Goal: Task Accomplishment & Management: Use online tool/utility

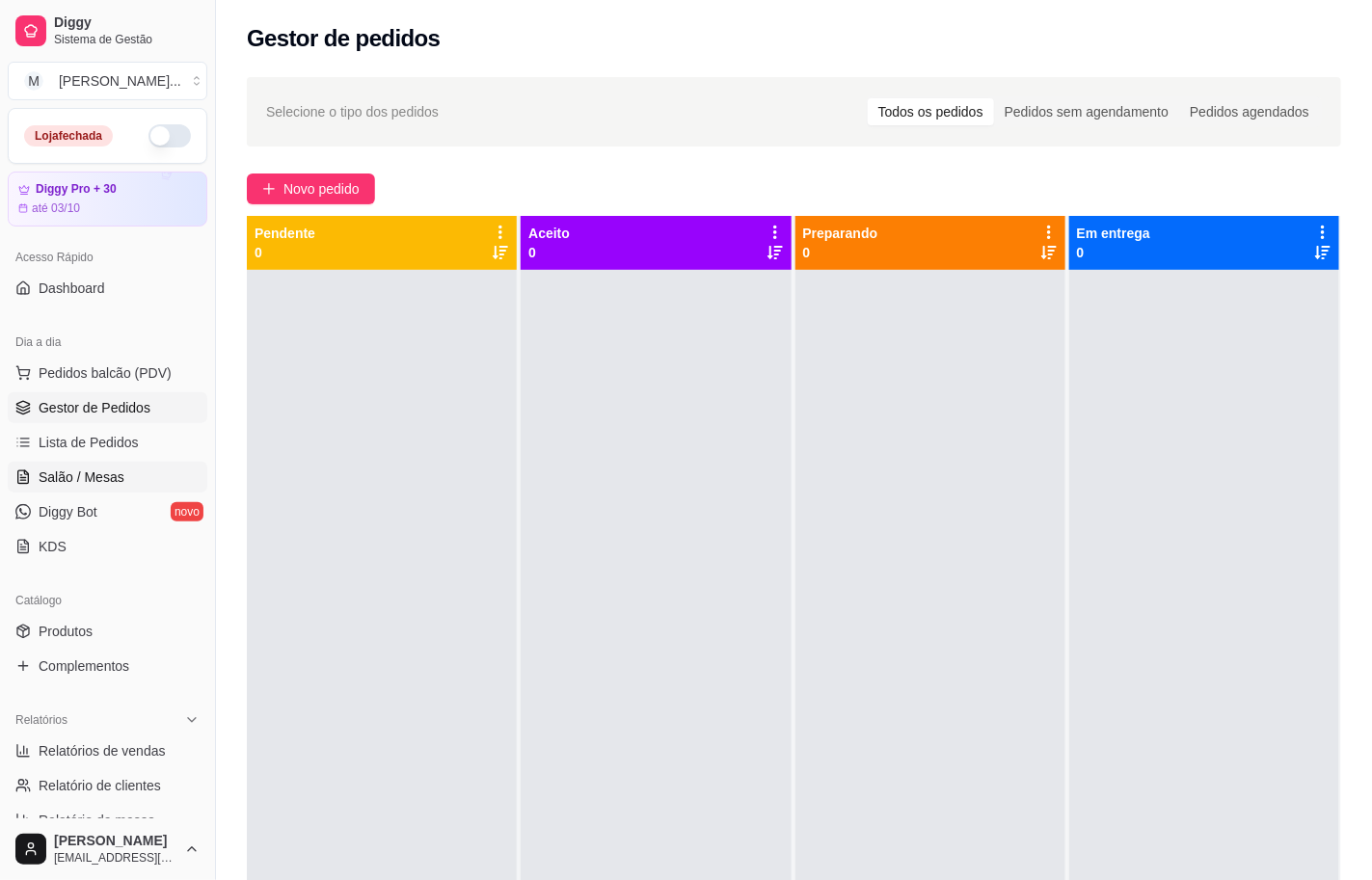
click at [55, 480] on span "Salão / Mesas" at bounding box center [82, 476] width 86 height 19
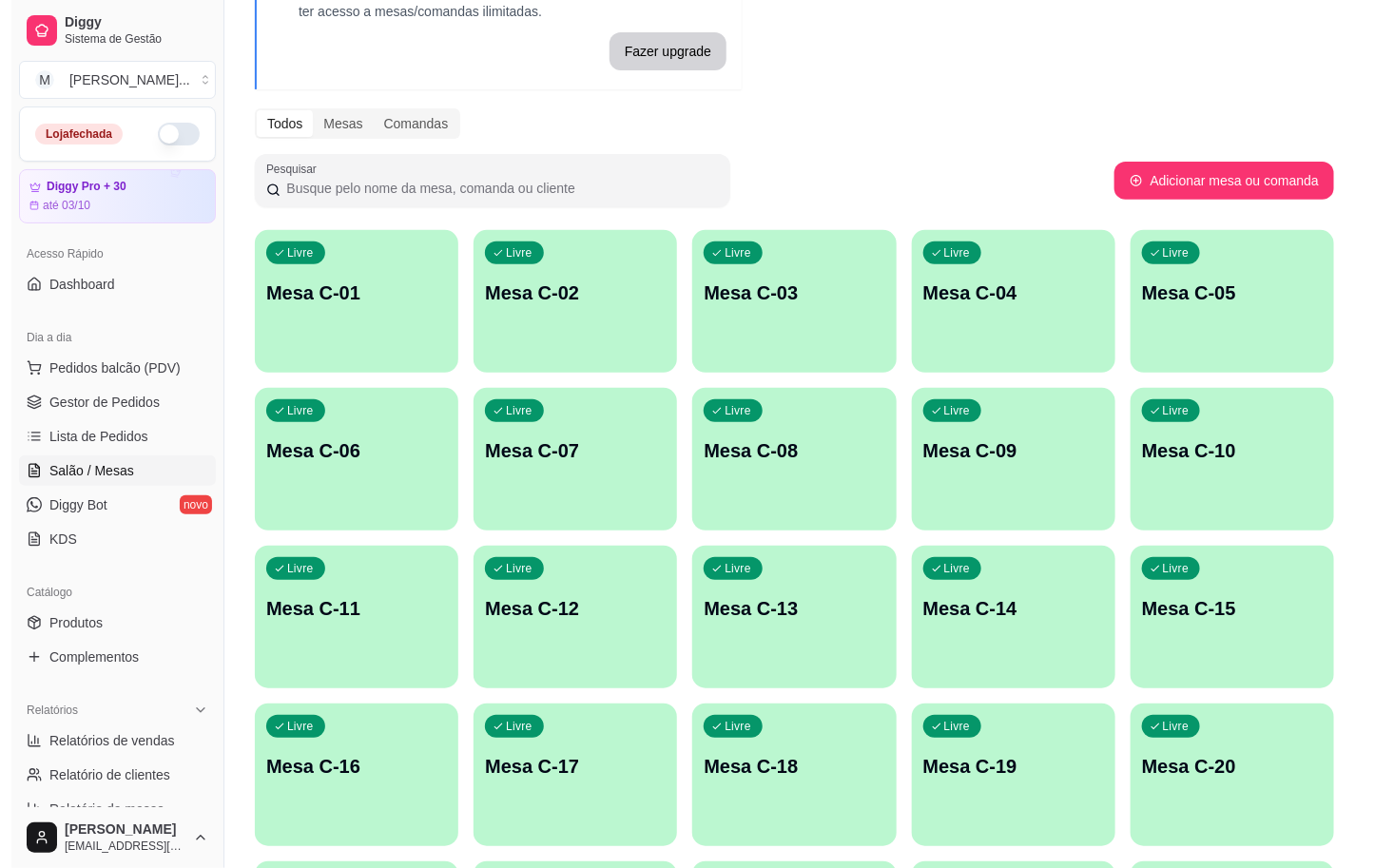
scroll to position [285, 0]
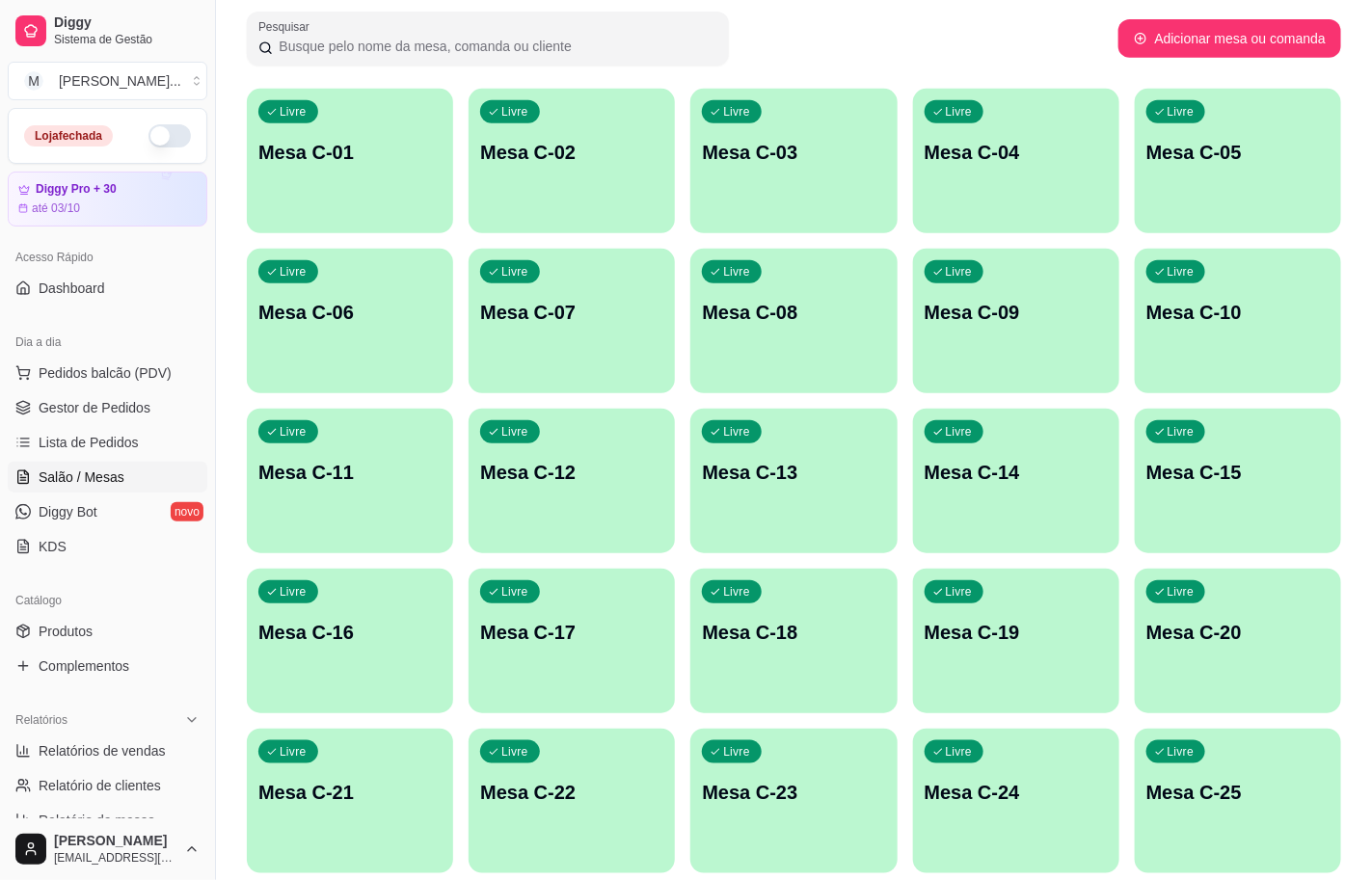
click at [1239, 781] on p "Mesa C-25" at bounding box center [1238, 791] width 183 height 27
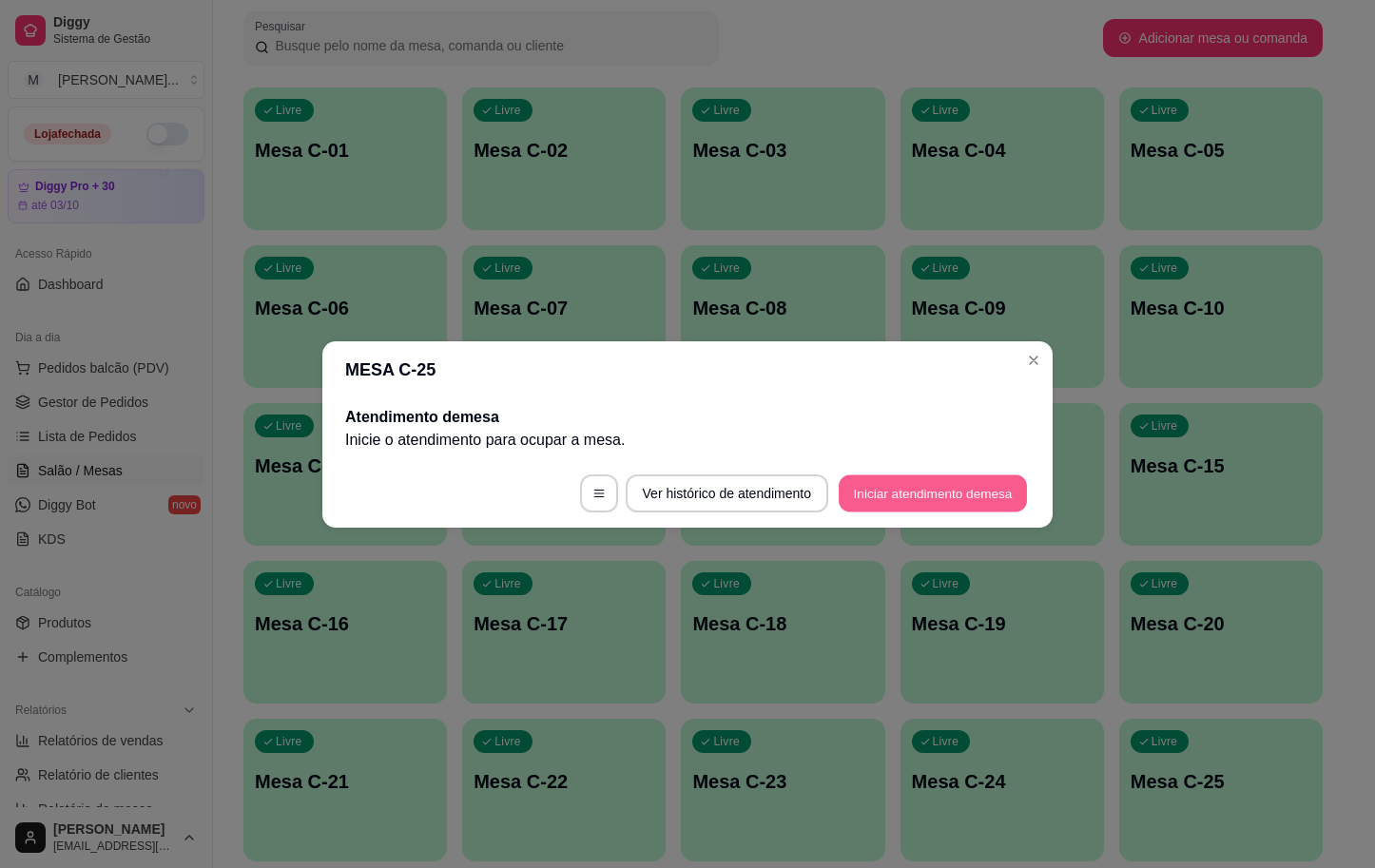
click at [971, 485] on button "Iniciar atendimento de mesa" at bounding box center [932, 493] width 188 height 37
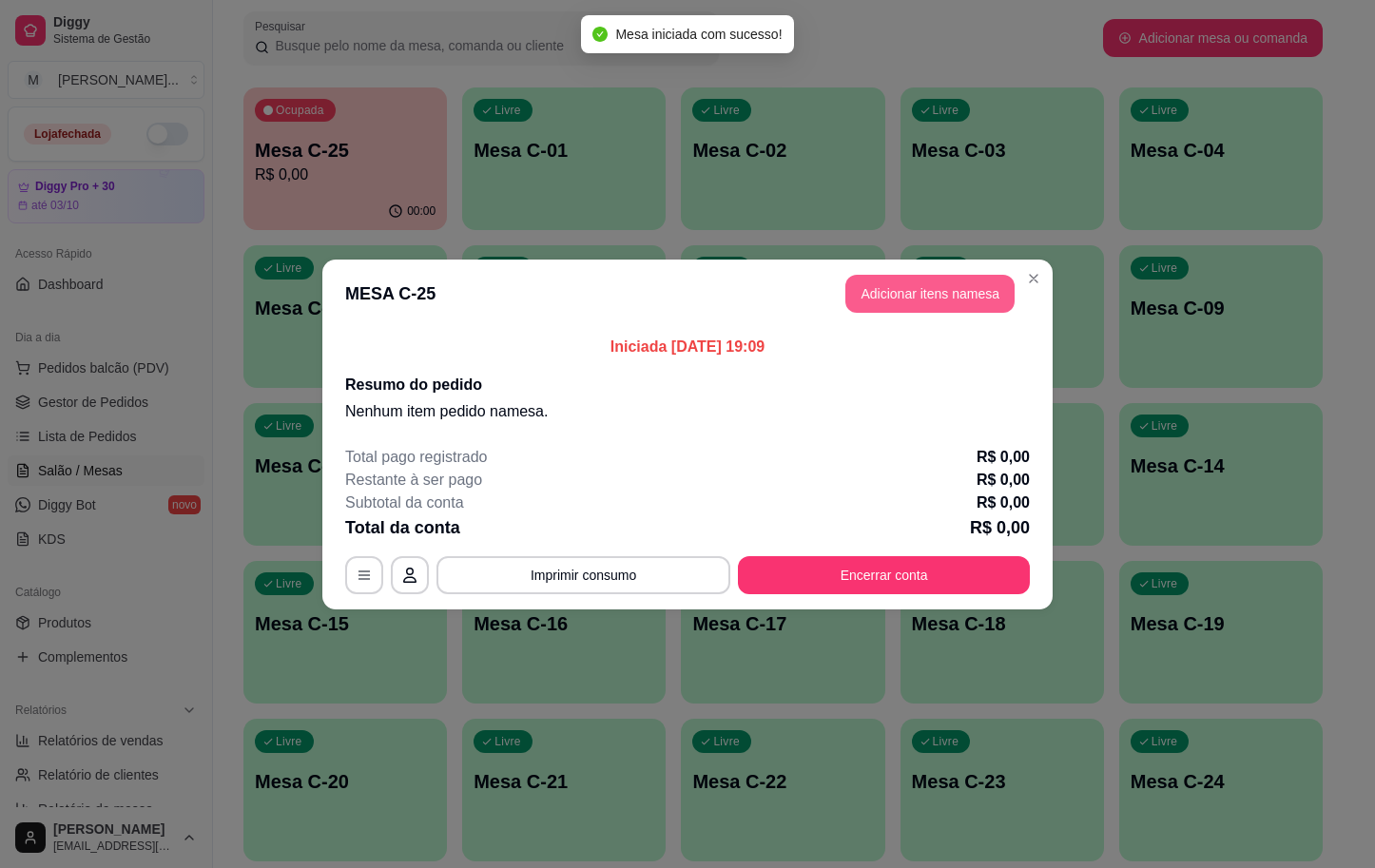
click at [868, 301] on button "Adicionar itens na mesa" at bounding box center [930, 293] width 169 height 38
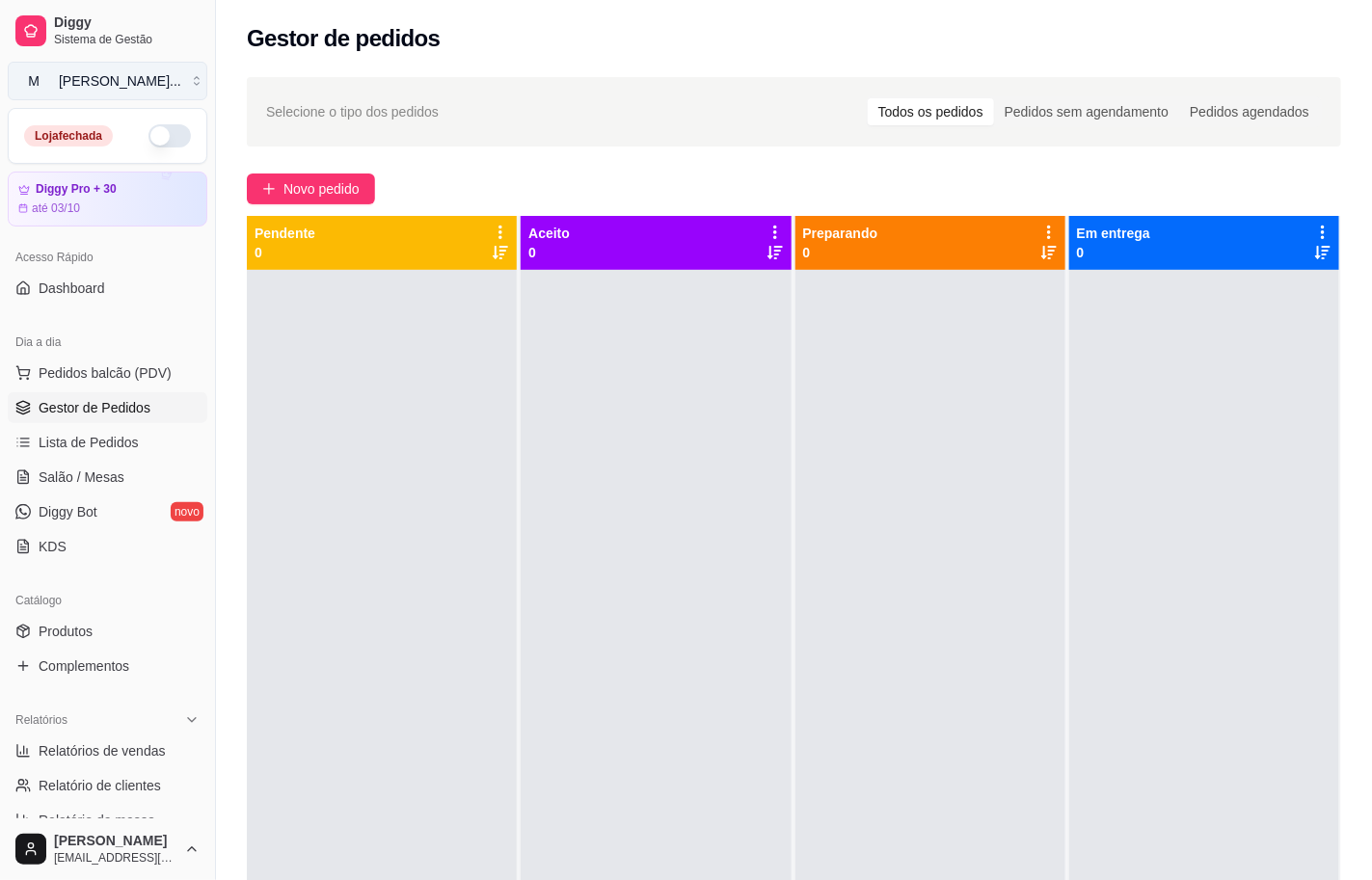
click at [87, 84] on div "[PERSON_NAME] ..." at bounding box center [120, 81] width 123 height 19
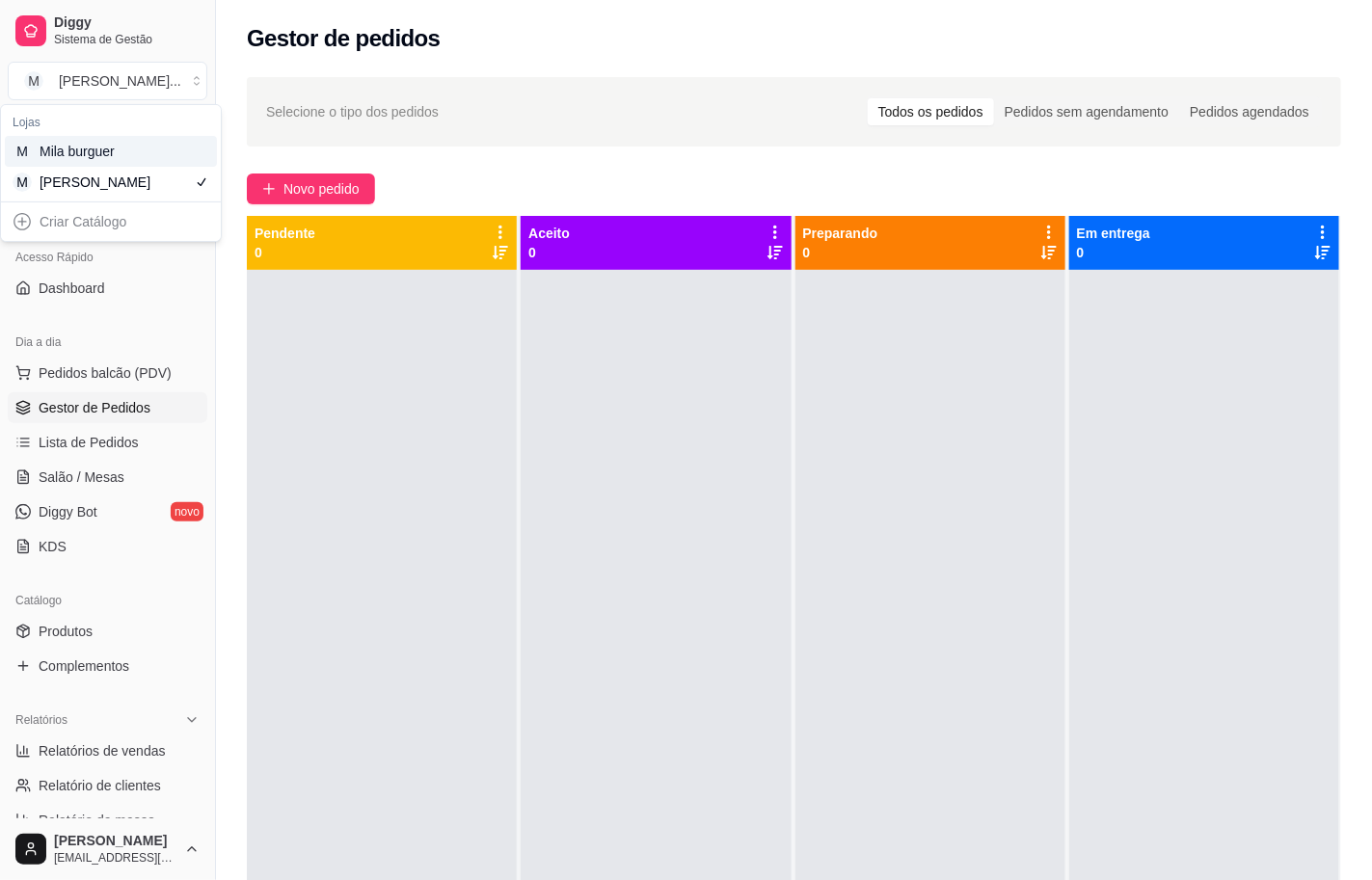
click at [131, 142] on div "M Mila burguer" at bounding box center [111, 150] width 212 height 31
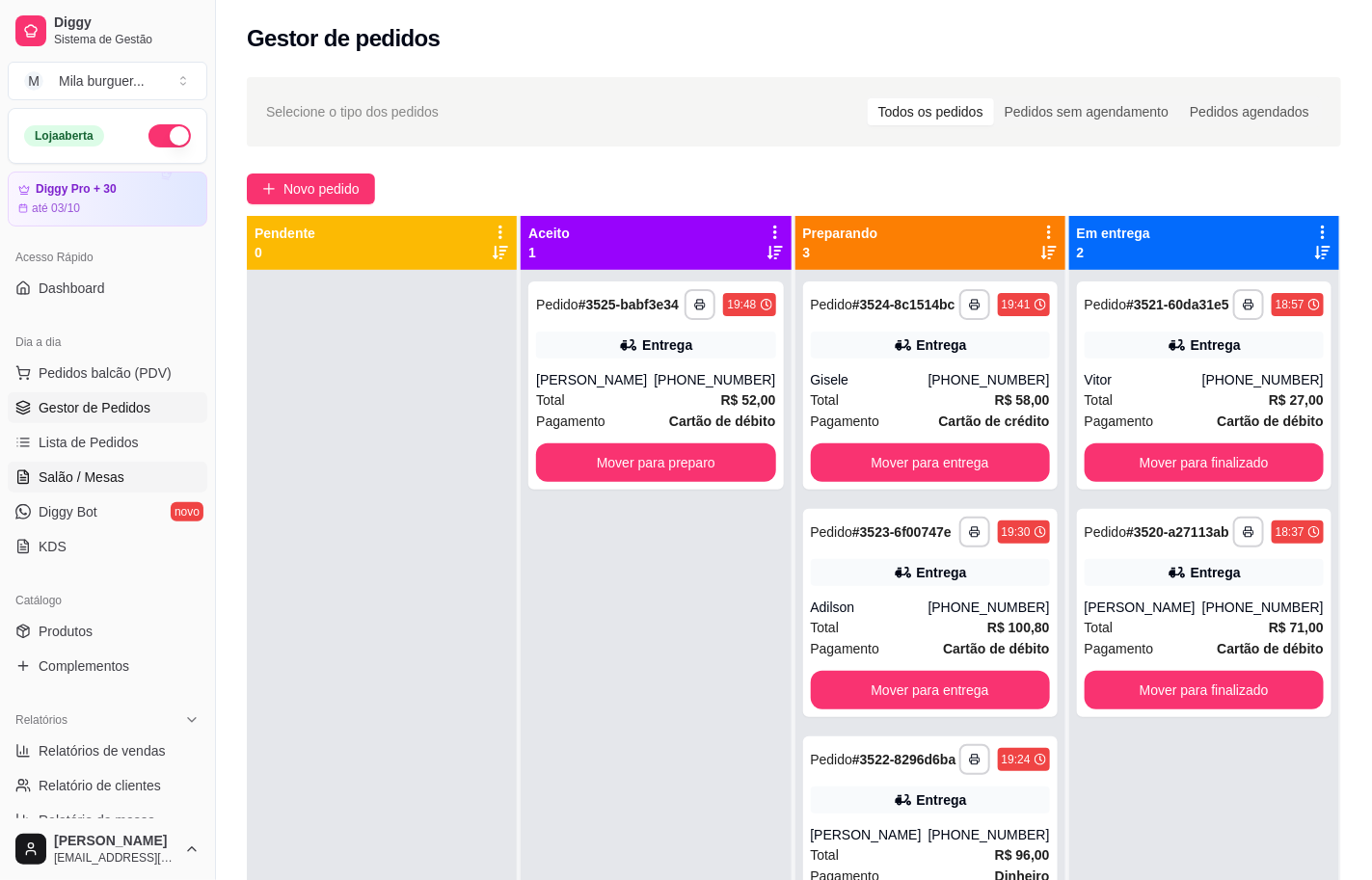
click at [78, 474] on span "Salão / Mesas" at bounding box center [82, 476] width 86 height 19
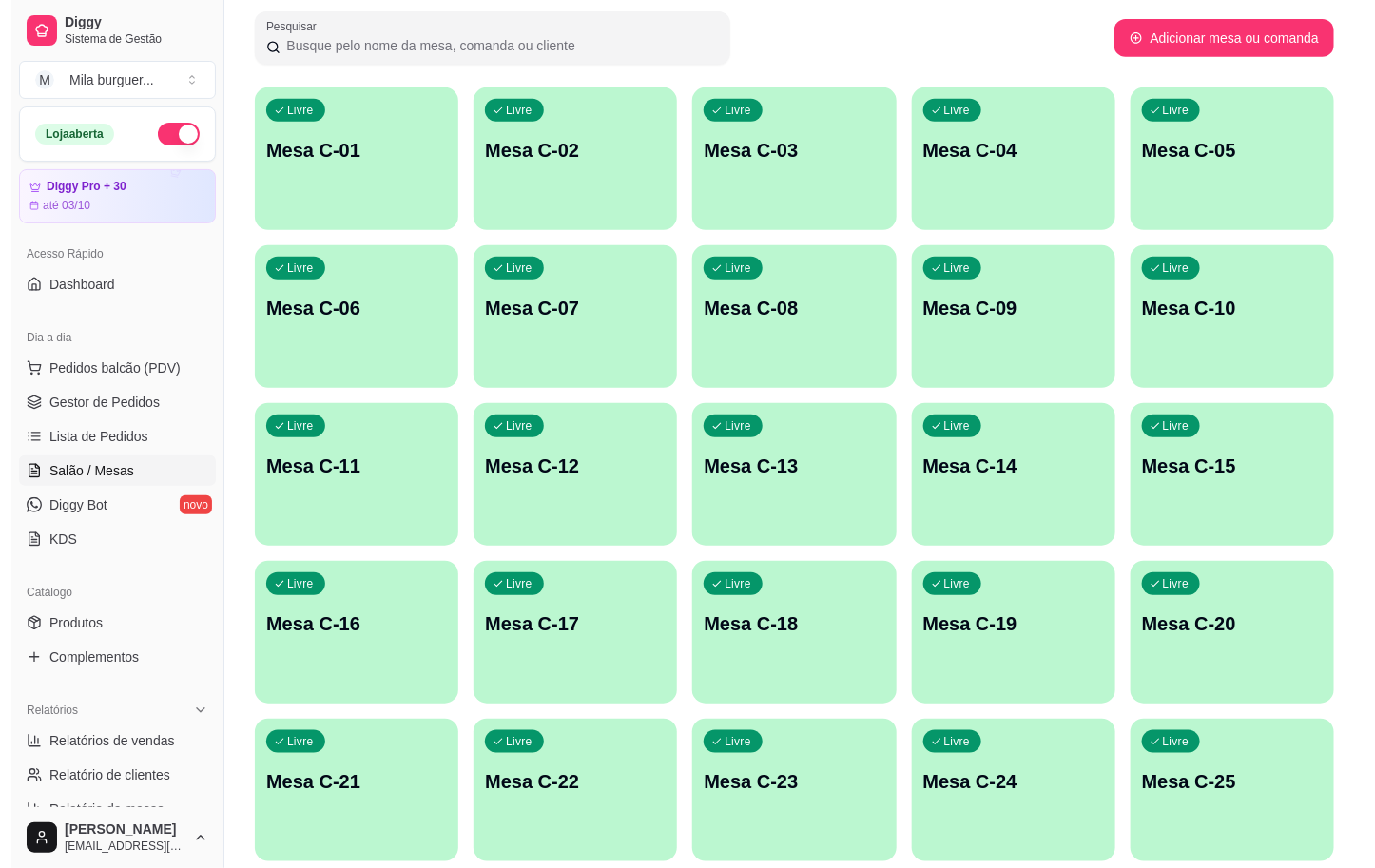
scroll to position [428, 0]
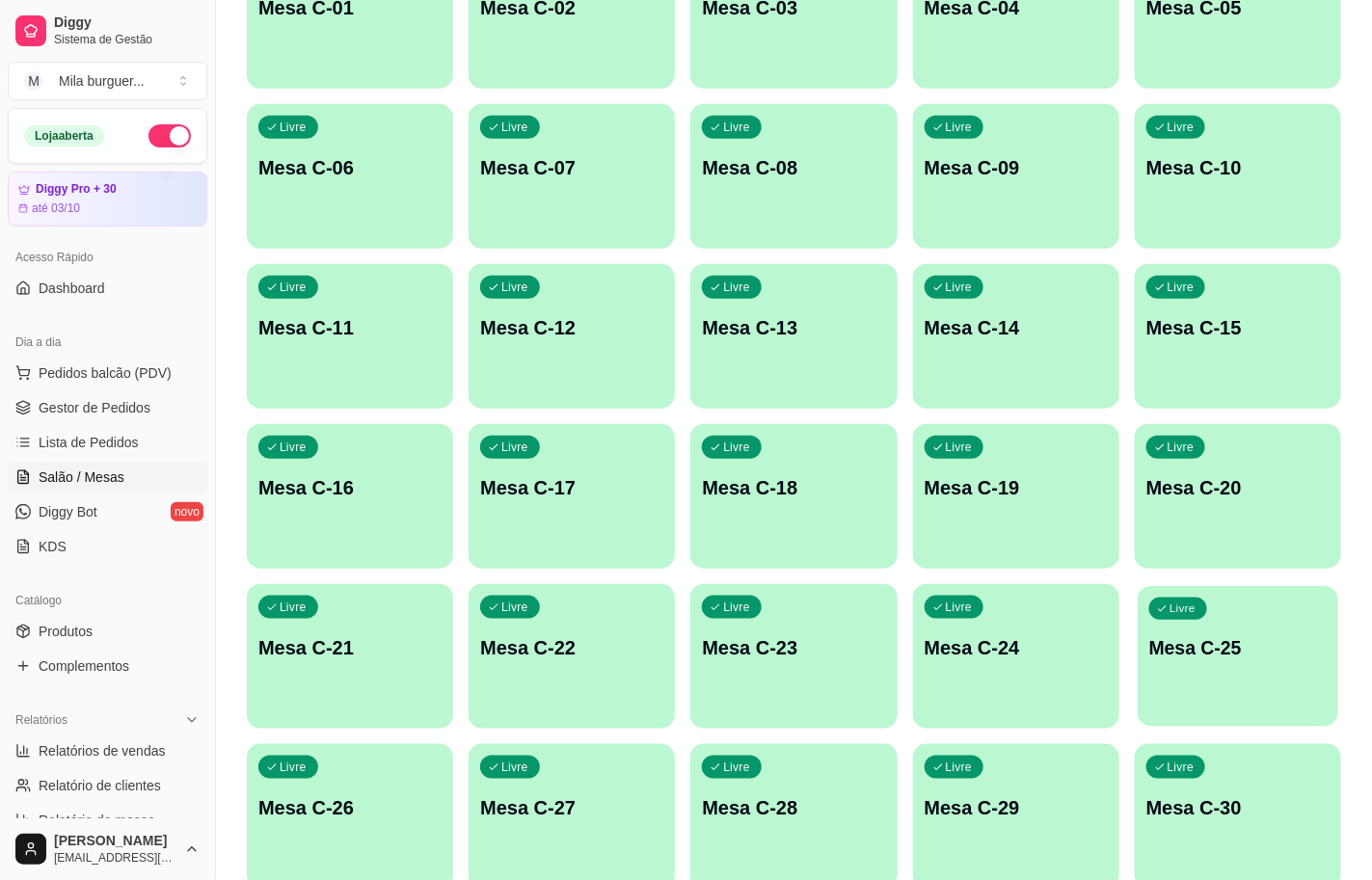
click at [1230, 665] on div "Livre Mesa C-25" at bounding box center [1237, 645] width 200 height 118
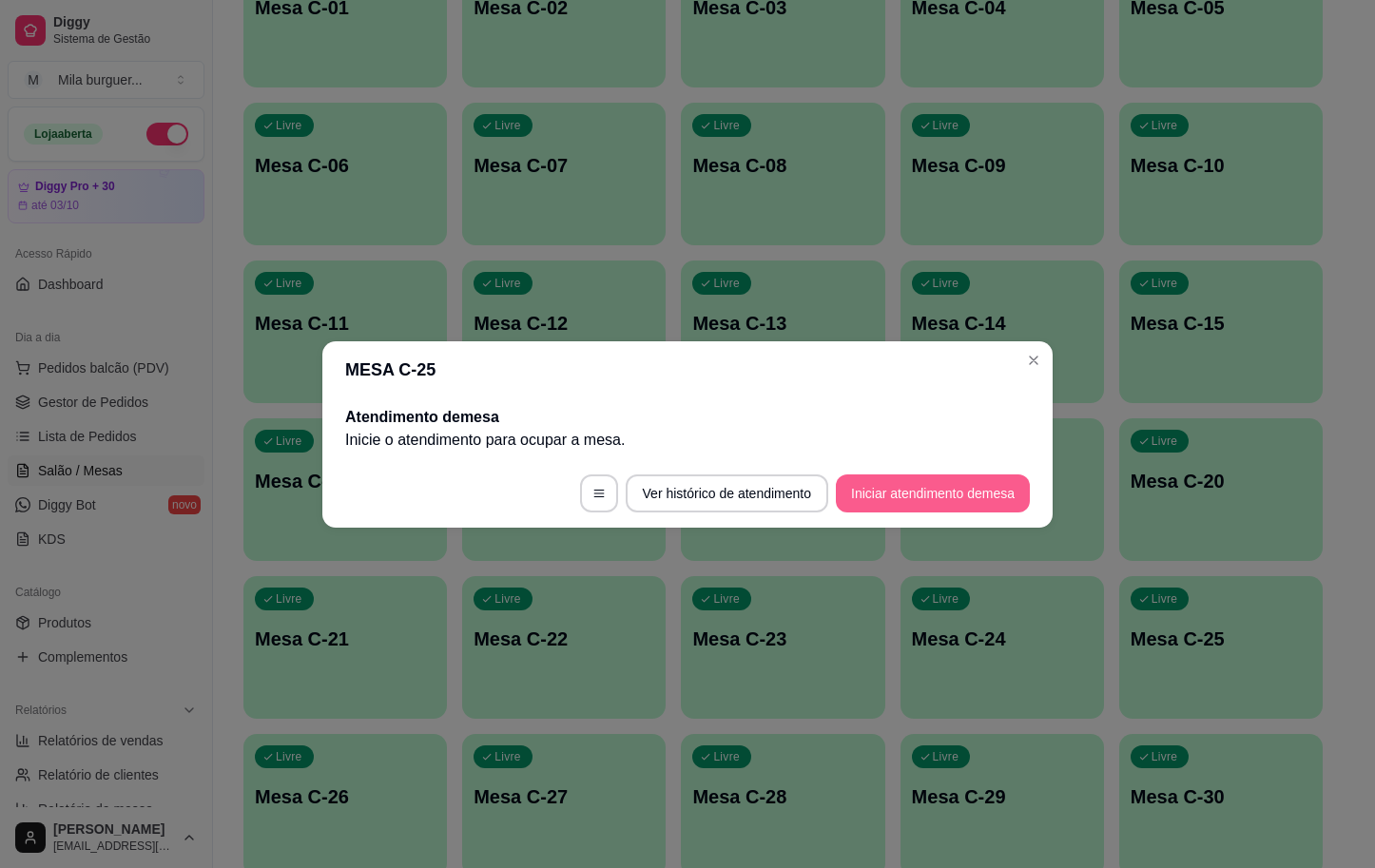
click at [863, 497] on button "Iniciar atendimento de mesa" at bounding box center [932, 493] width 194 height 38
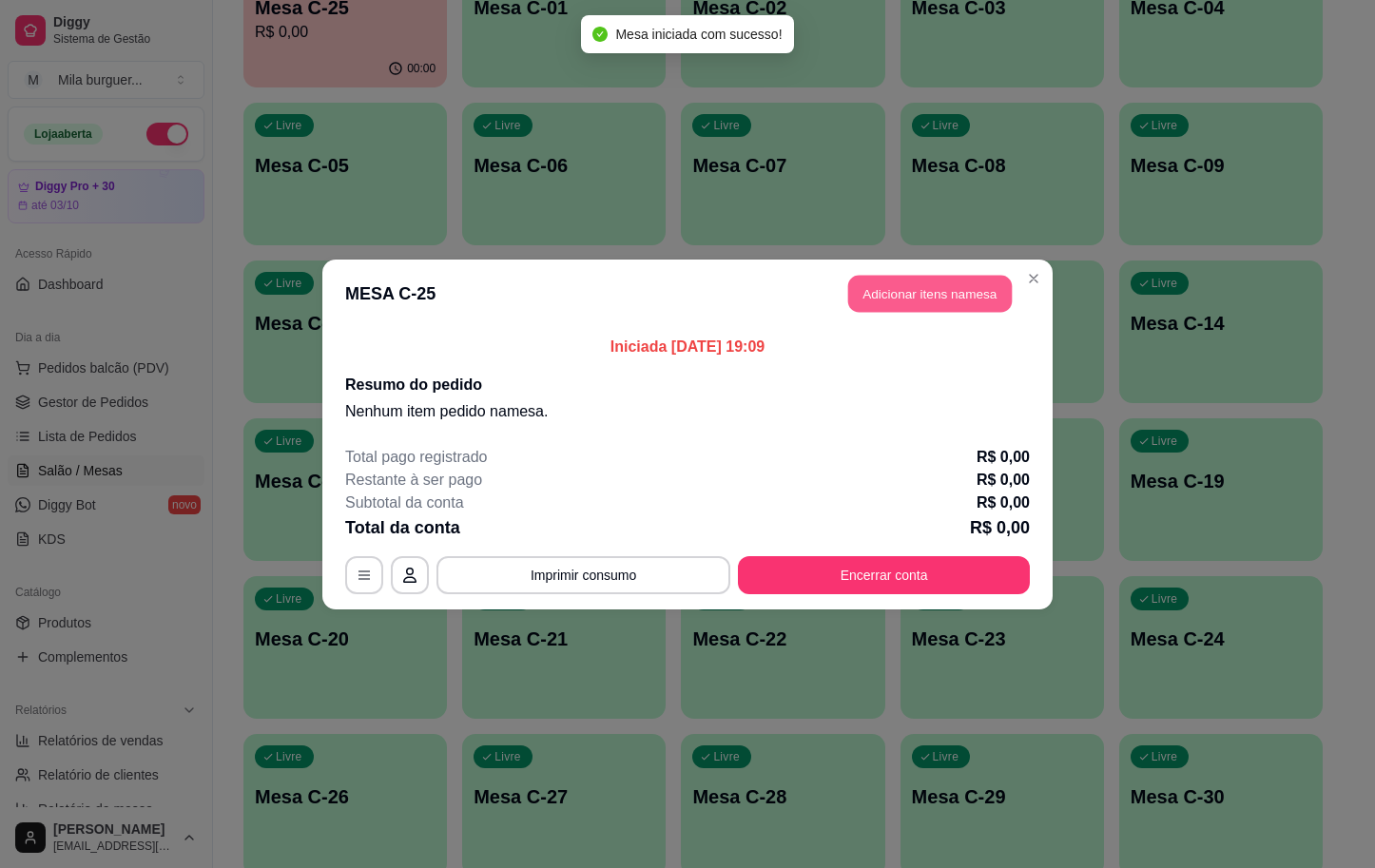
click at [865, 295] on button "Adicionar itens na mesa" at bounding box center [930, 293] width 163 height 37
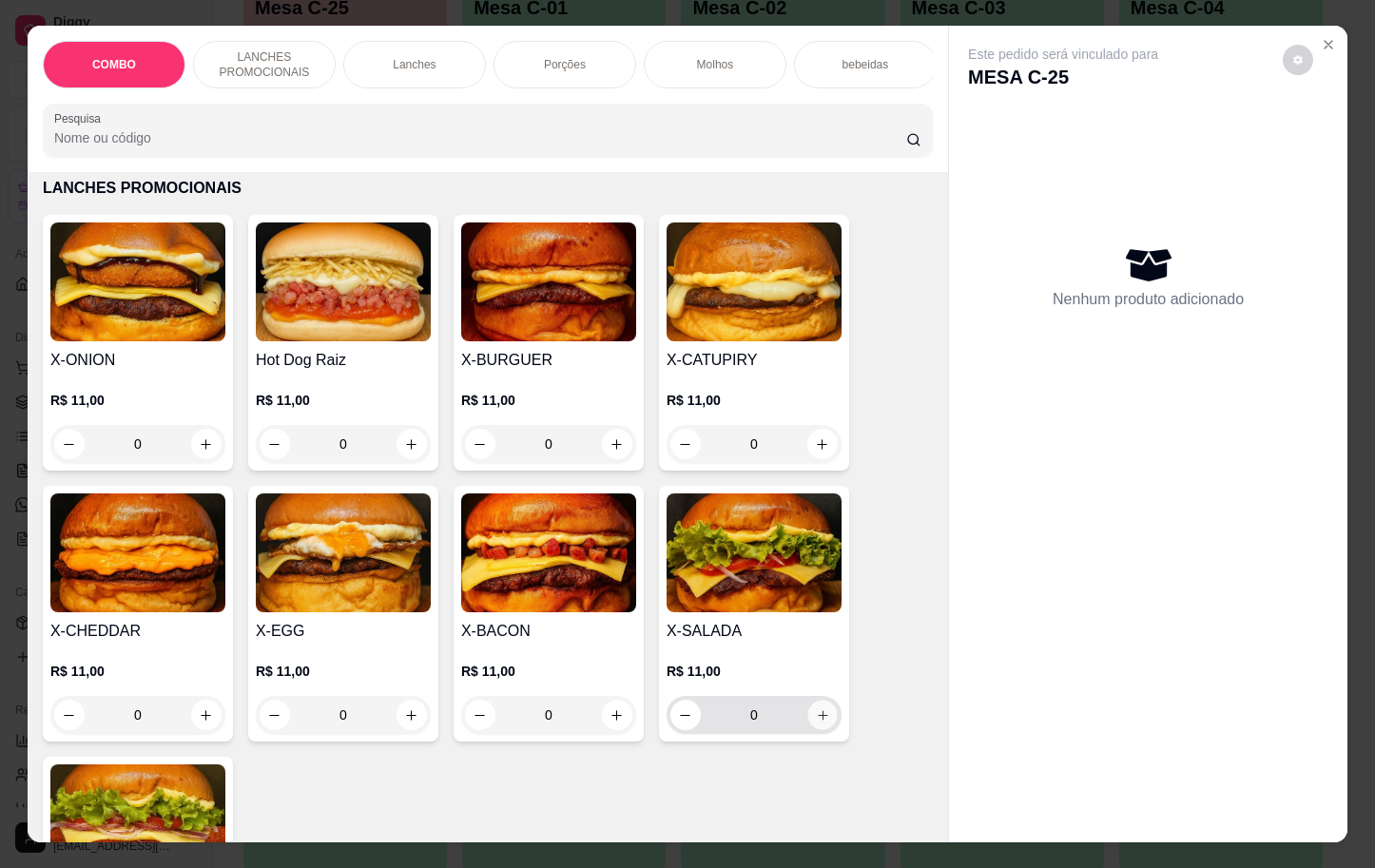
click at [816, 730] on button "increase-product-quantity" at bounding box center [822, 716] width 30 height 29
type input "1"
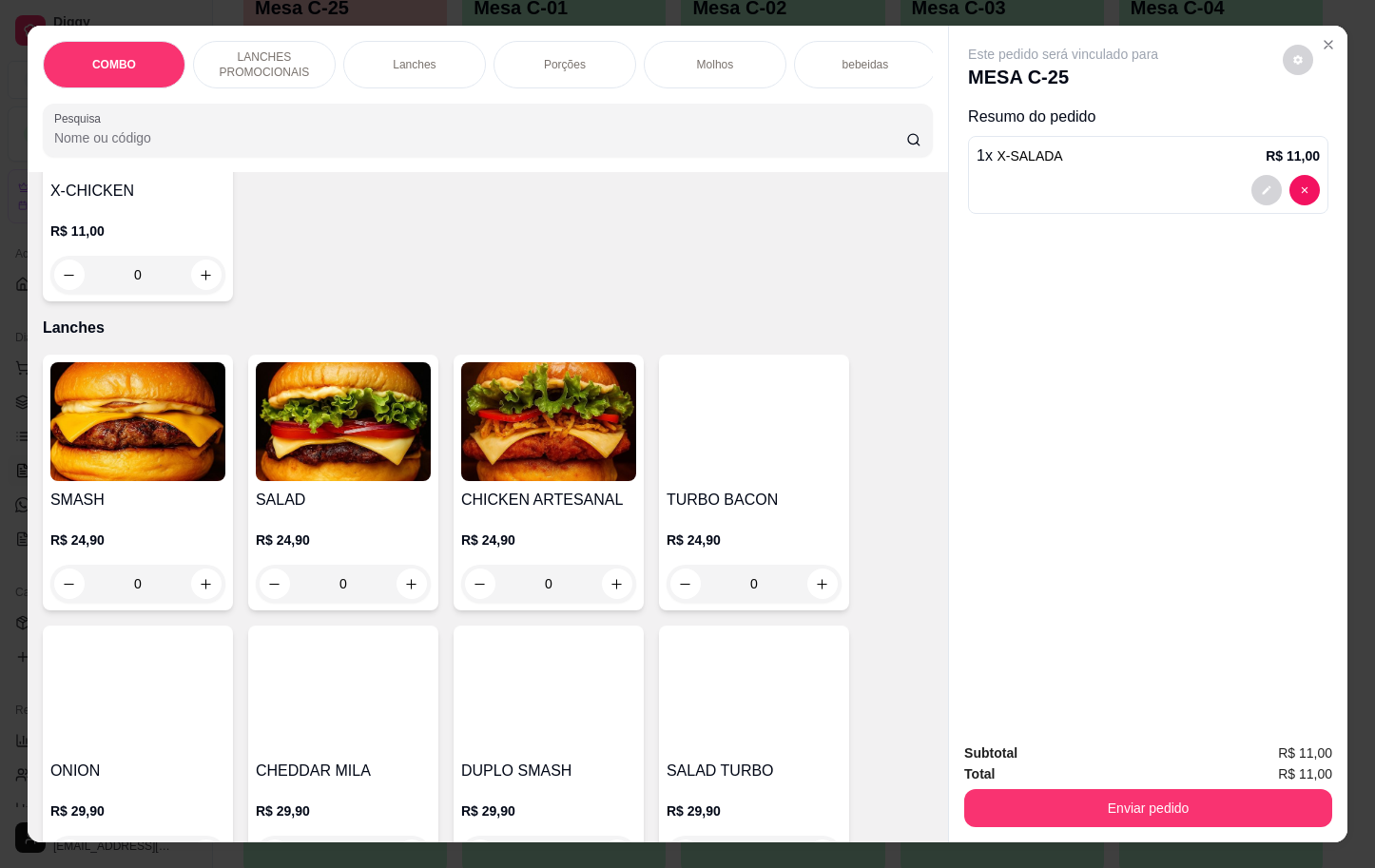
scroll to position [713, 0]
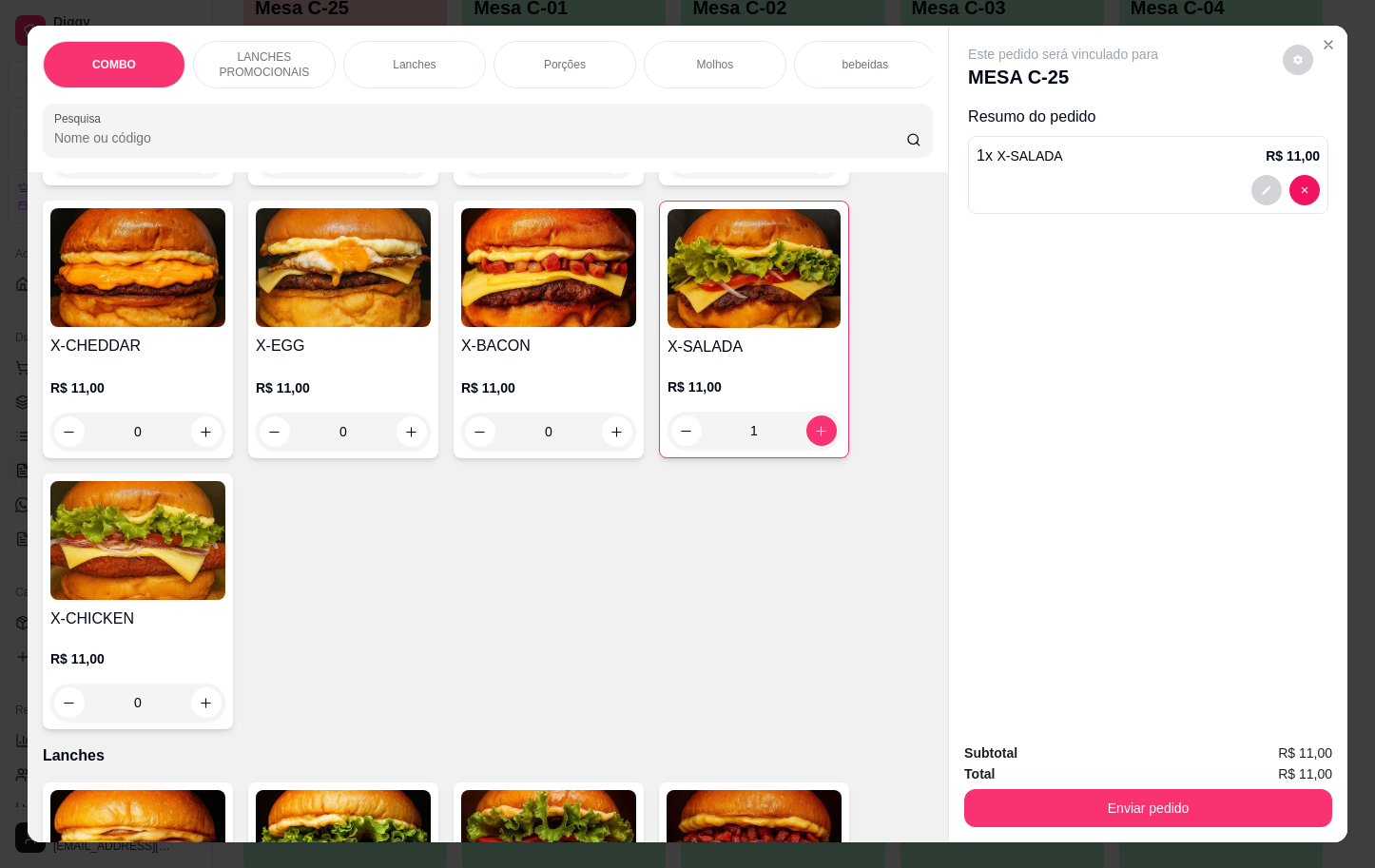
click at [514, 41] on div "Porções" at bounding box center [565, 65] width 143 height 47
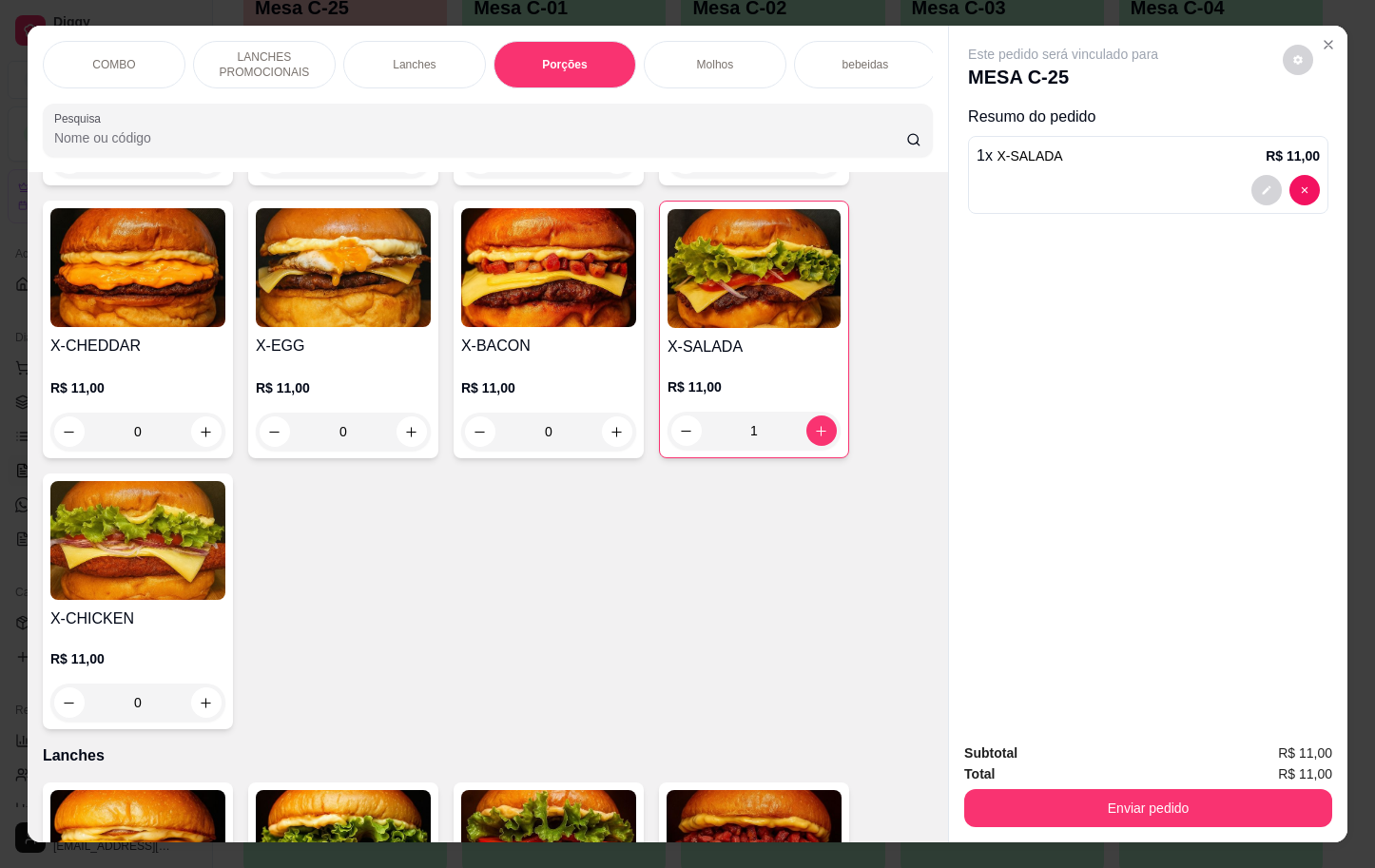
scroll to position [45, 0]
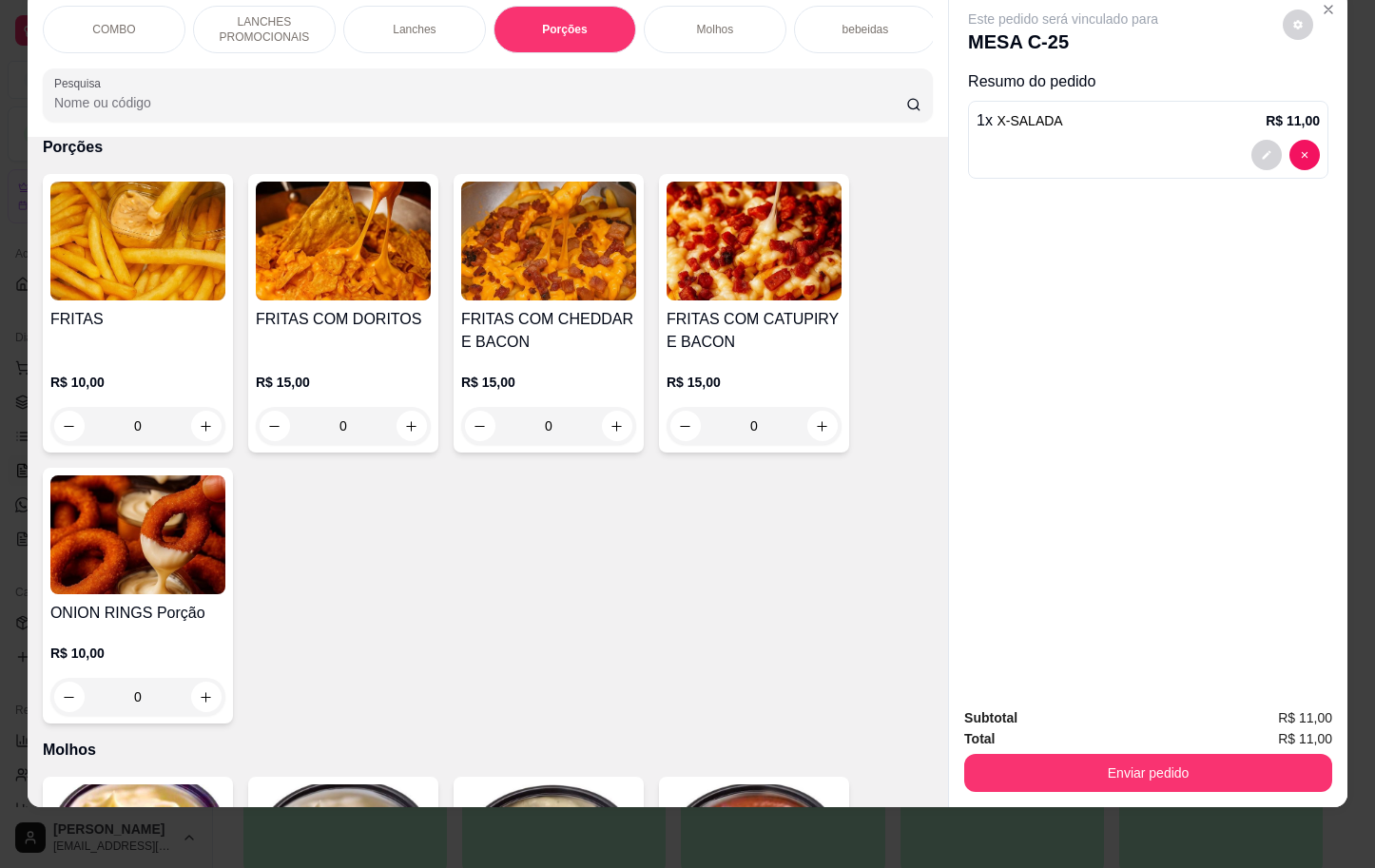
click at [606, 431] on div "0" at bounding box center [549, 426] width 175 height 38
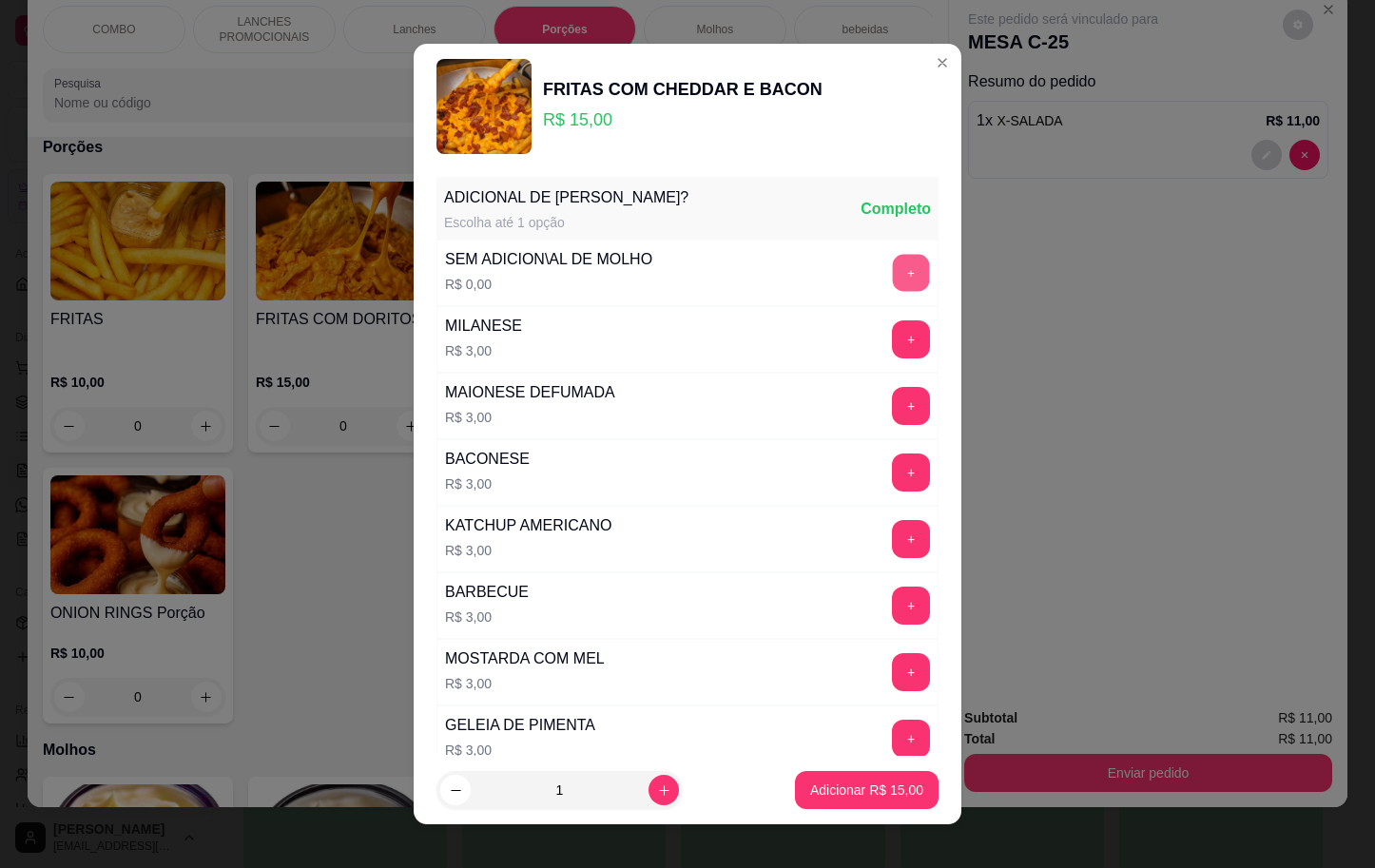
click at [893, 274] on button "+" at bounding box center [912, 272] width 37 height 37
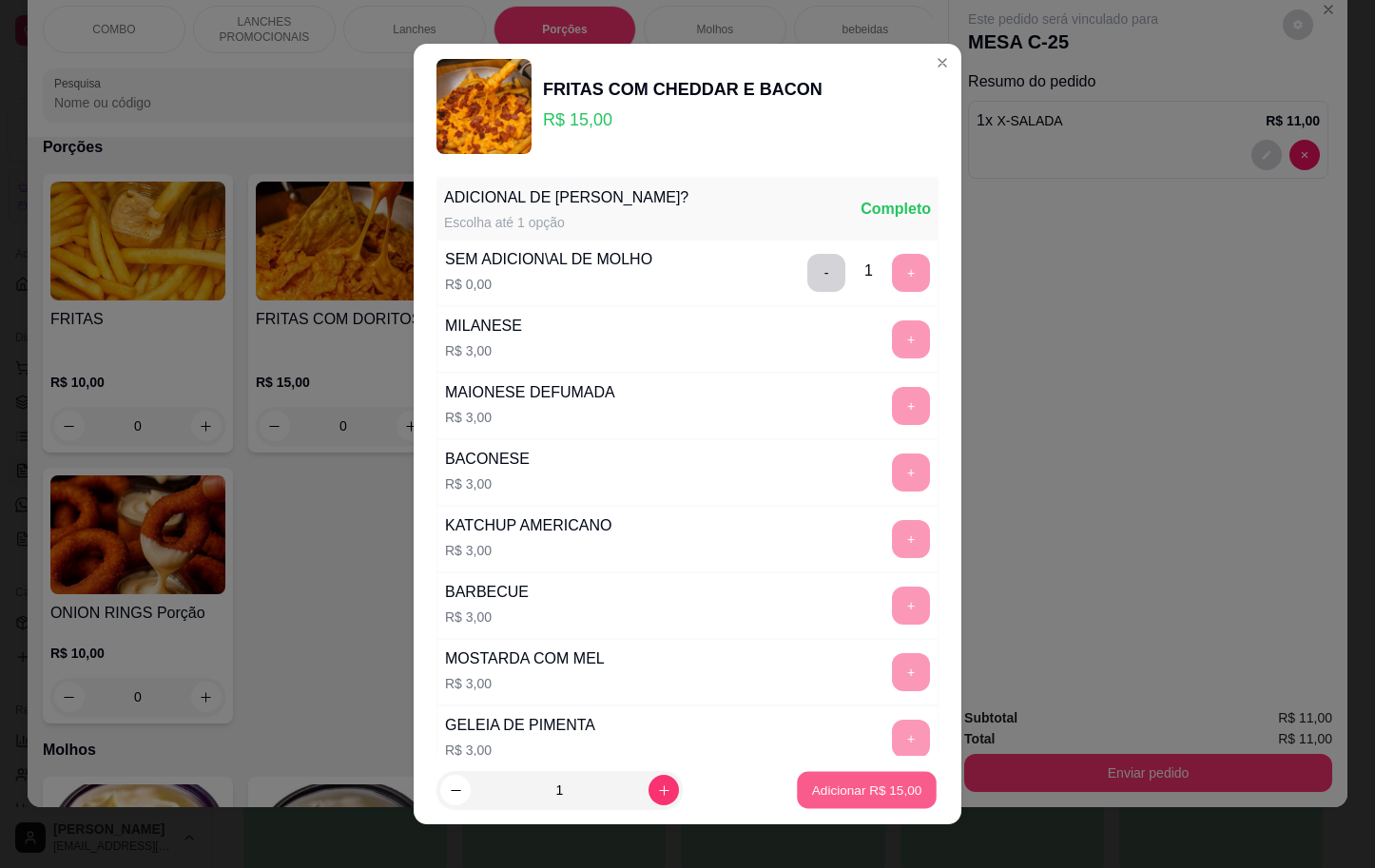
click at [812, 787] on p "Adicionar R$ 15,00" at bounding box center [867, 790] width 110 height 18
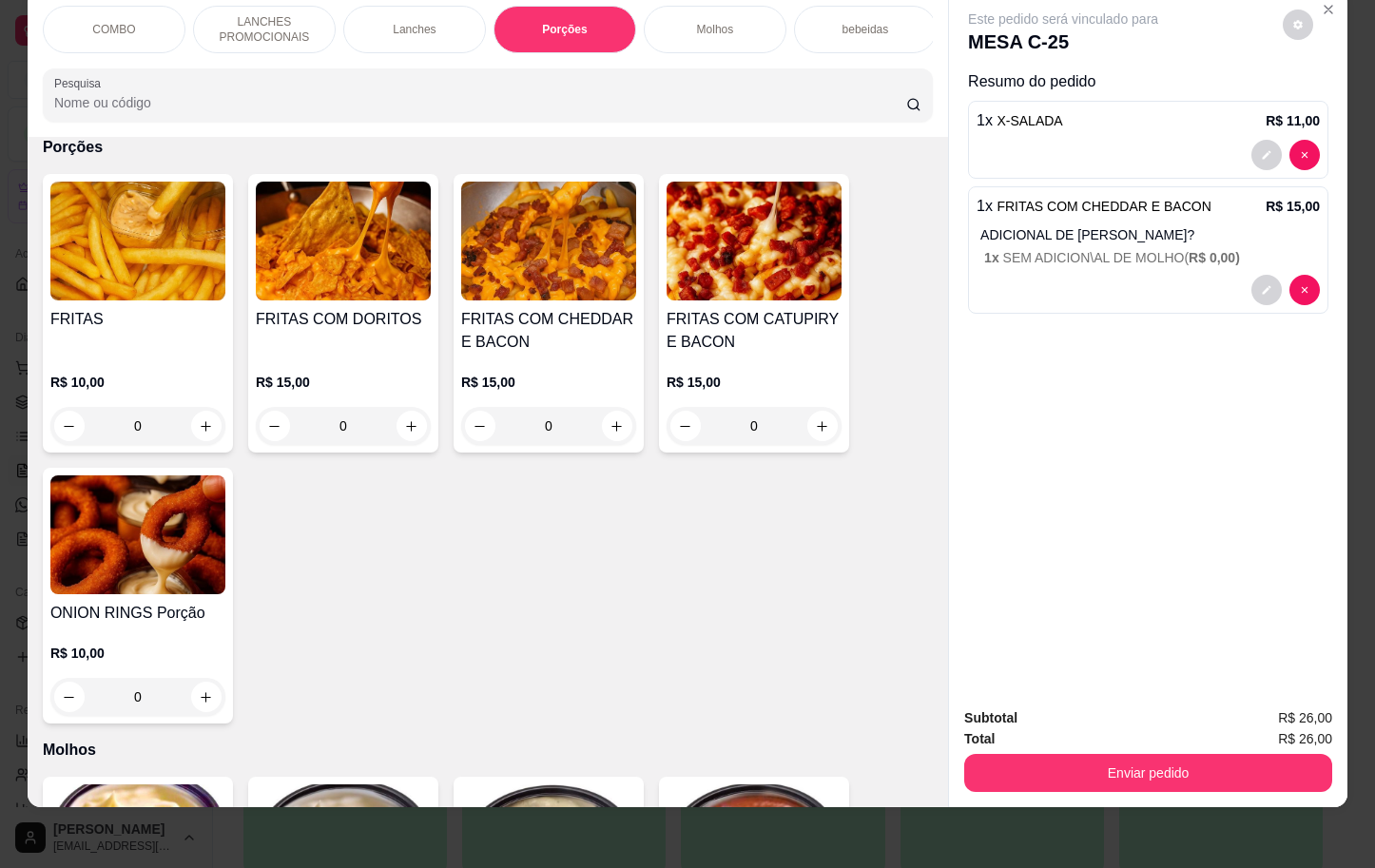
click at [102, 22] on p "COMBO" at bounding box center [114, 29] width 43 height 15
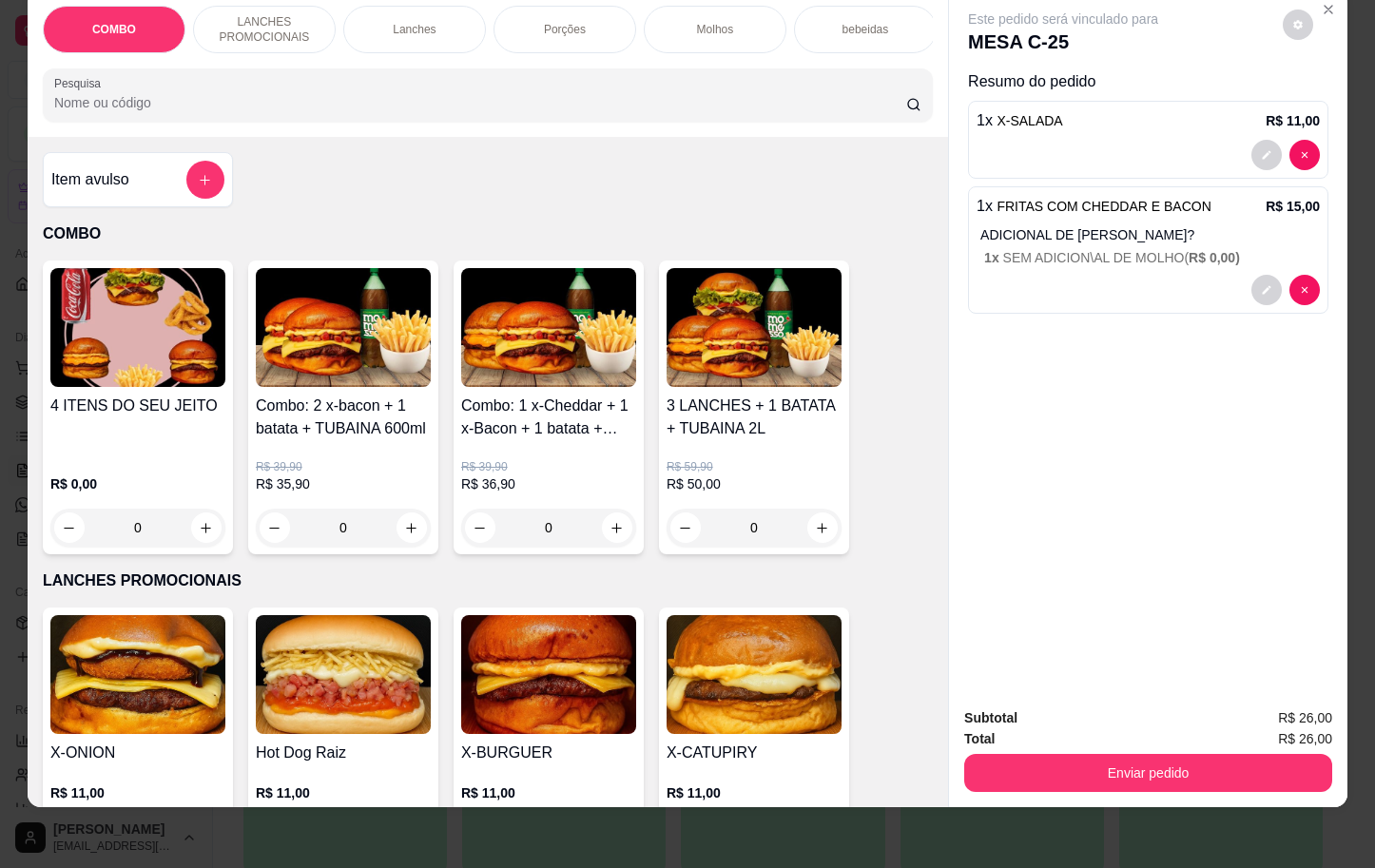
scroll to position [0, 0]
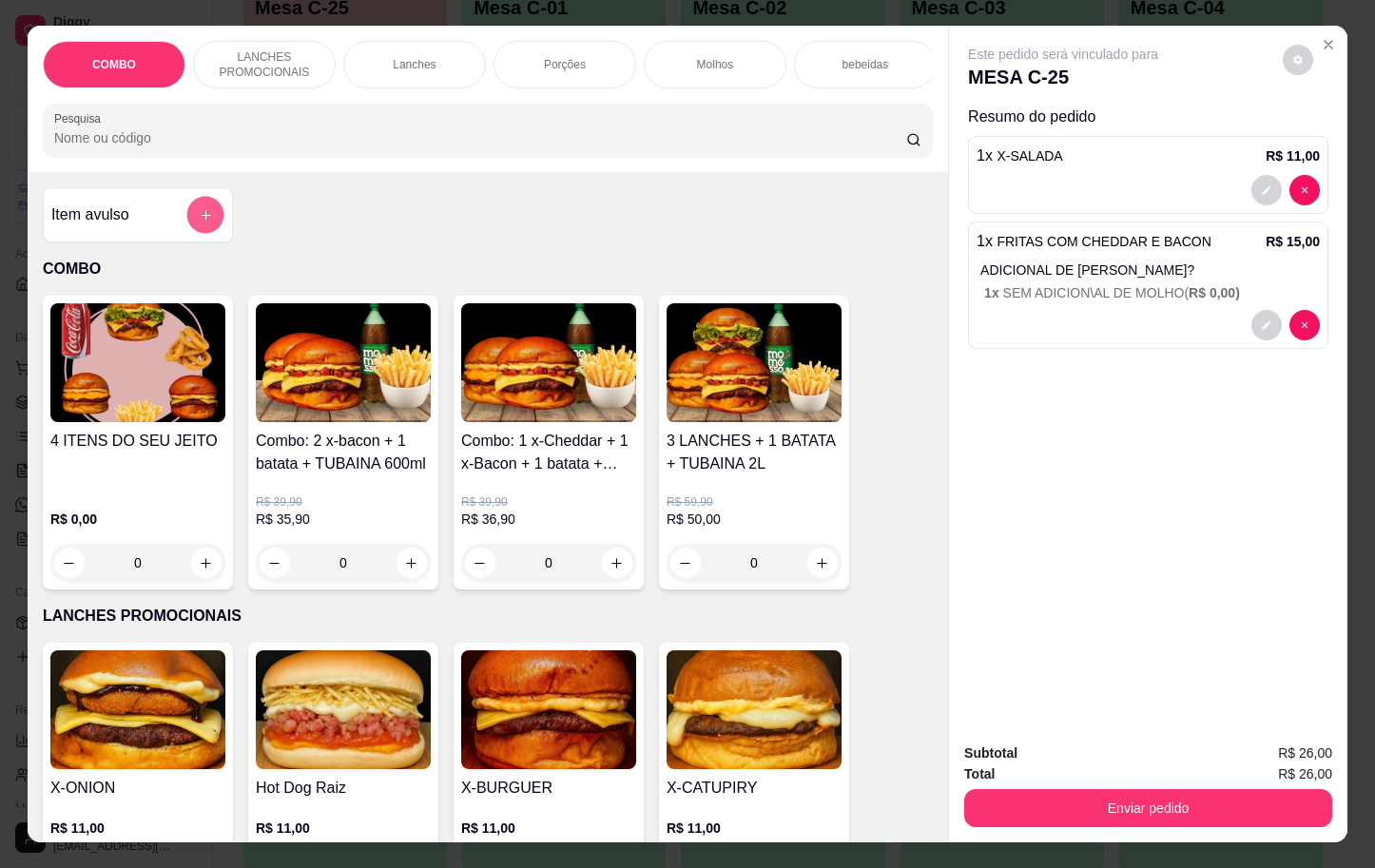
click at [199, 219] on icon "add-separate-item" at bounding box center [206, 215] width 15 height 15
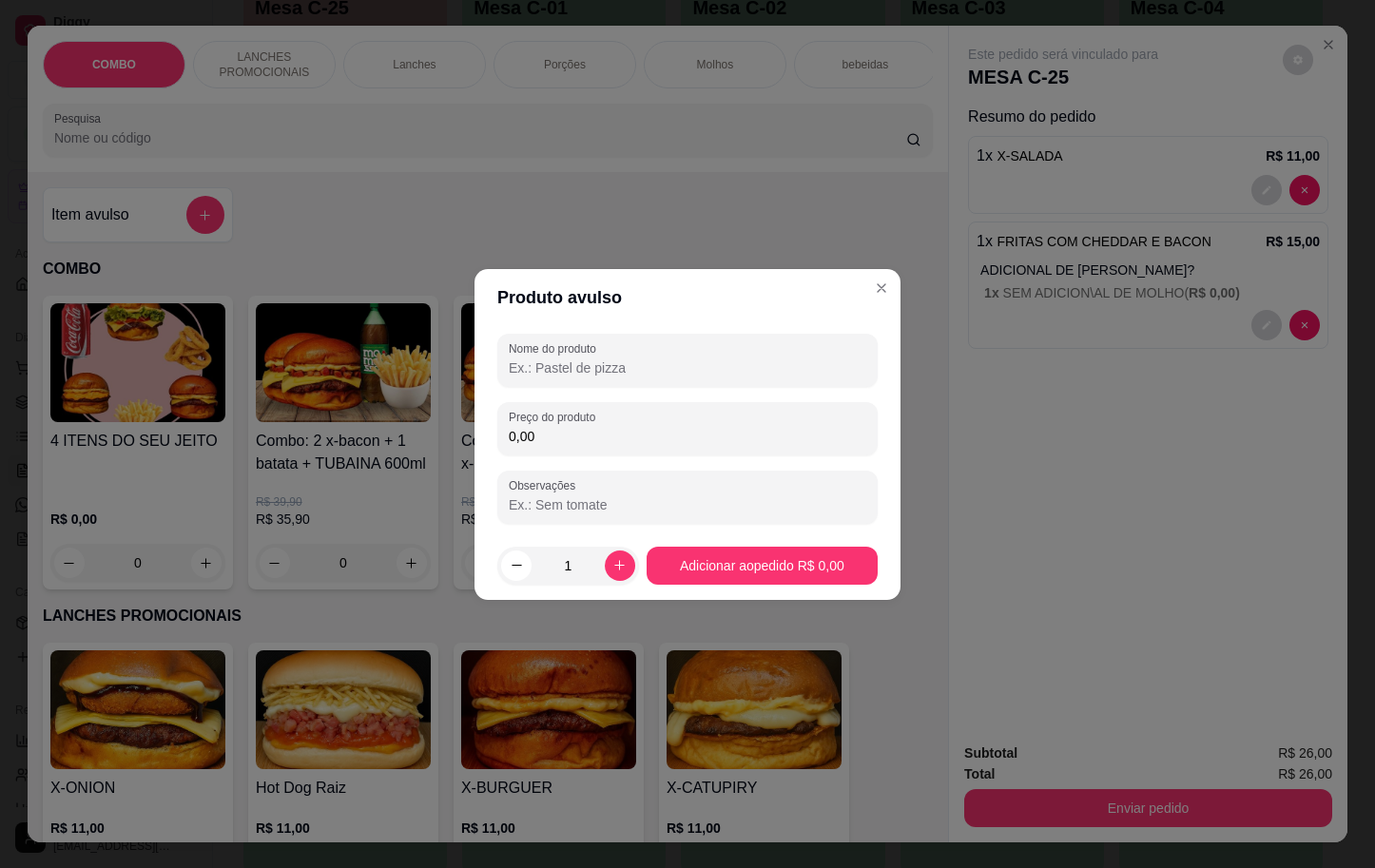
click at [582, 434] on input "0,00" at bounding box center [688, 435] width 358 height 19
type input "0,00"
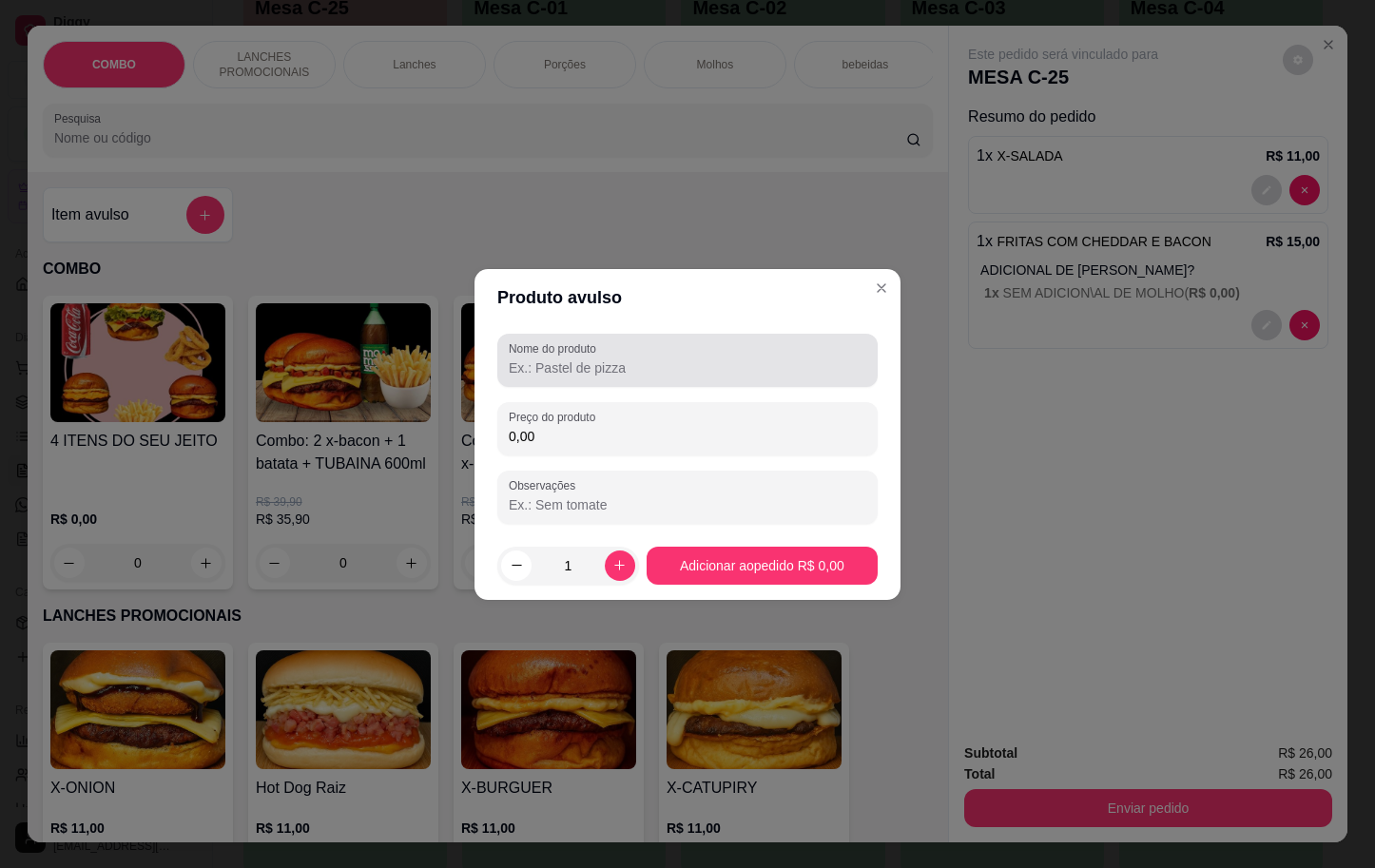
click at [551, 349] on label "Nome do produto" at bounding box center [556, 348] width 94 height 16
click at [551, 359] on input "Nome do produto" at bounding box center [688, 368] width 358 height 19
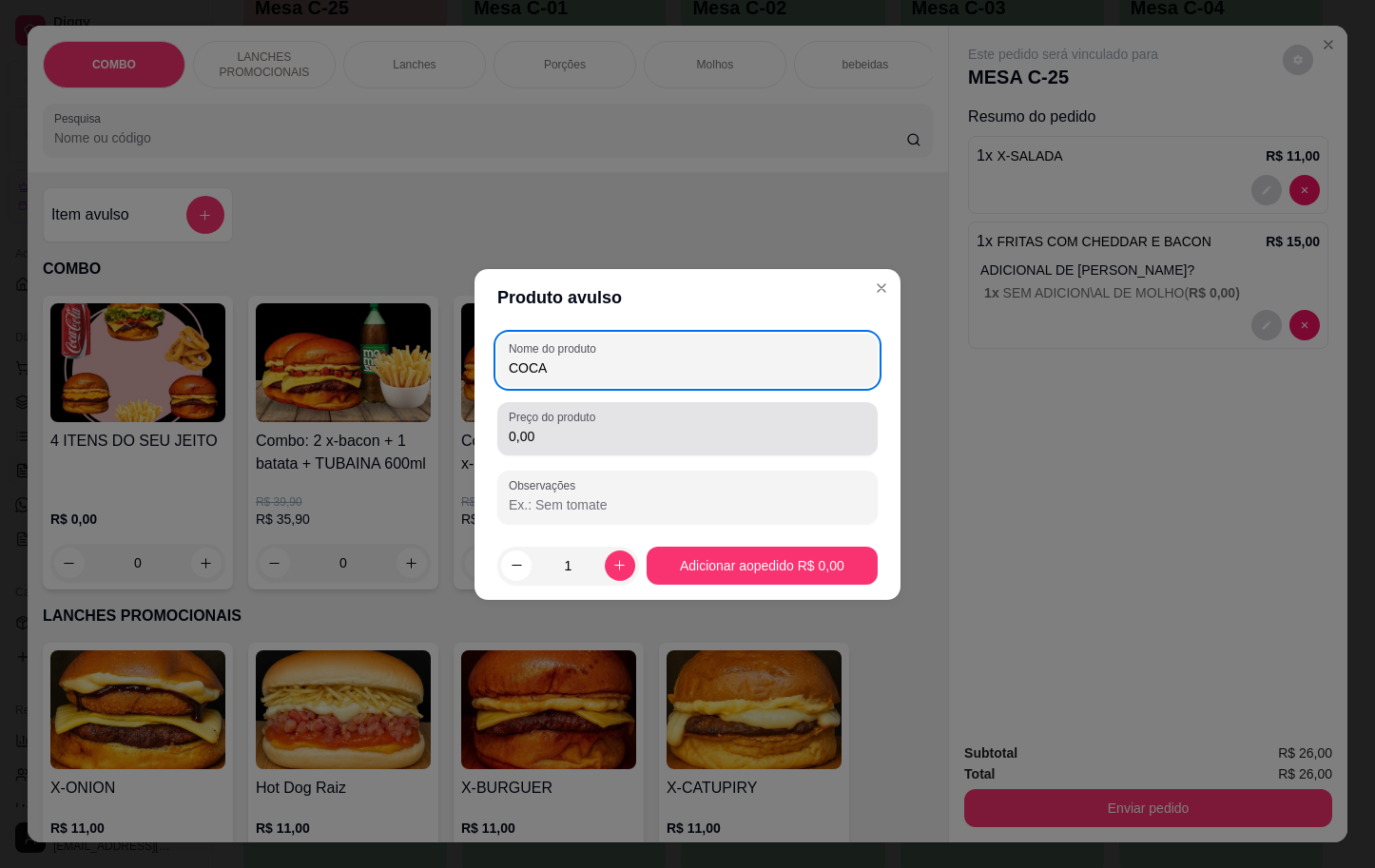
type input "COCA"
click at [543, 429] on input "0,00" at bounding box center [688, 435] width 358 height 19
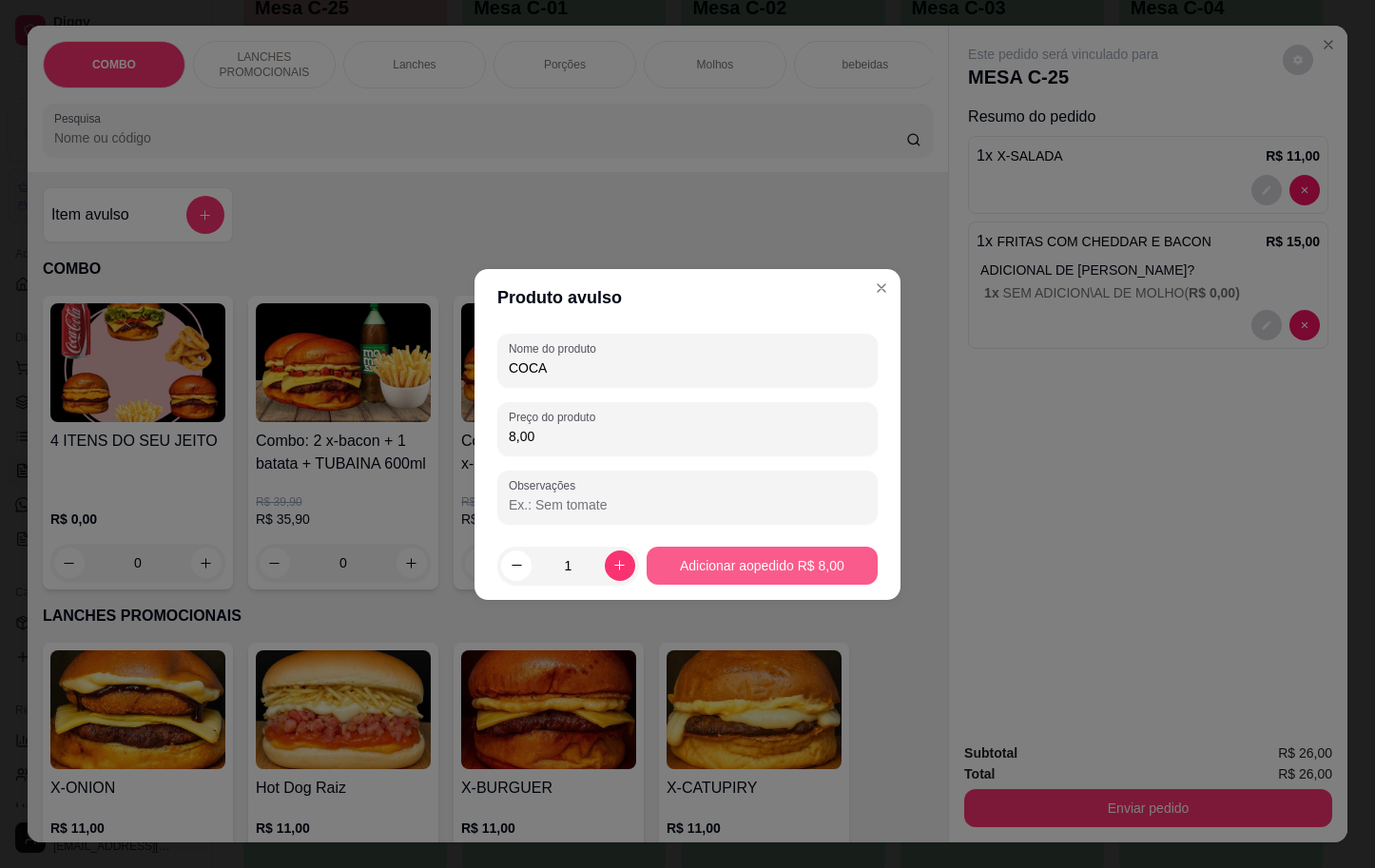
type input "8,00"
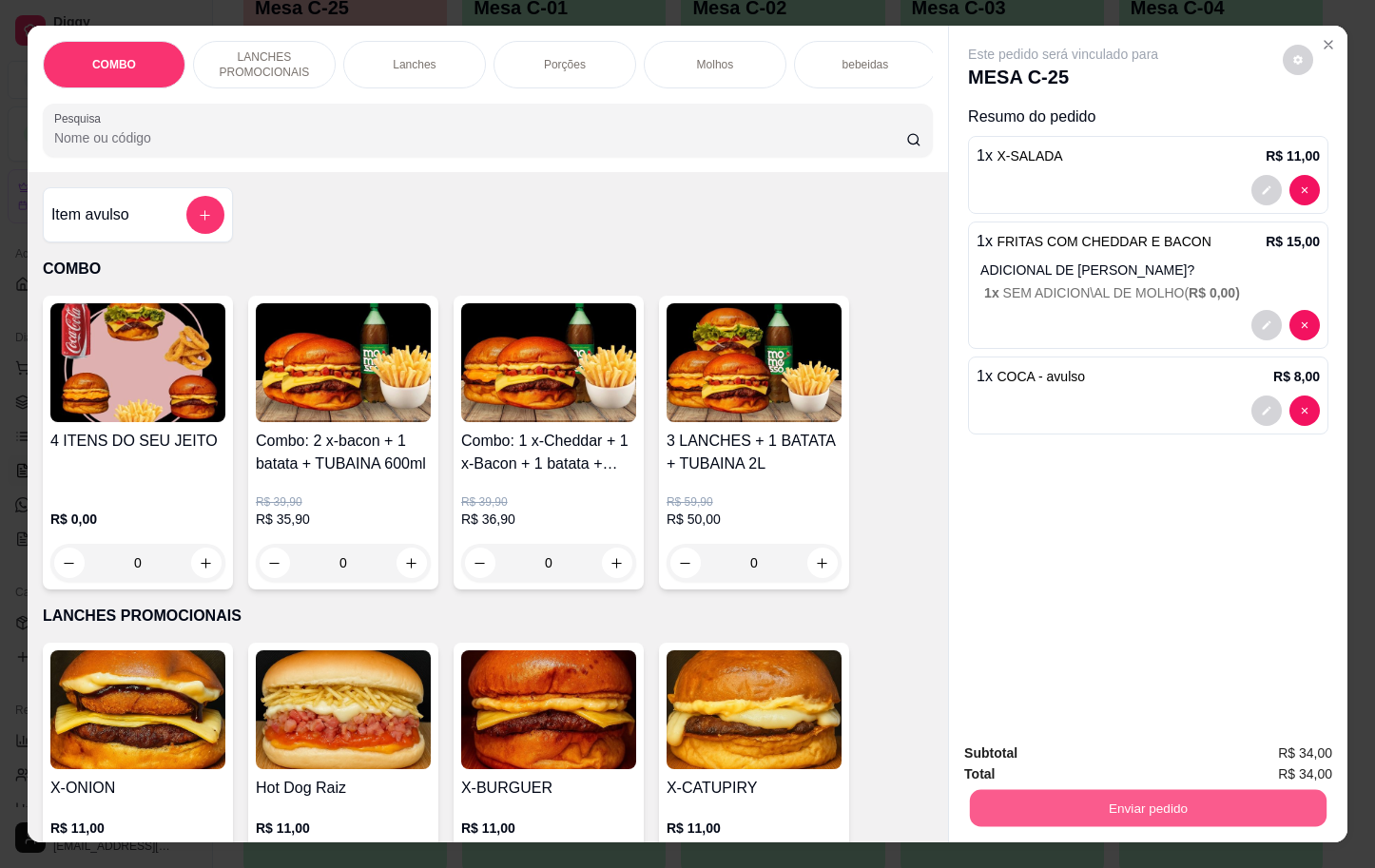
click at [1145, 793] on button "Enviar pedido" at bounding box center [1148, 808] width 357 height 37
click at [1247, 754] on button "Enviar pedido" at bounding box center [1280, 751] width 107 height 36
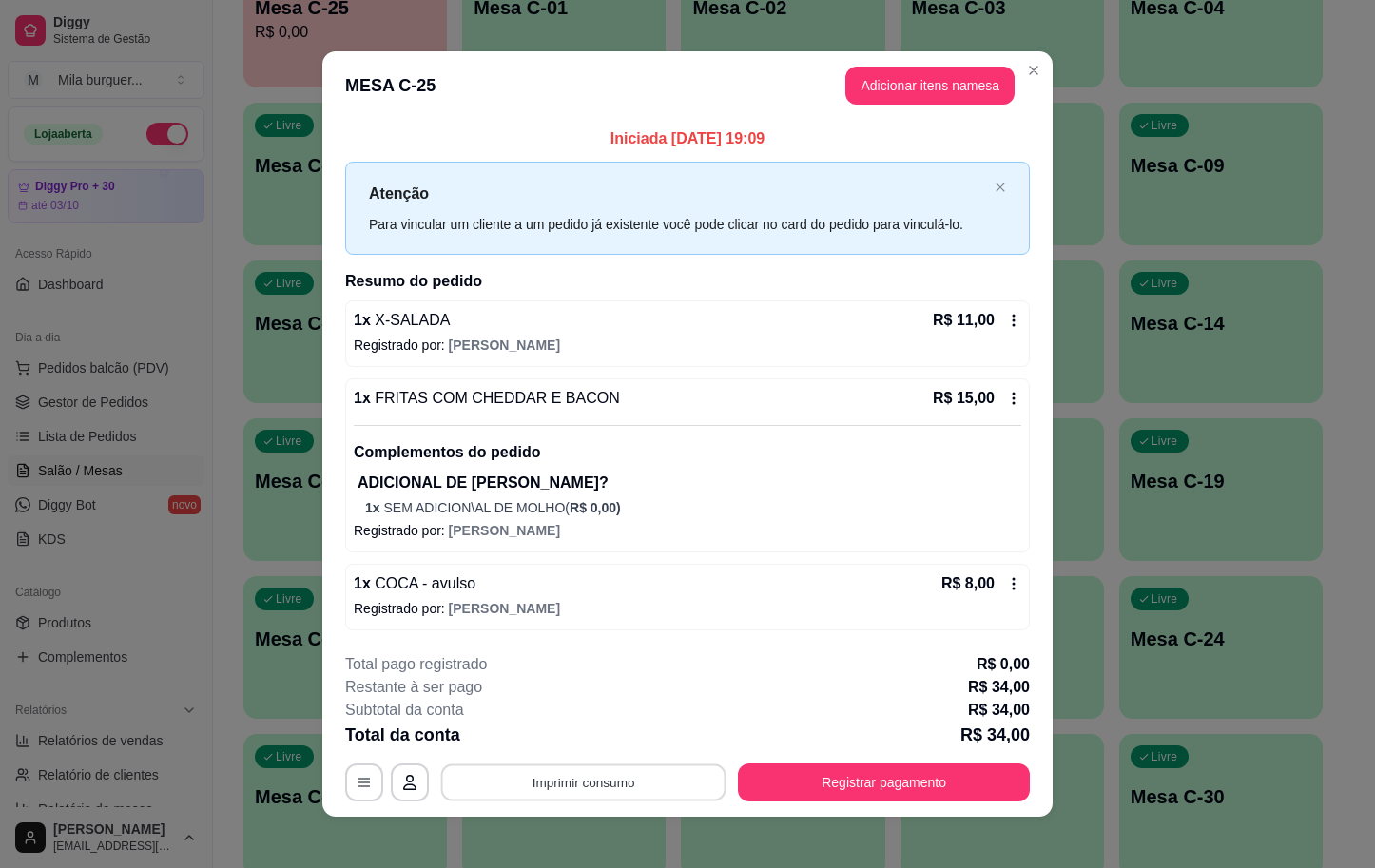
click at [621, 790] on button "Imprimir consumo" at bounding box center [584, 782] width 285 height 37
click at [596, 737] on button "IMPRESSORA" at bounding box center [577, 740] width 133 height 29
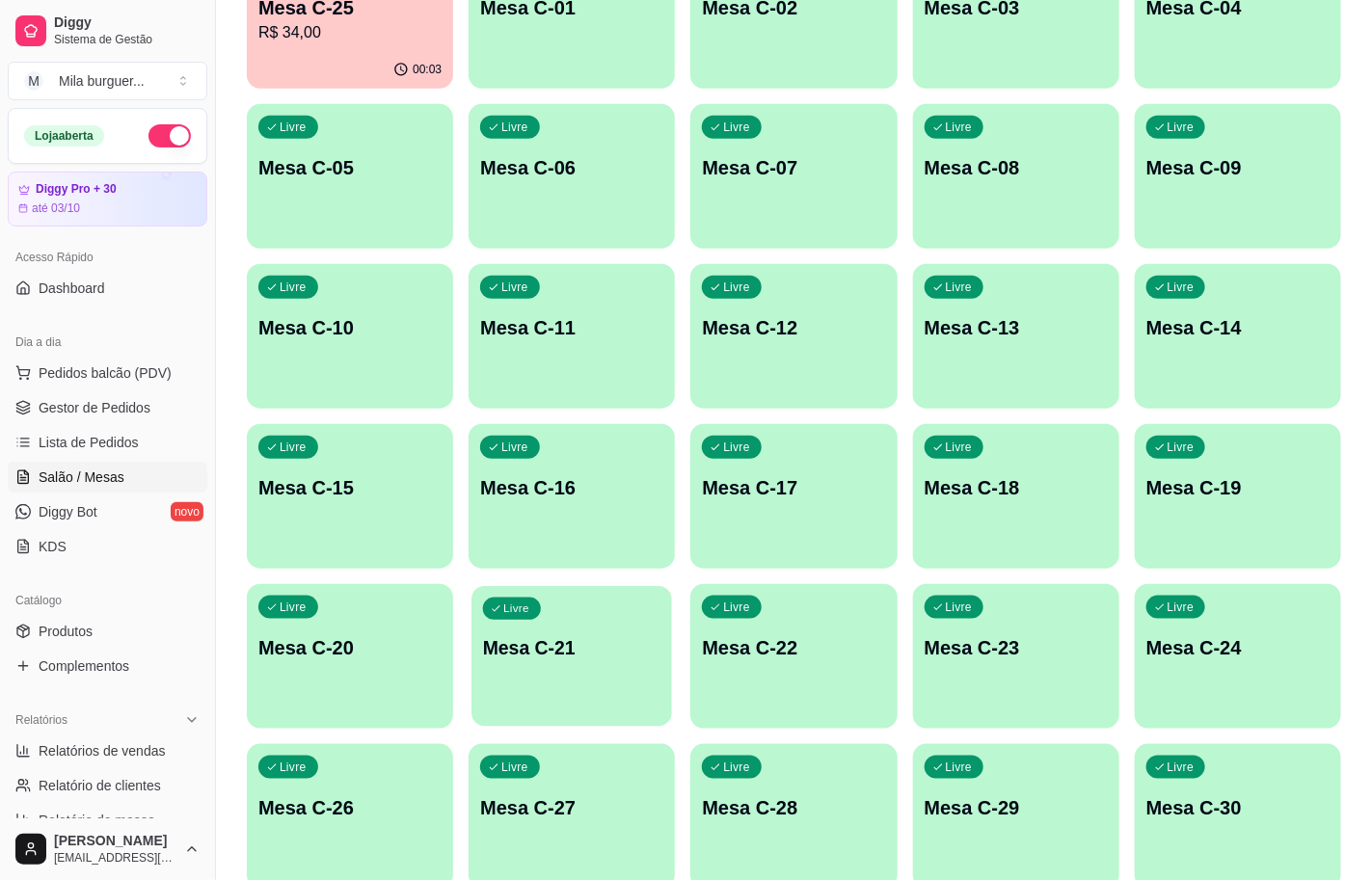
click at [628, 671] on div "Livre Mesa C-21" at bounding box center [571, 645] width 200 height 118
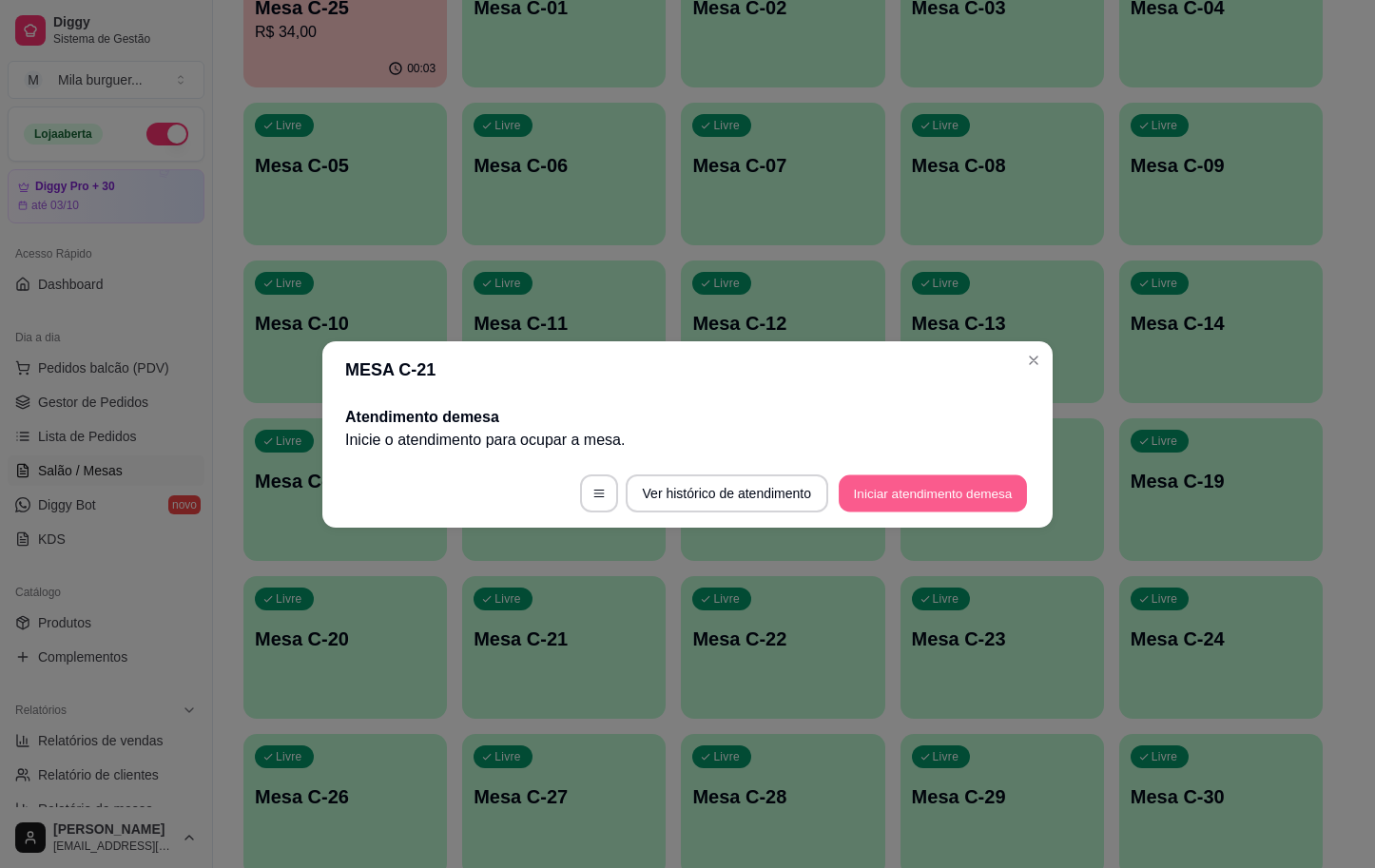
click at [894, 491] on button "Iniciar atendimento de mesa" at bounding box center [932, 493] width 188 height 37
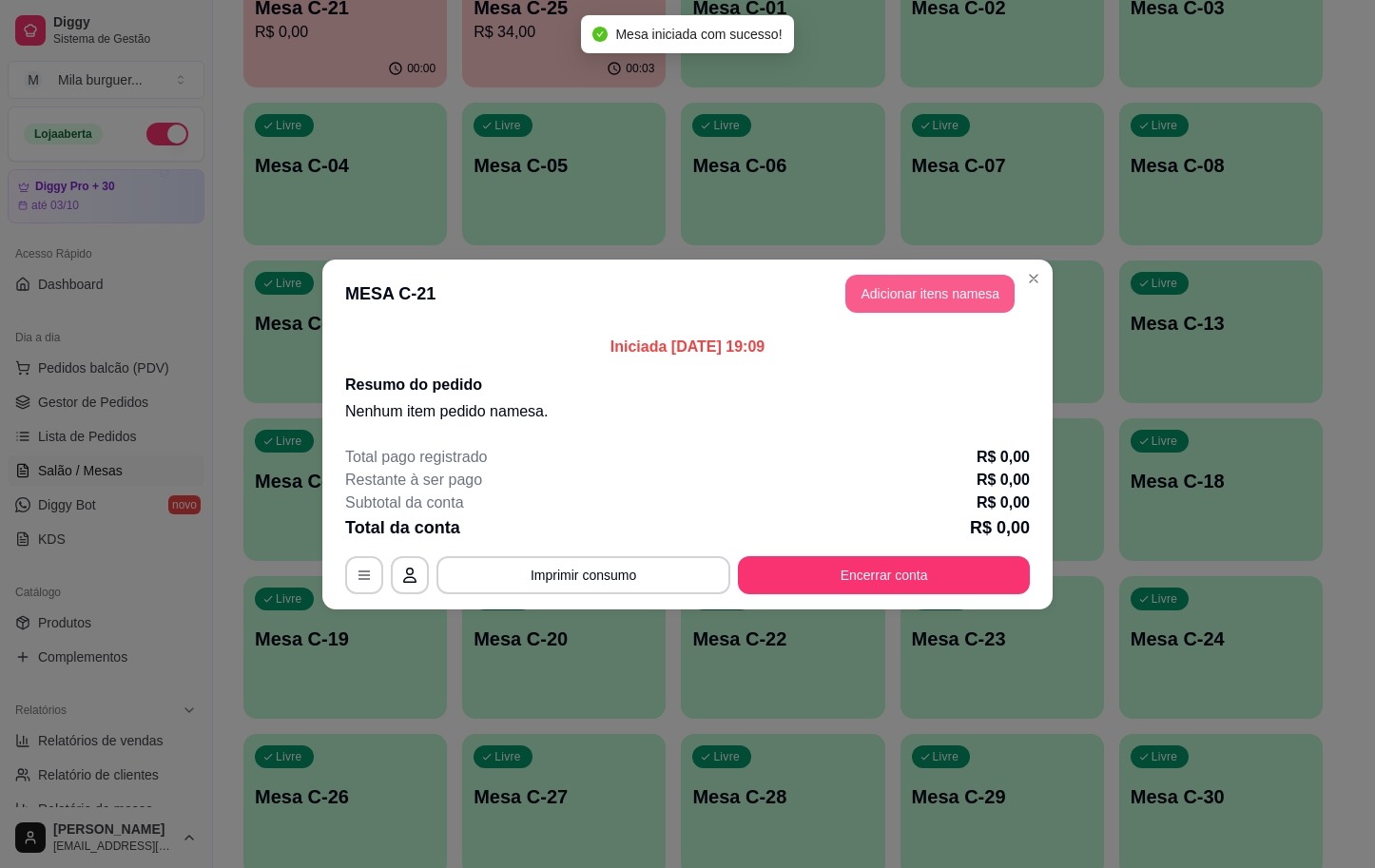
click at [891, 301] on button "Adicionar itens na mesa" at bounding box center [930, 293] width 169 height 38
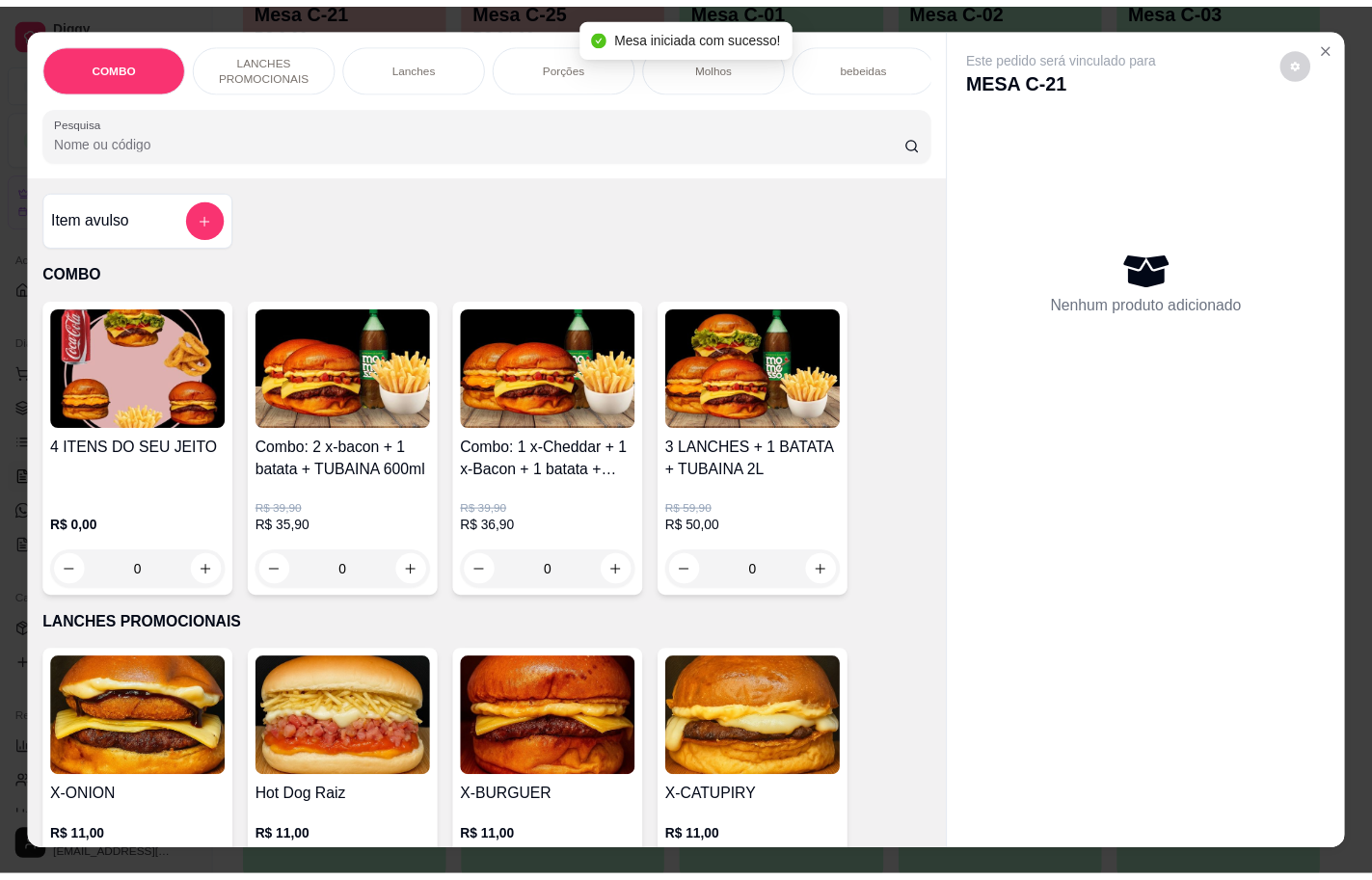
scroll to position [289, 0]
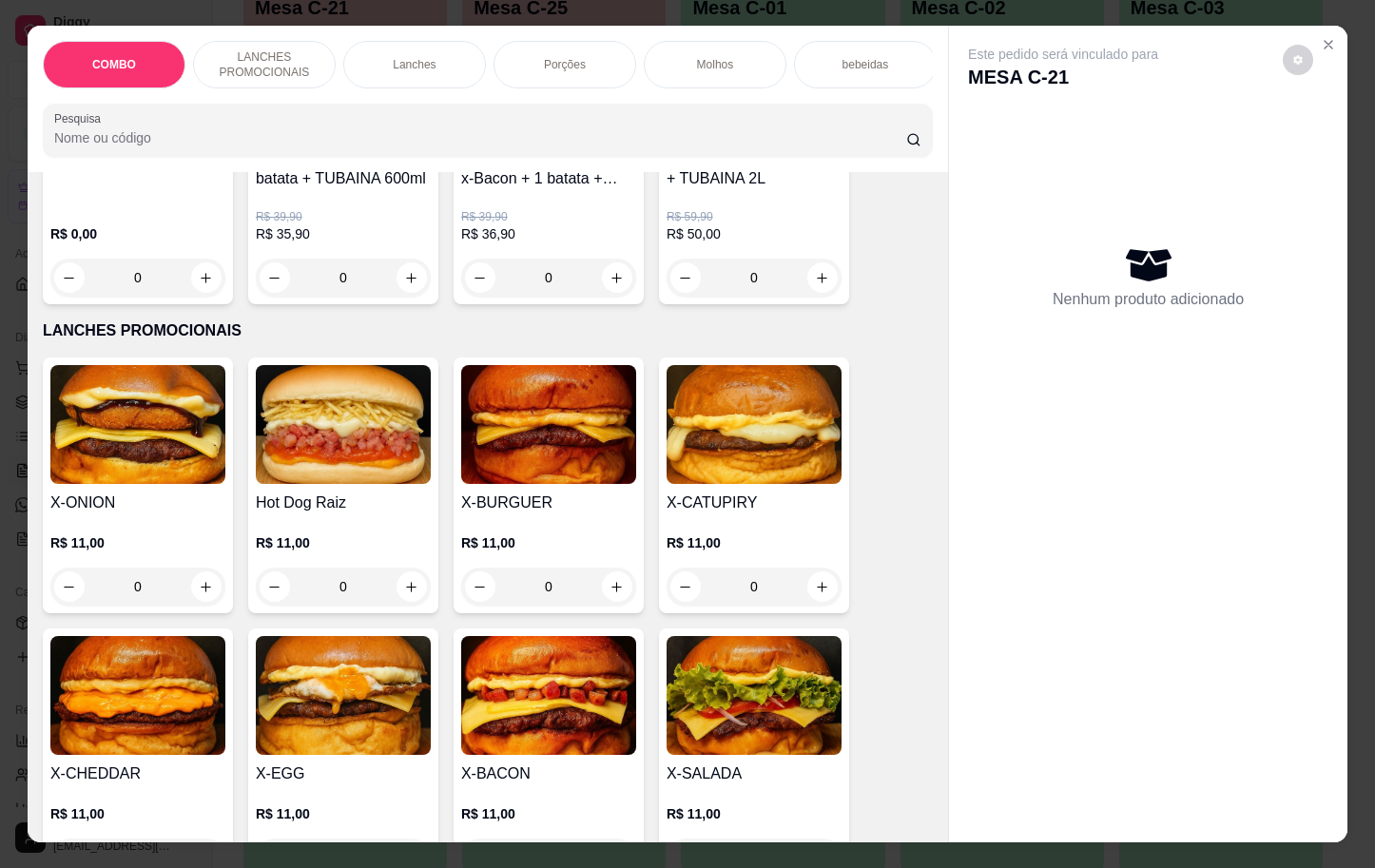
click at [102, 696] on img at bounding box center [138, 695] width 175 height 119
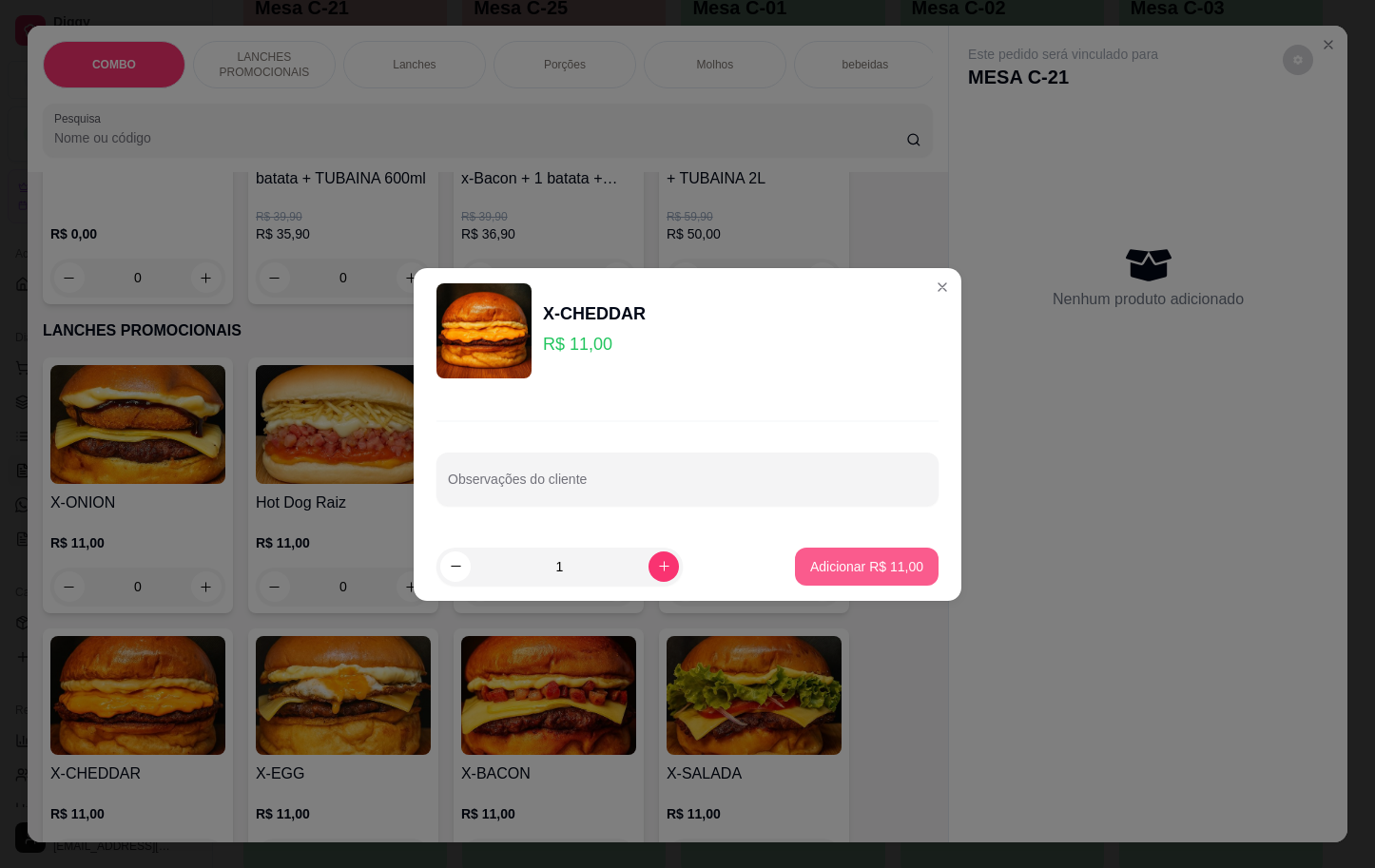
click at [862, 564] on p "Adicionar R$ 11,00" at bounding box center [867, 566] width 113 height 19
type input "1"
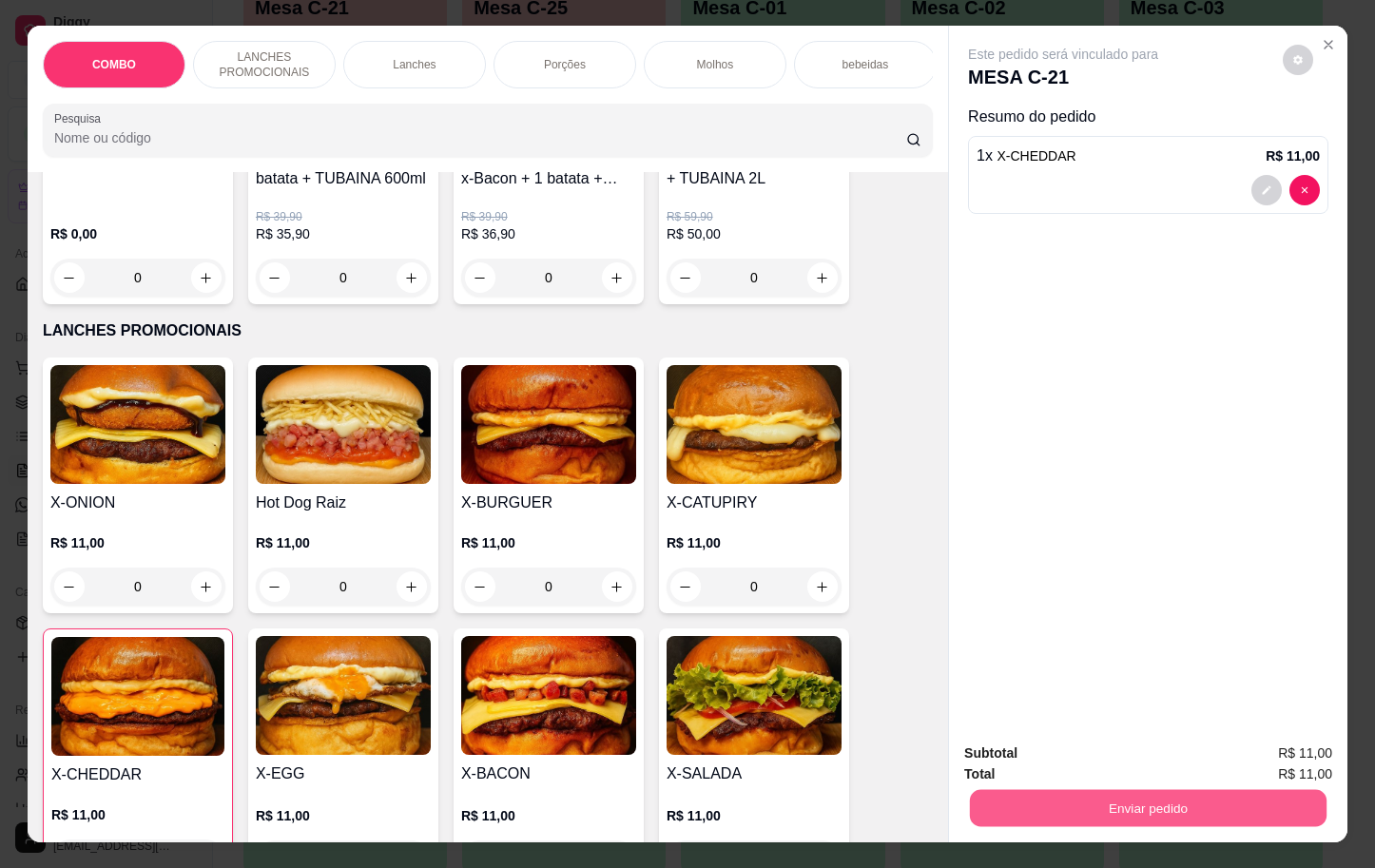
click at [1159, 791] on button "Enviar pedido" at bounding box center [1148, 808] width 357 height 37
click at [1283, 756] on button "Enviar pedido" at bounding box center [1281, 751] width 104 height 35
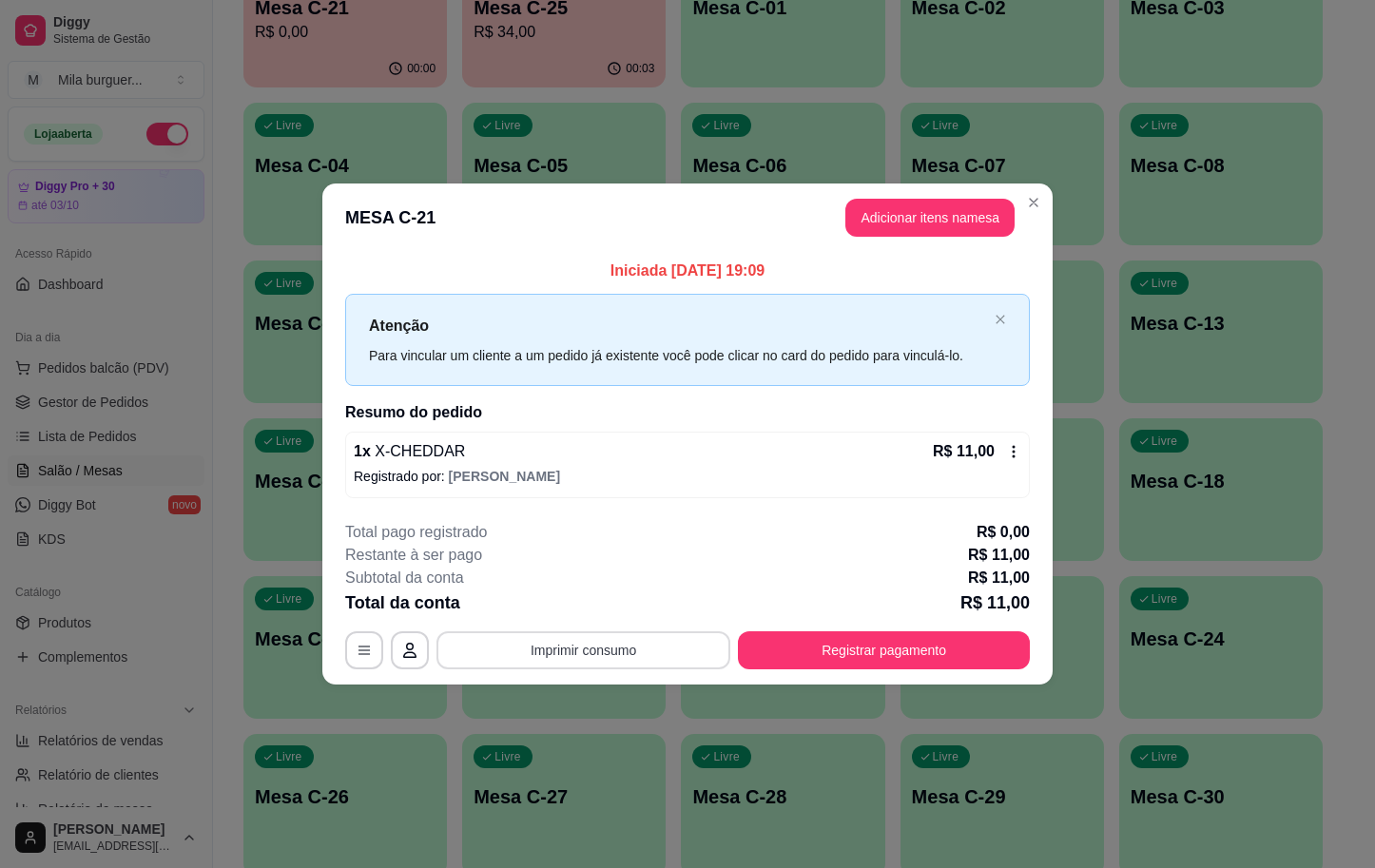
click at [537, 654] on button "Imprimir consumo" at bounding box center [583, 650] width 294 height 38
click at [577, 619] on button "IMPRESSORA" at bounding box center [589, 608] width 138 height 30
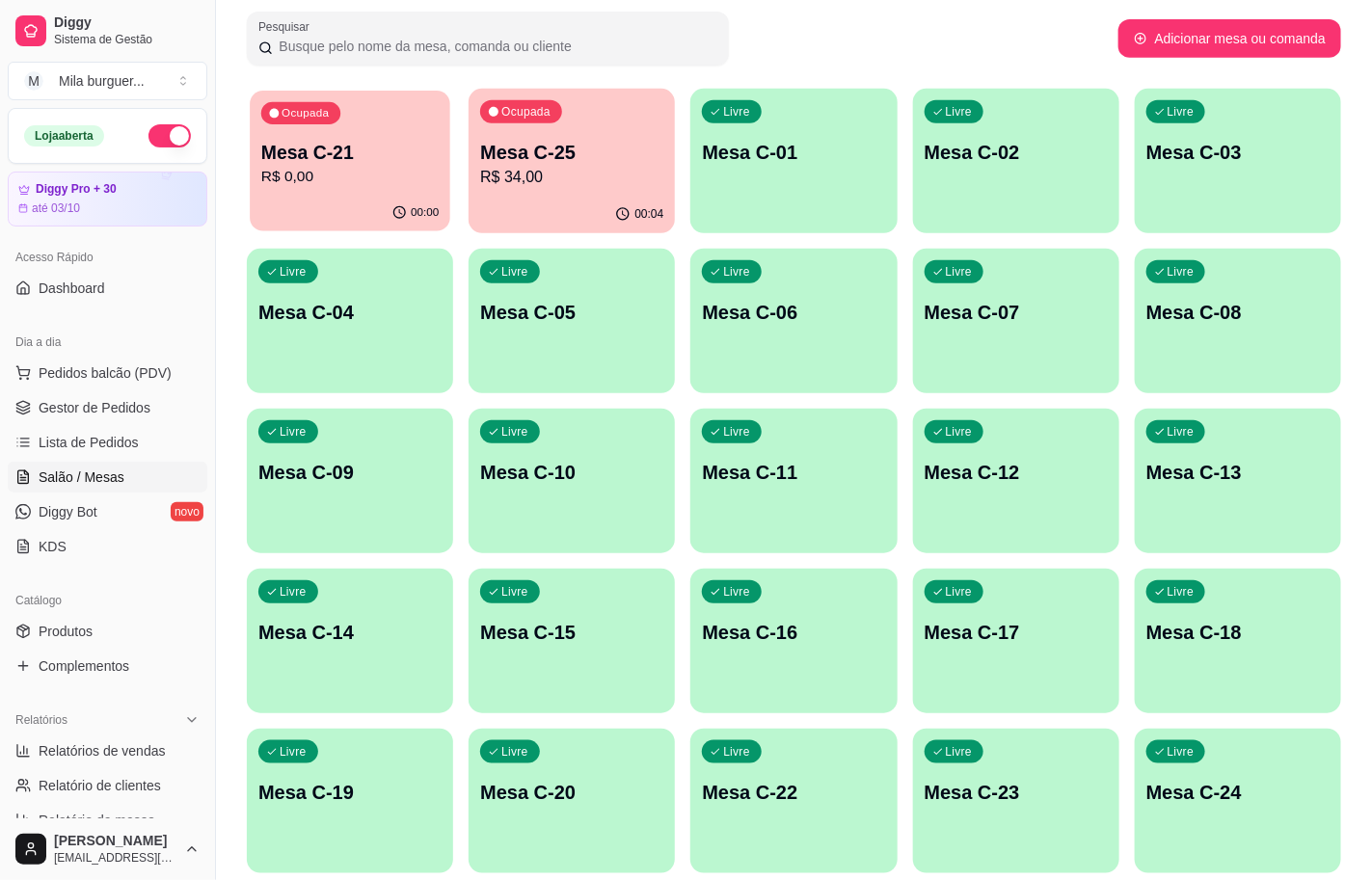
click at [371, 139] on div "Ocupada Mesa C-21 R$ 0,00" at bounding box center [349, 143] width 200 height 104
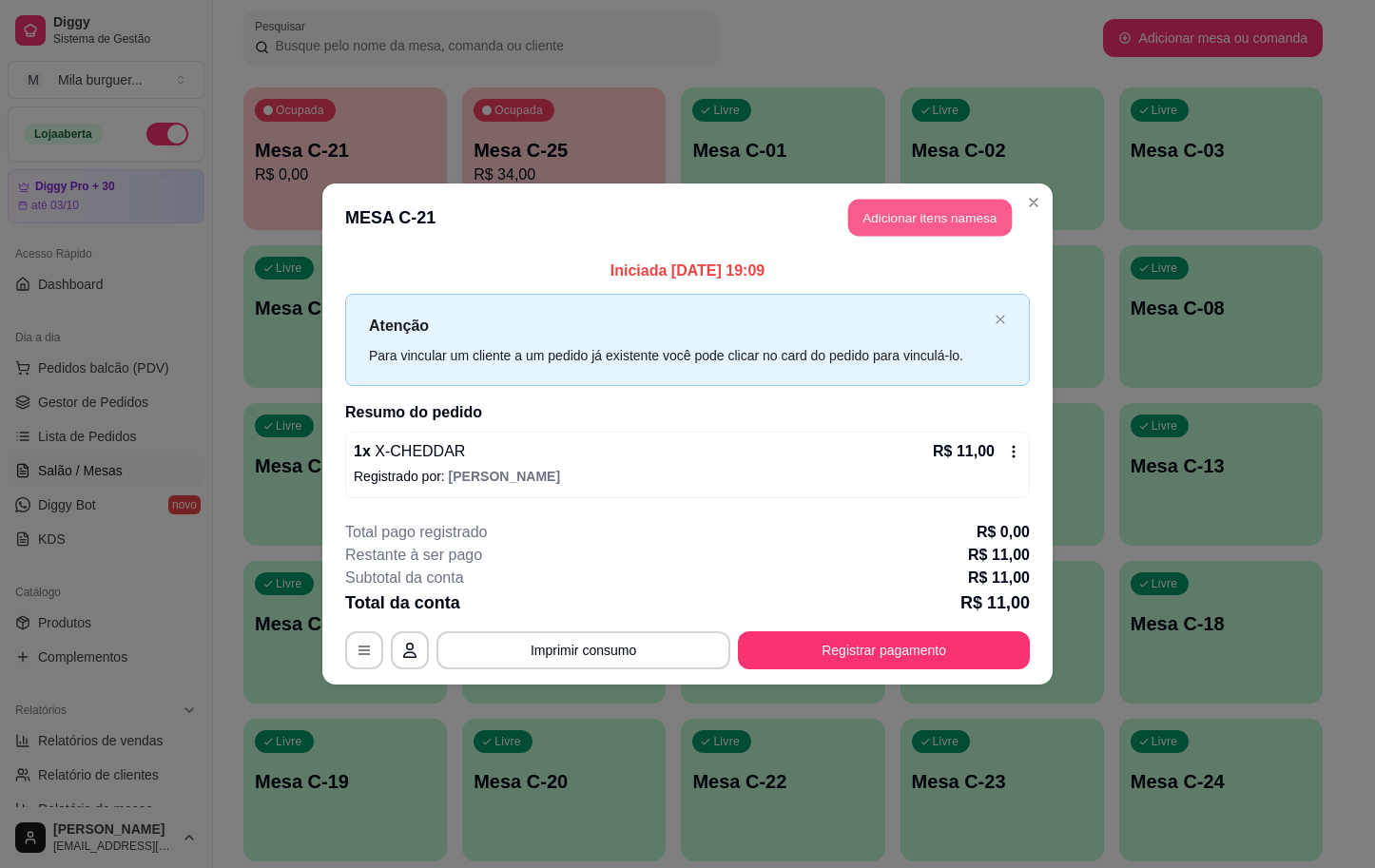
click at [868, 214] on button "Adicionar itens na mesa" at bounding box center [930, 218] width 163 height 37
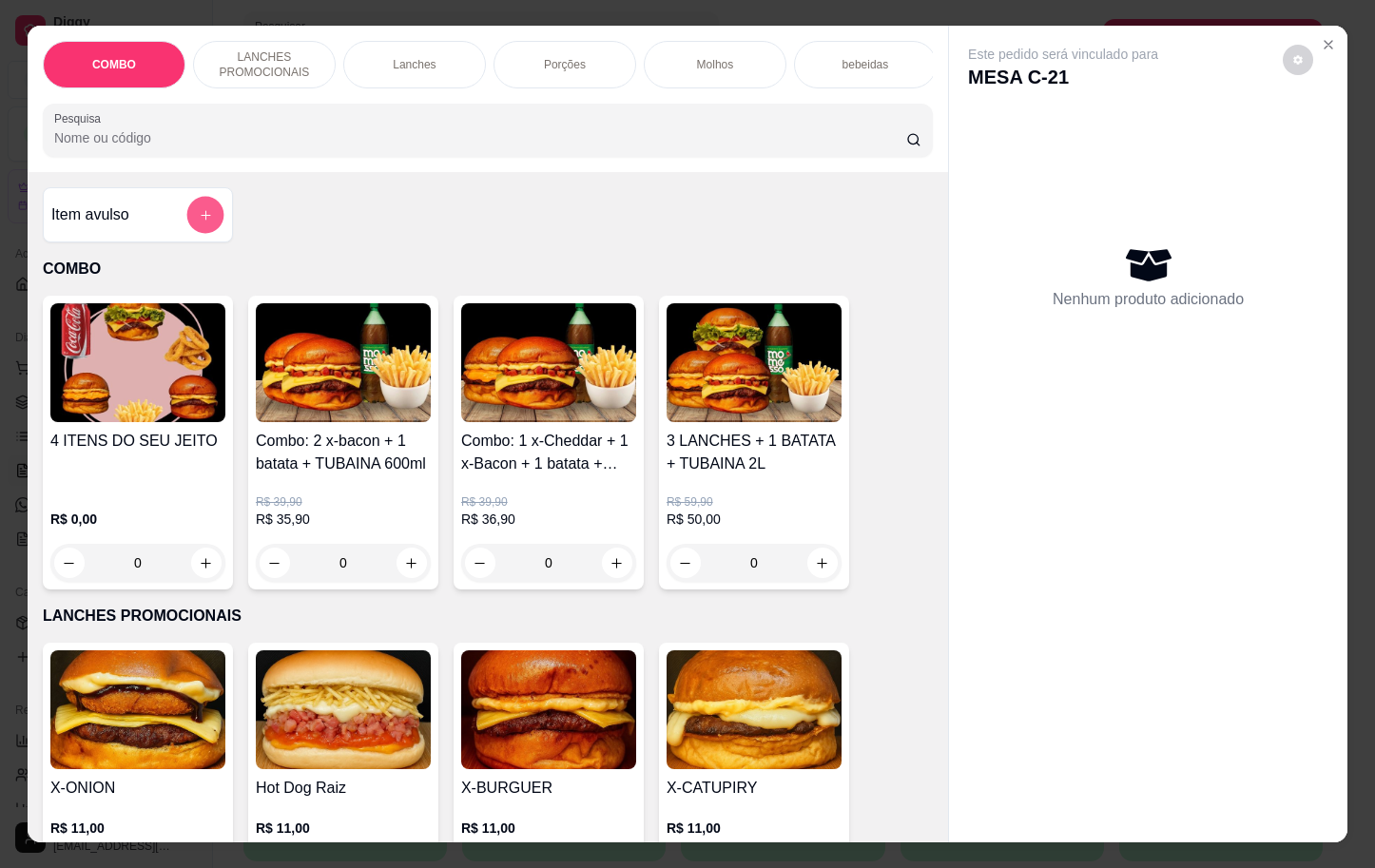
click at [204, 222] on button "add-separate-item" at bounding box center [207, 215] width 37 height 37
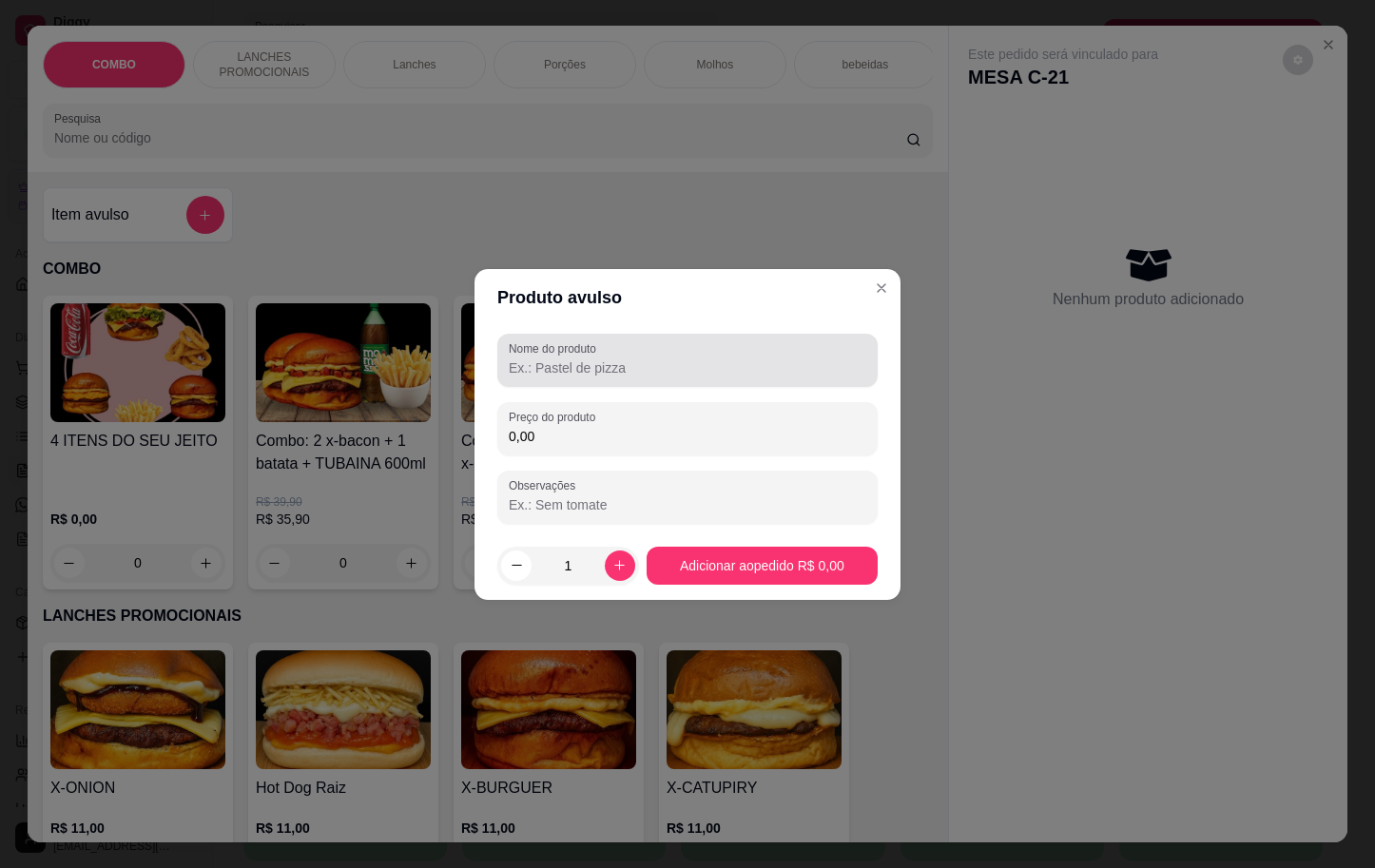
drag, startPoint x: 507, startPoint y: 345, endPoint x: 444, endPoint y: 9, distance: 341.9
click at [506, 333] on div "Nome do produto" at bounding box center [688, 360] width 381 height 53
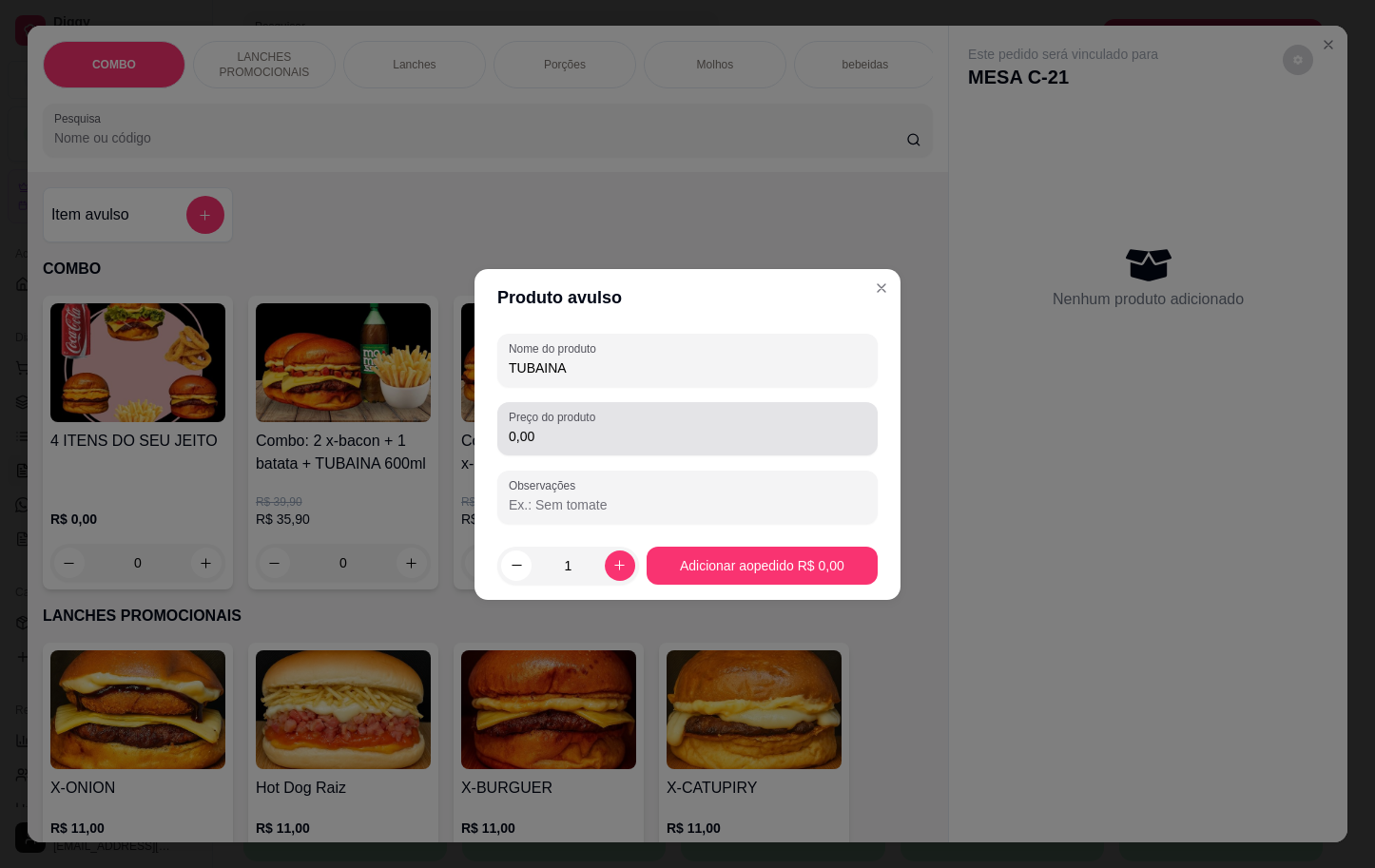
type input "TUBAINA"
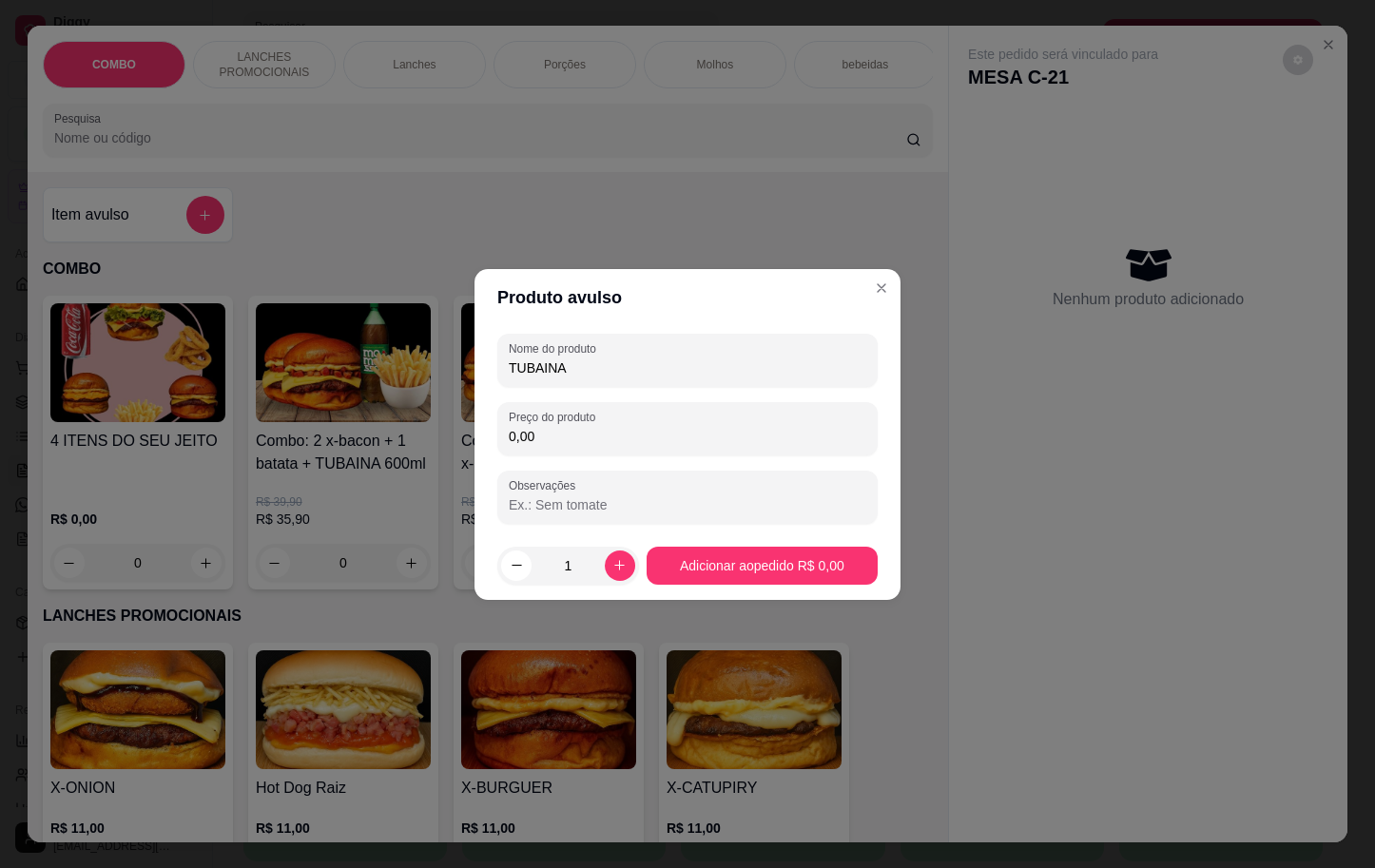
click at [511, 434] on input "0,00" at bounding box center [688, 435] width 358 height 19
click at [546, 431] on input "50,00" at bounding box center [688, 435] width 358 height 19
type input "5,00"
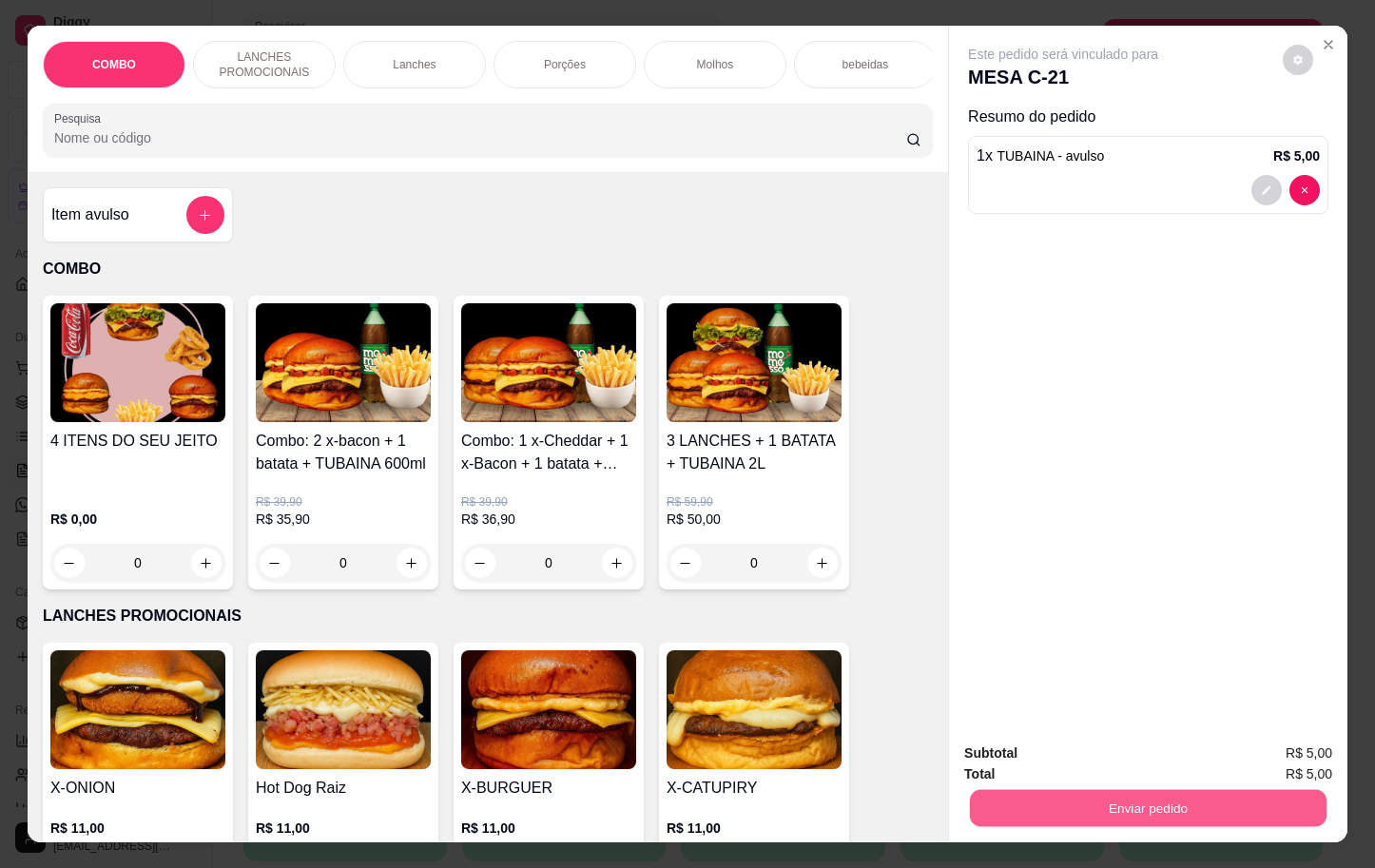
click at [1217, 789] on button "Enviar pedido" at bounding box center [1148, 808] width 357 height 37
click at [1285, 759] on button "Enviar pedido" at bounding box center [1280, 751] width 107 height 36
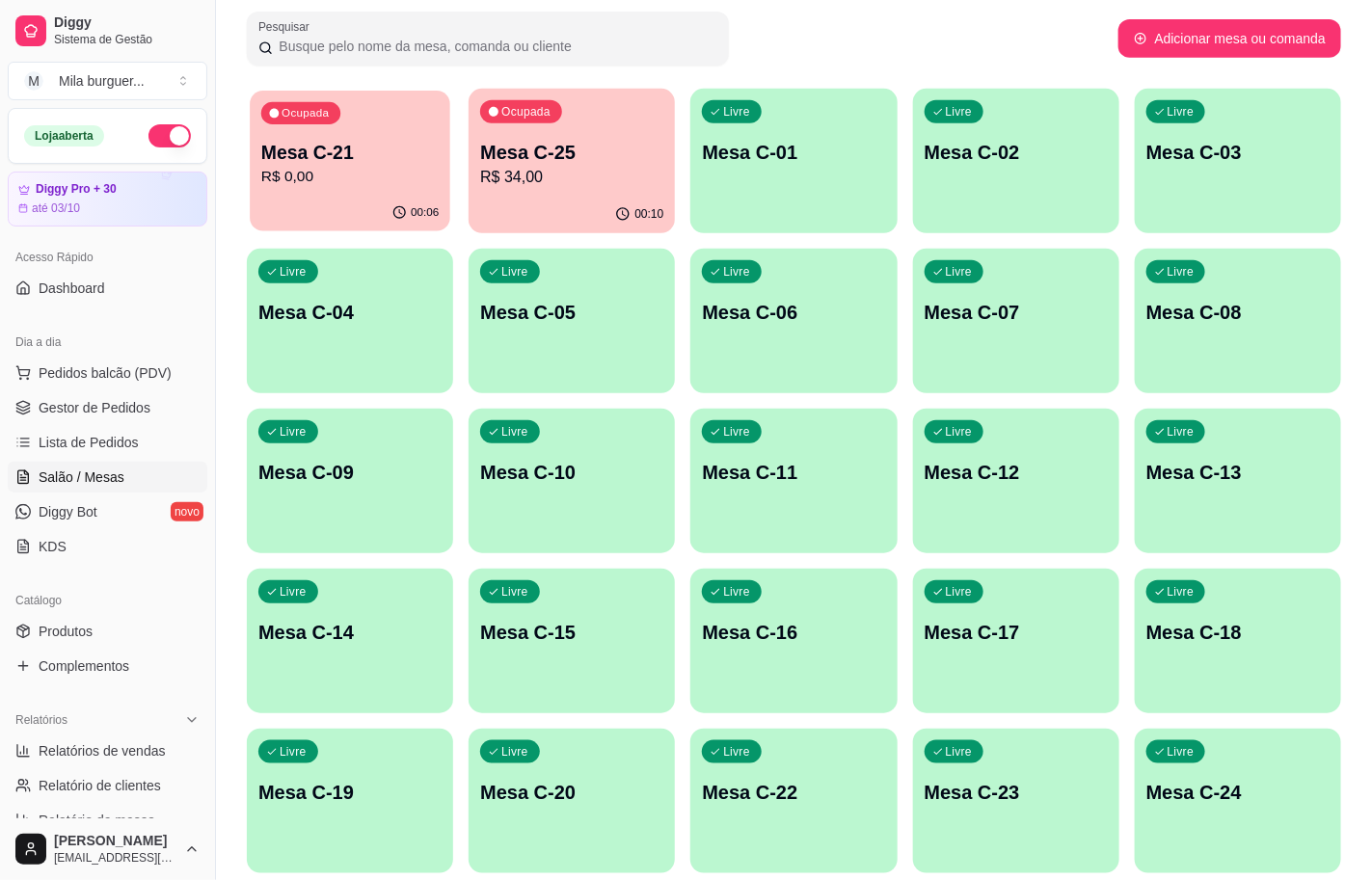
click at [339, 142] on p "Mesa C-21" at bounding box center [350, 152] width 177 height 26
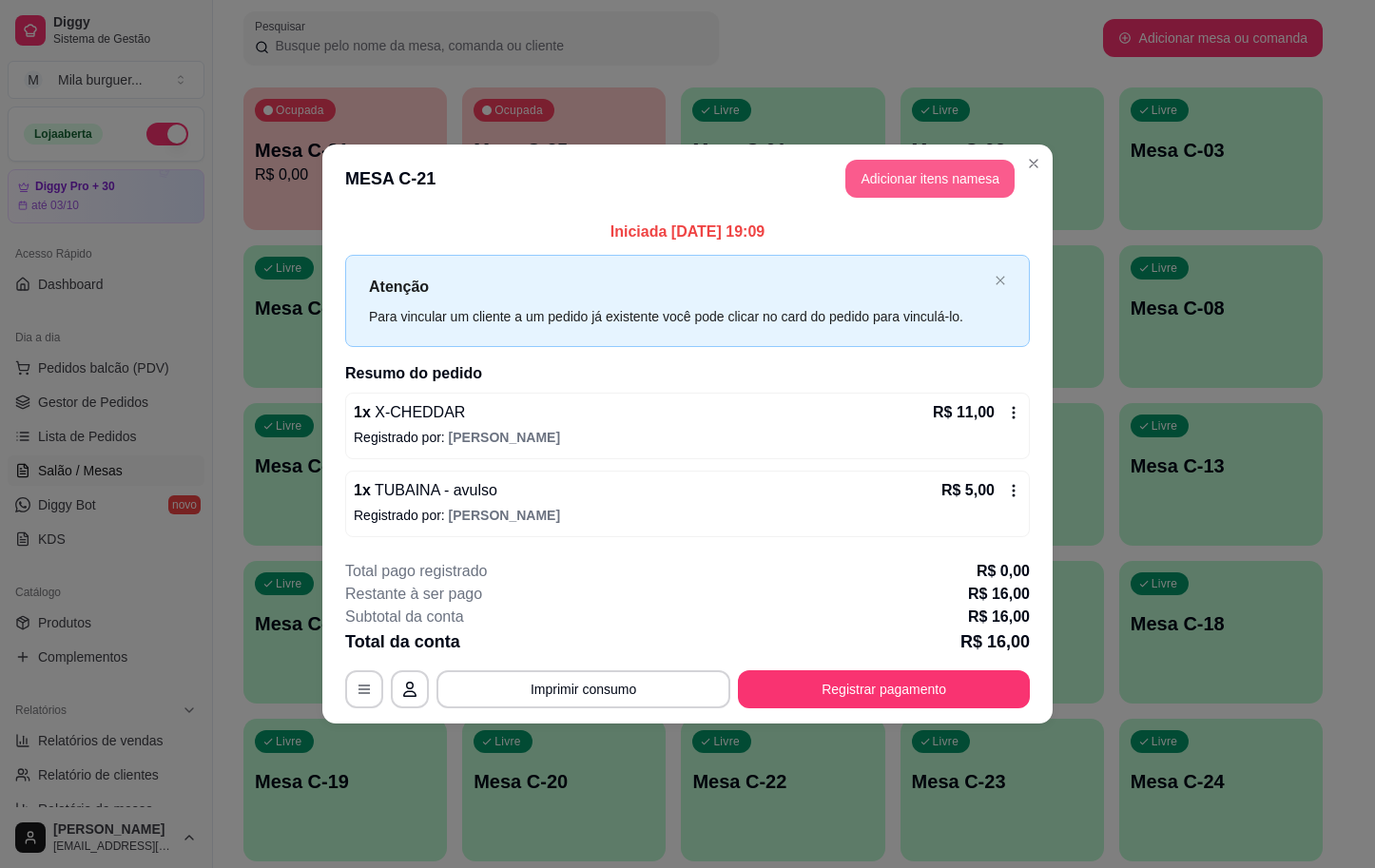
click at [882, 165] on button "Adicionar itens na mesa" at bounding box center [930, 178] width 169 height 38
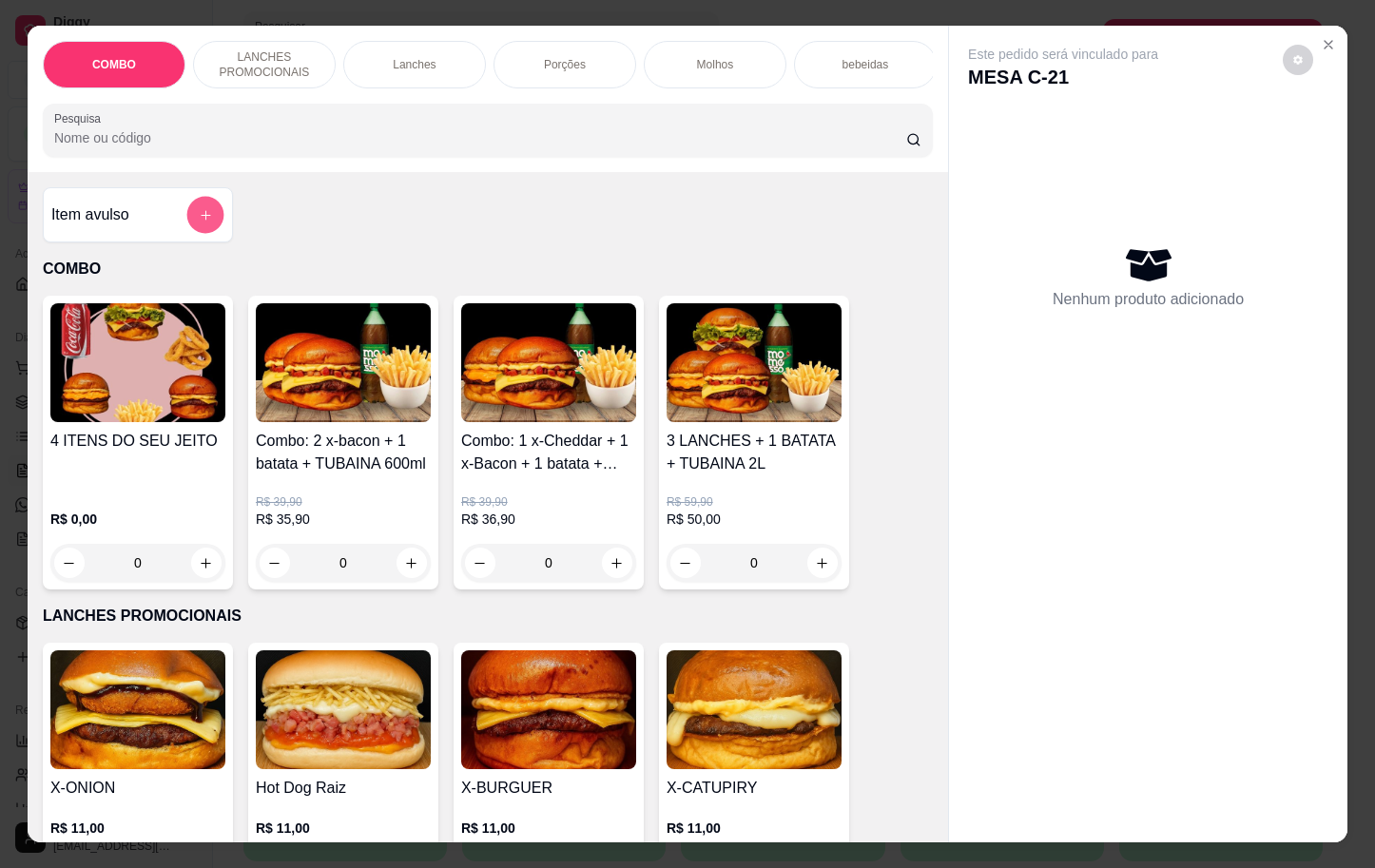
click at [204, 229] on button "add-separate-item" at bounding box center [207, 215] width 37 height 37
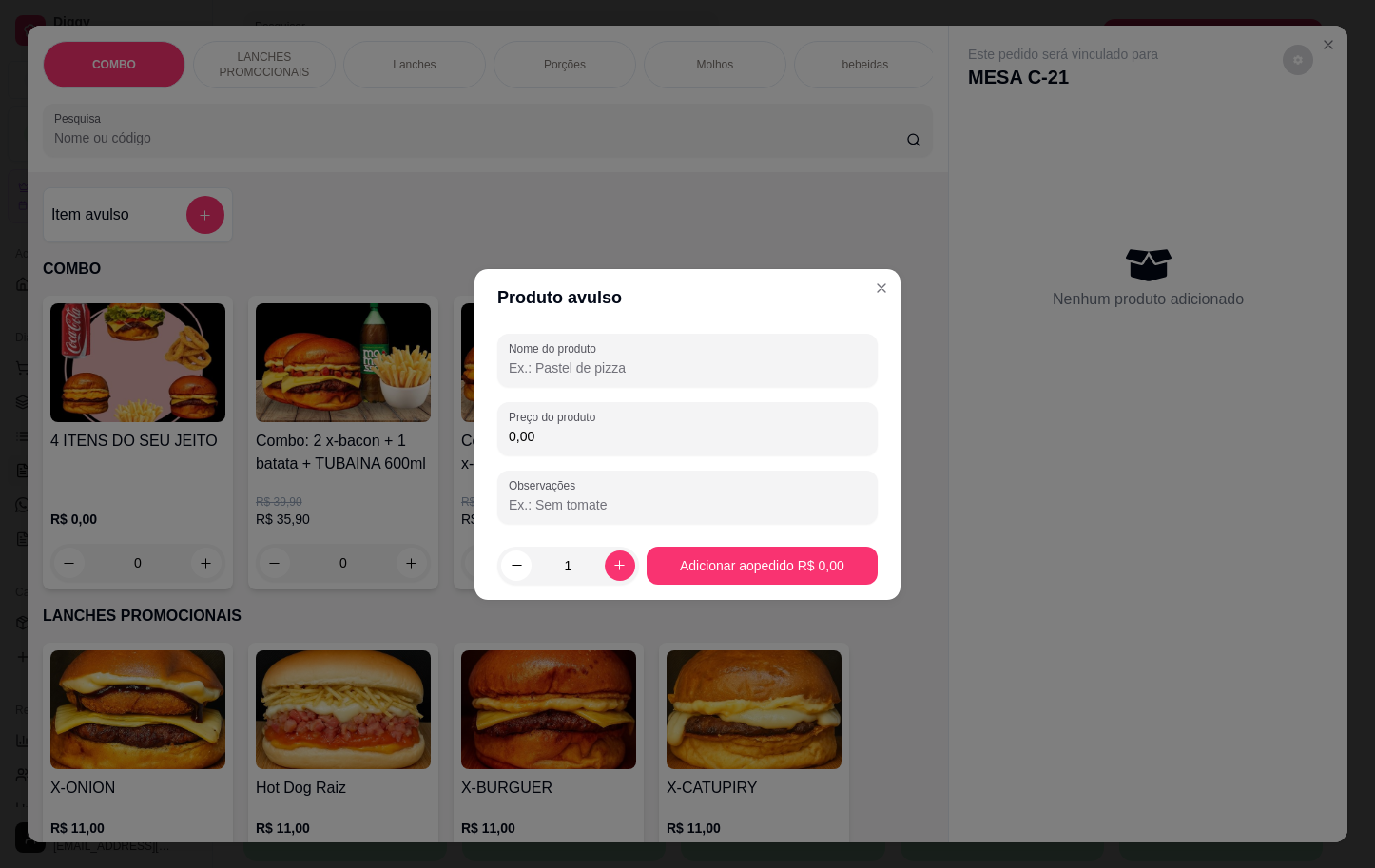
click at [609, 366] on input "Nome do produto" at bounding box center [688, 368] width 358 height 19
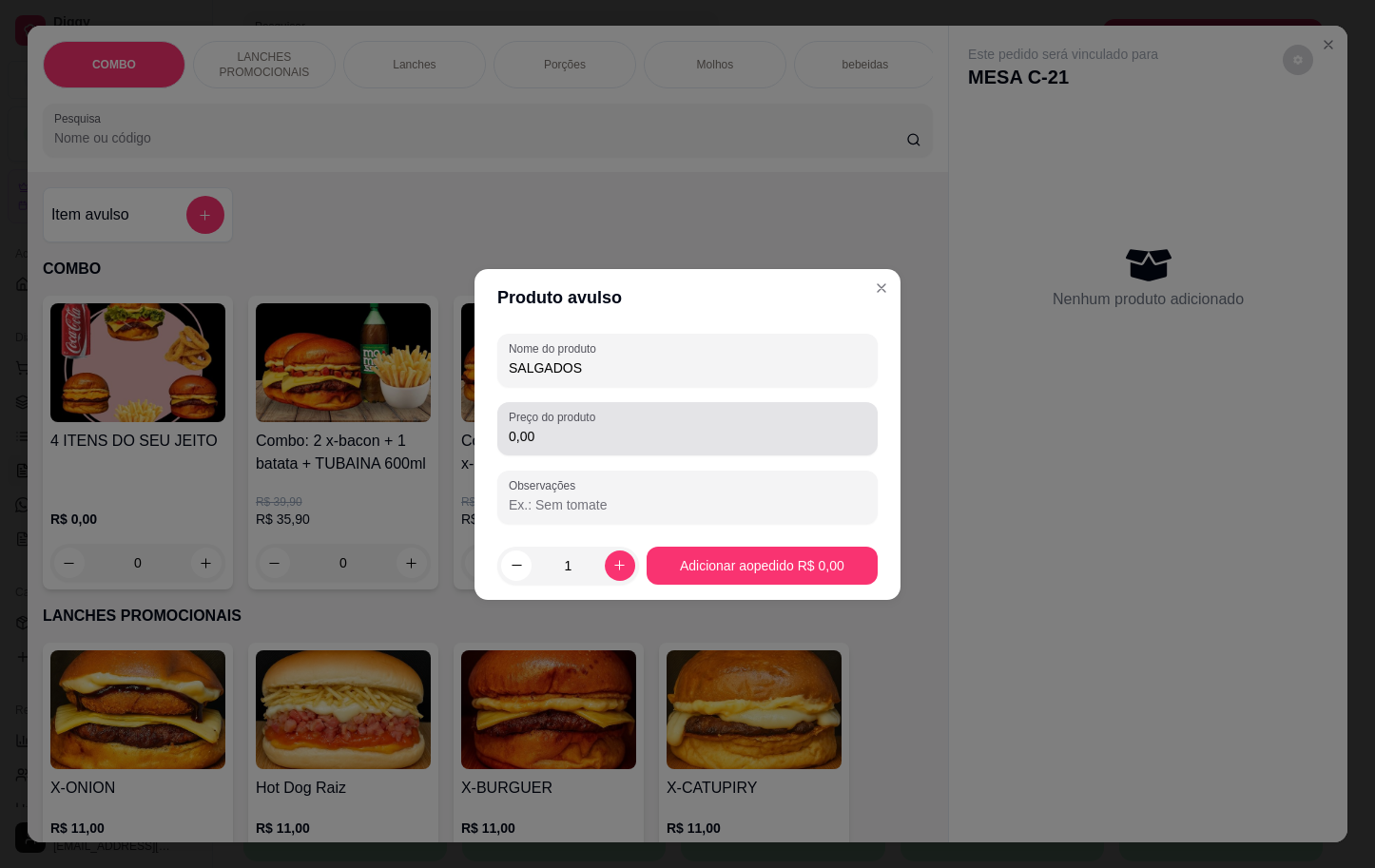
type input "SALGADOS"
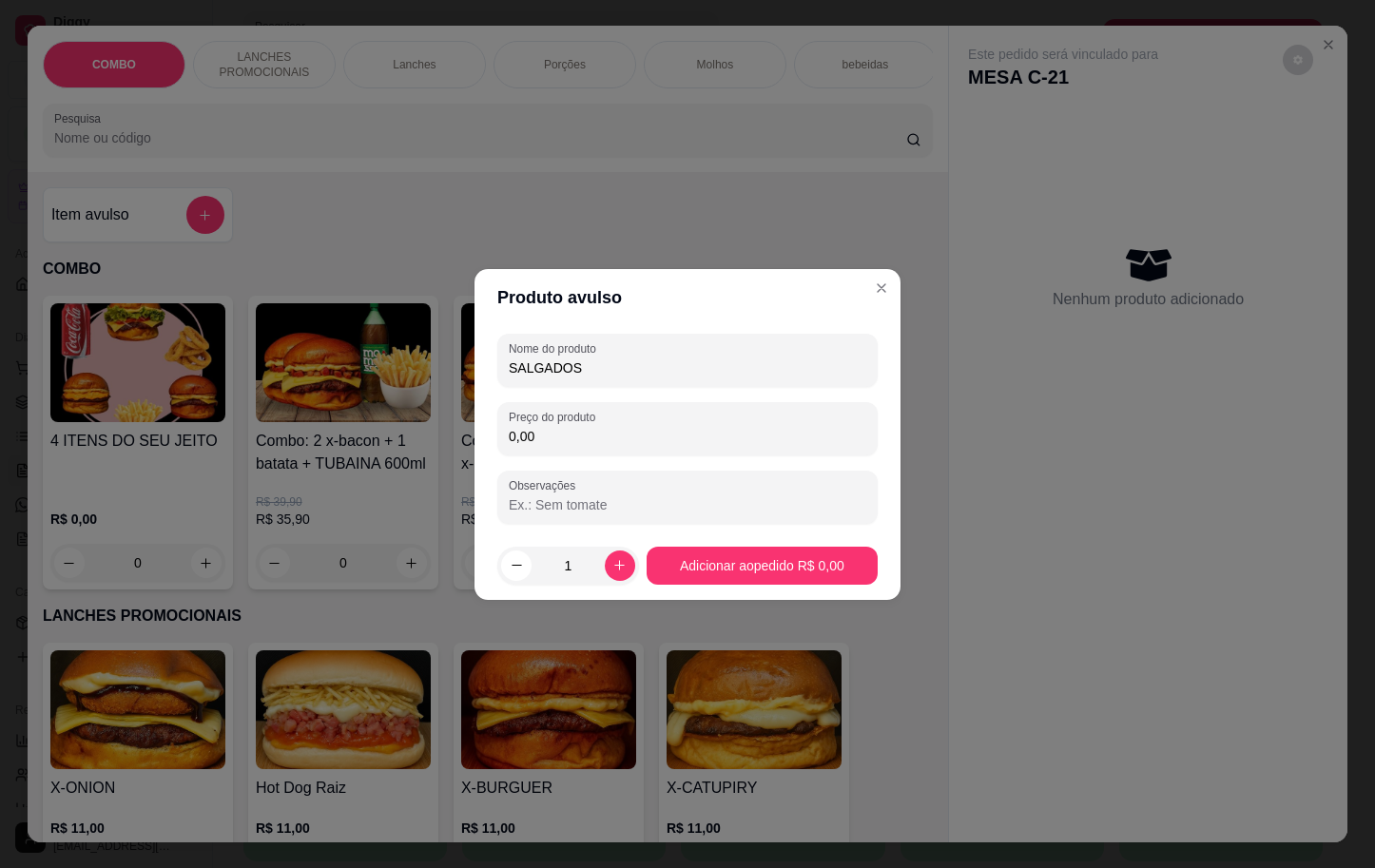
click at [537, 431] on input "0,00" at bounding box center [688, 435] width 358 height 19
type input "4,00"
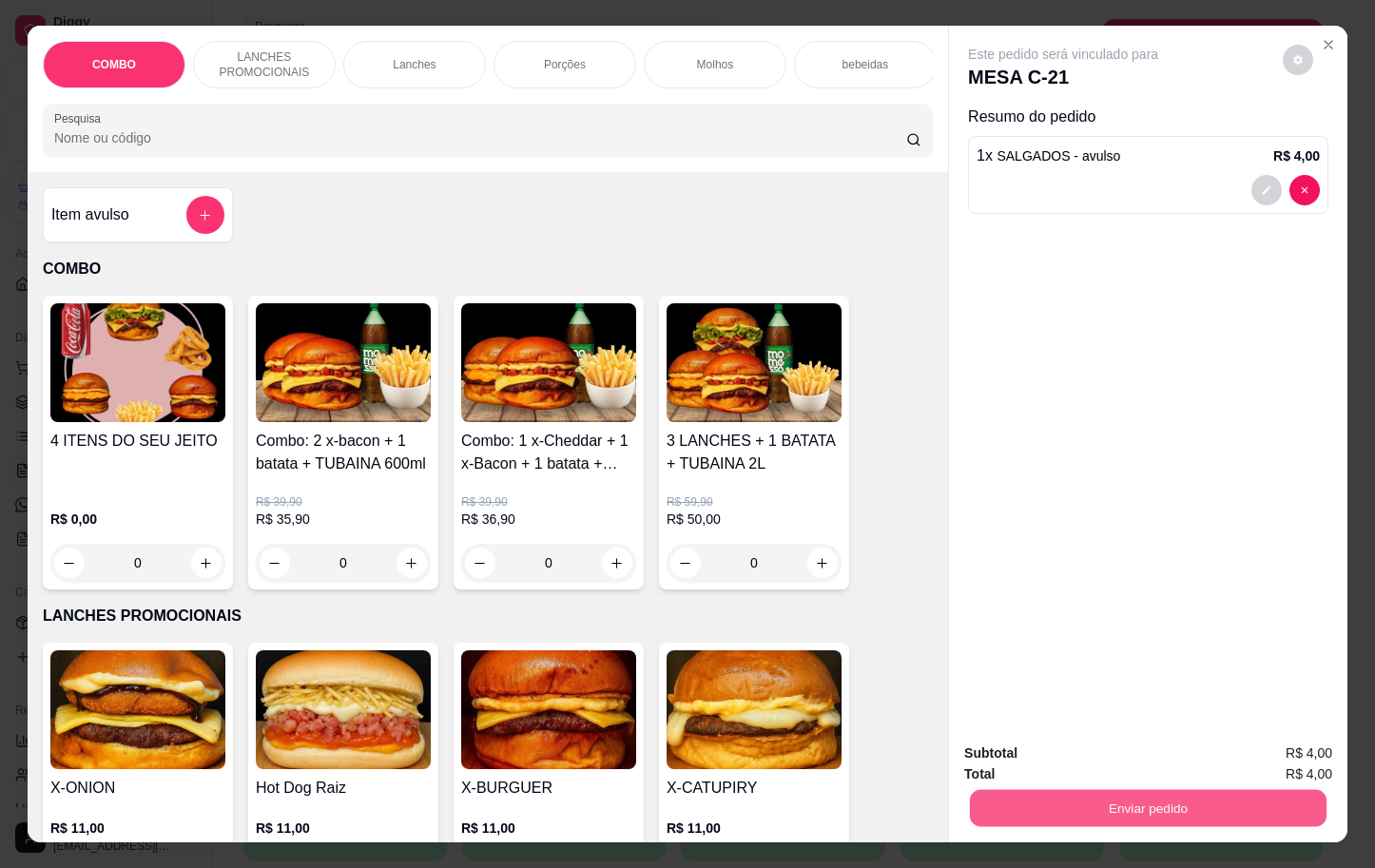
click at [1175, 789] on button "Enviar pedido" at bounding box center [1148, 808] width 357 height 37
click at [1258, 742] on button "Enviar pedido" at bounding box center [1280, 751] width 107 height 36
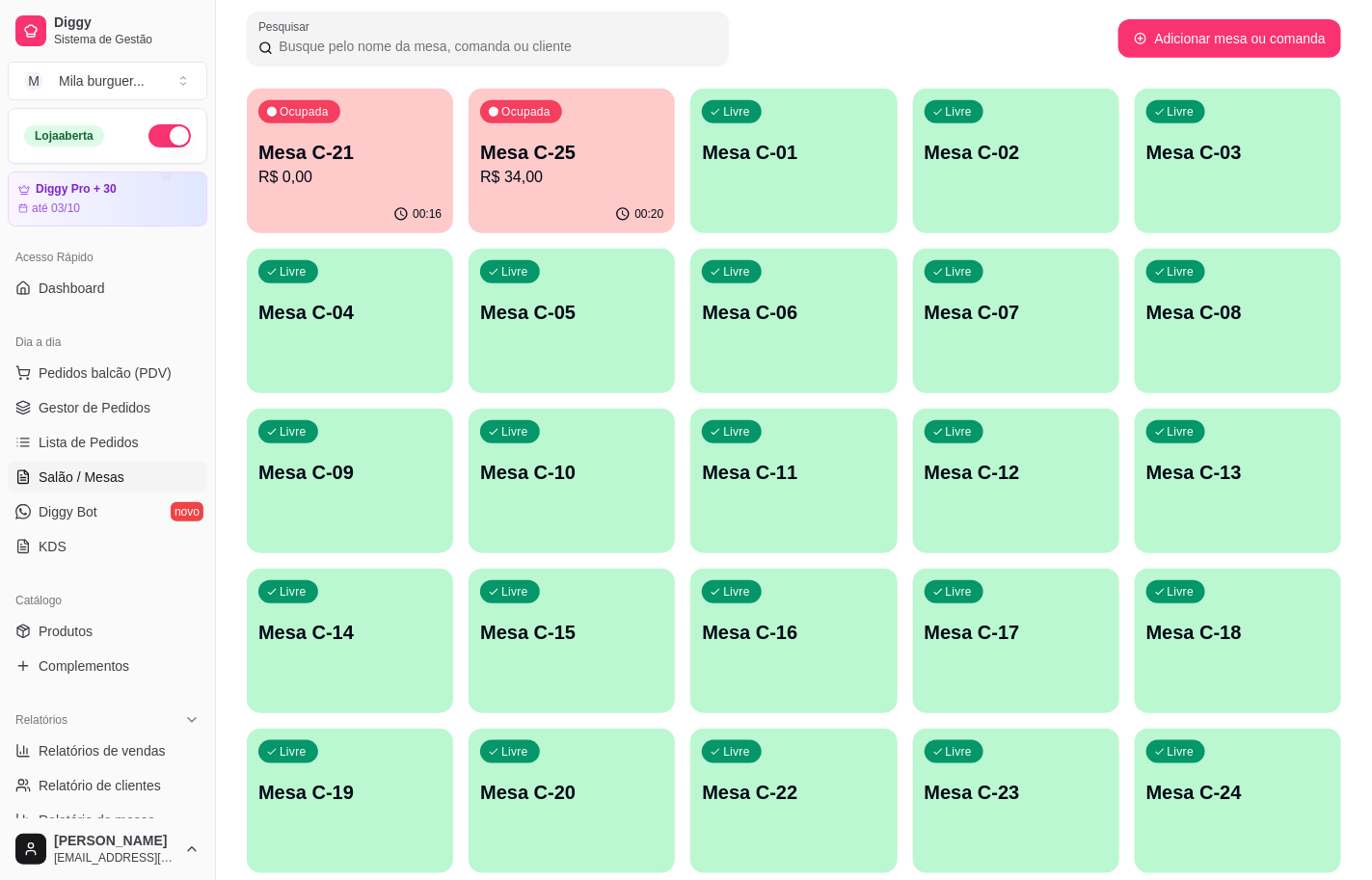
click at [318, 190] on div "Ocupada Mesa C-21 R$ 0,00" at bounding box center [350, 142] width 206 height 107
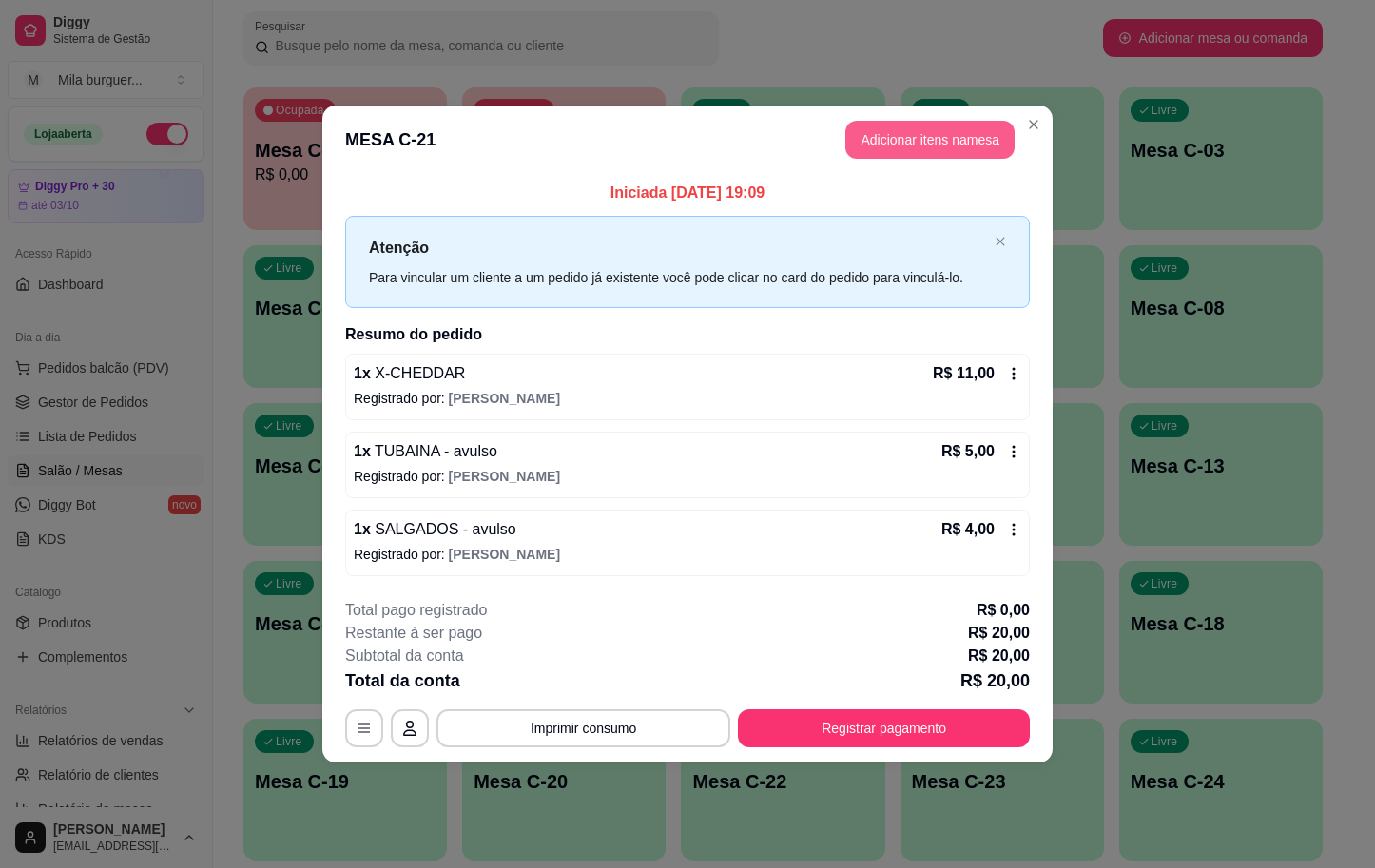
click at [891, 140] on button "Adicionar itens na mesa" at bounding box center [930, 140] width 169 height 38
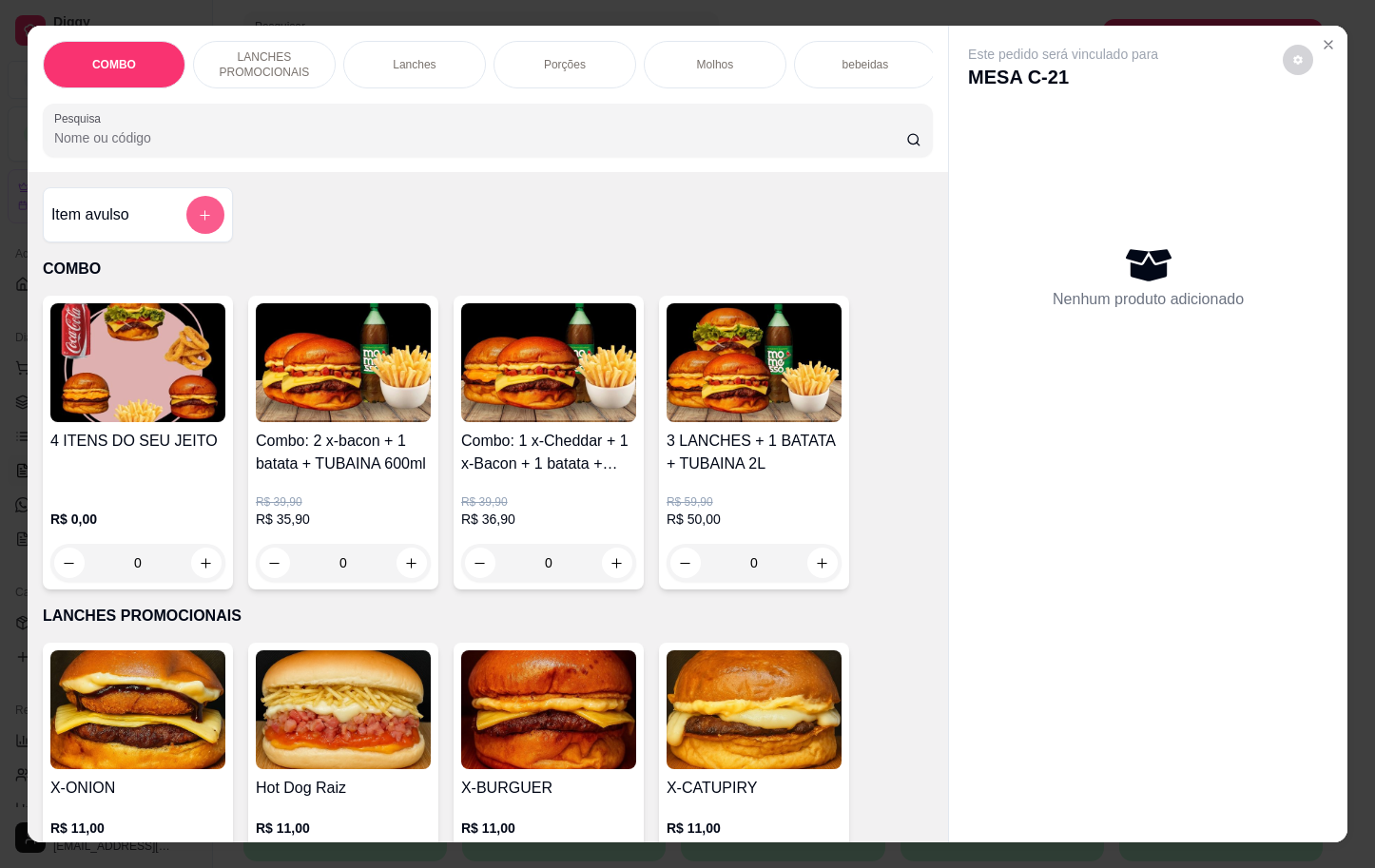
click at [195, 234] on button "add-separate-item" at bounding box center [206, 214] width 38 height 38
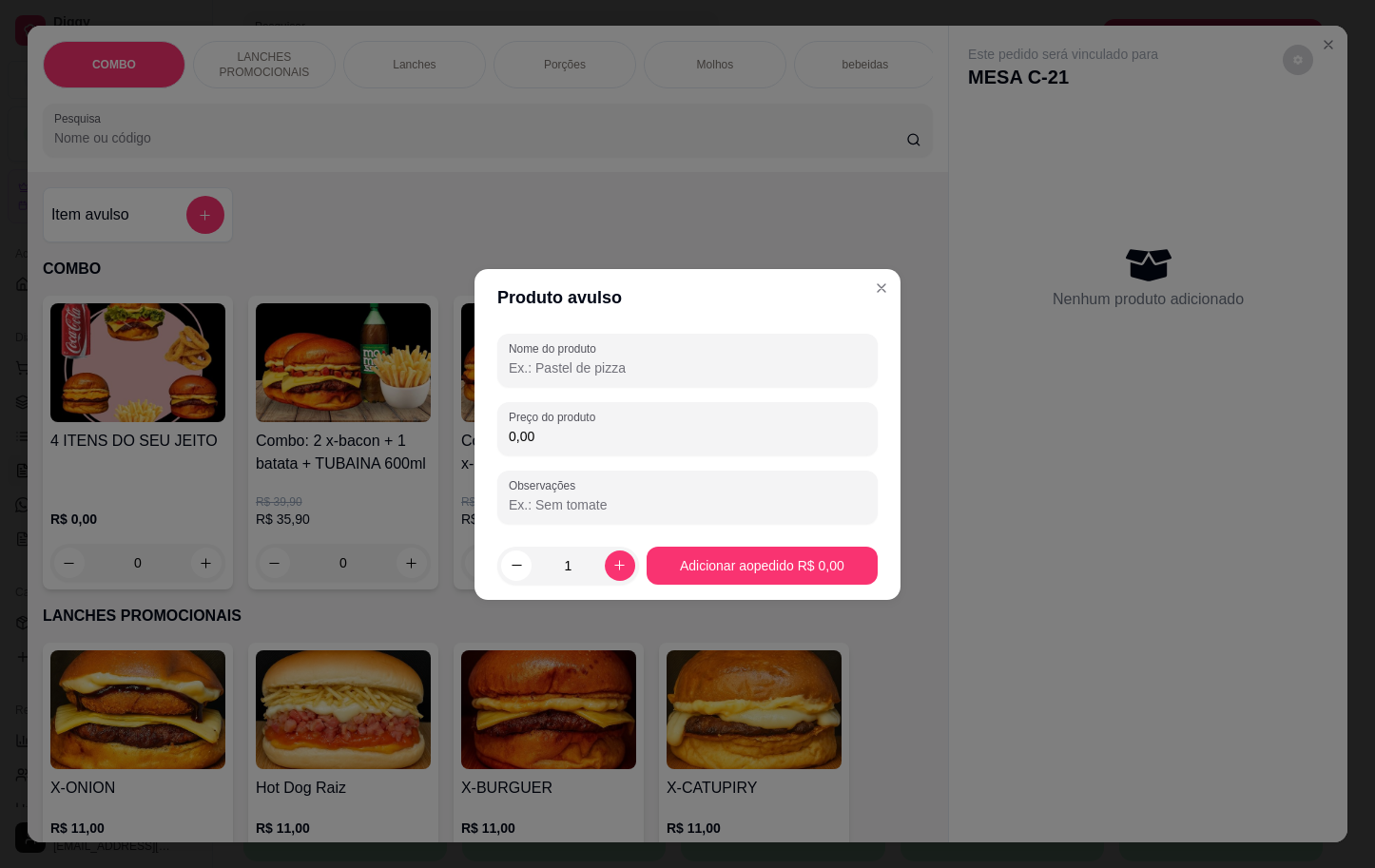
click at [535, 369] on input "Nome do produto" at bounding box center [688, 368] width 358 height 19
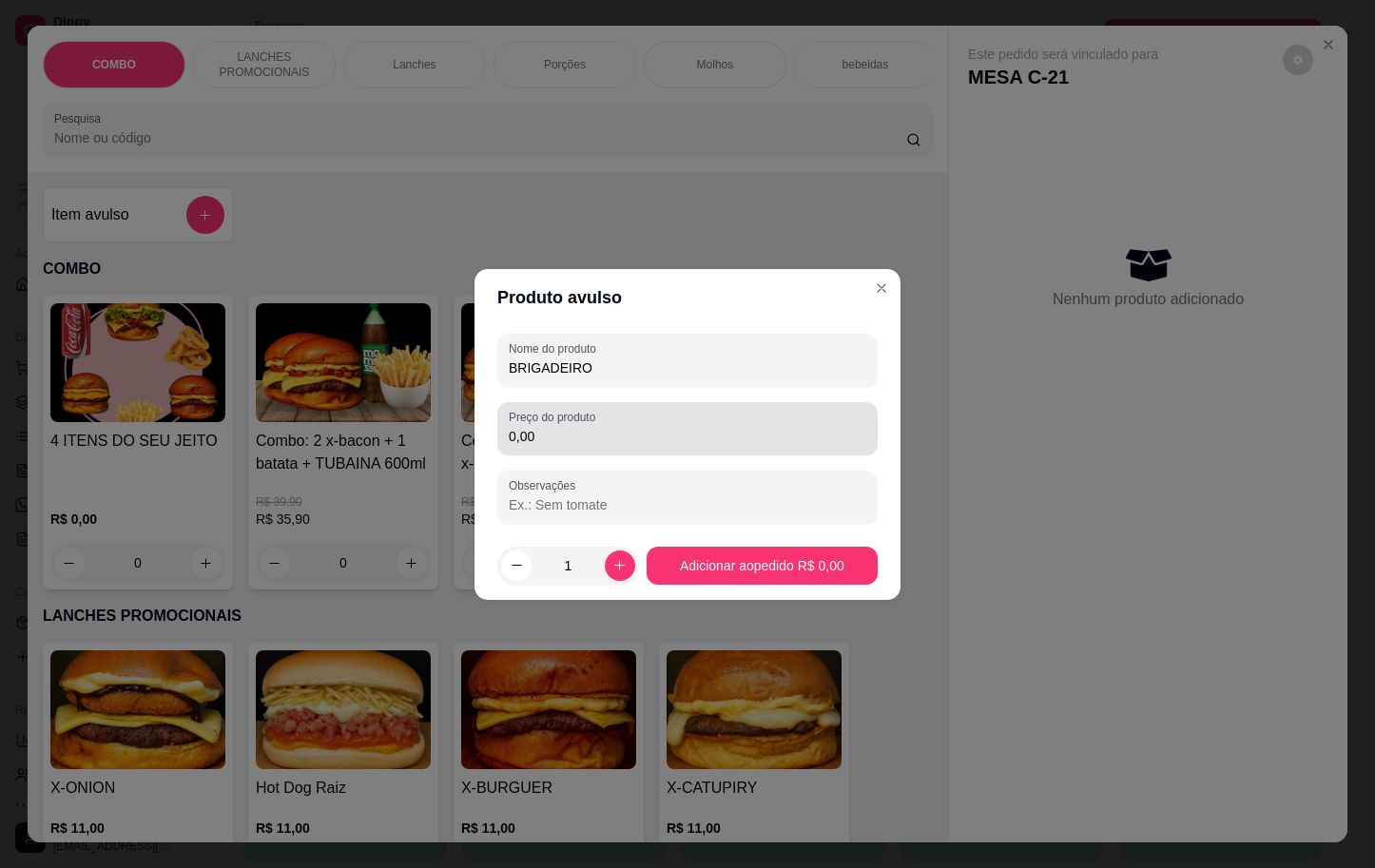
type input "BRIGADEIRO"
click at [534, 427] on input "0,00" at bounding box center [688, 435] width 358 height 19
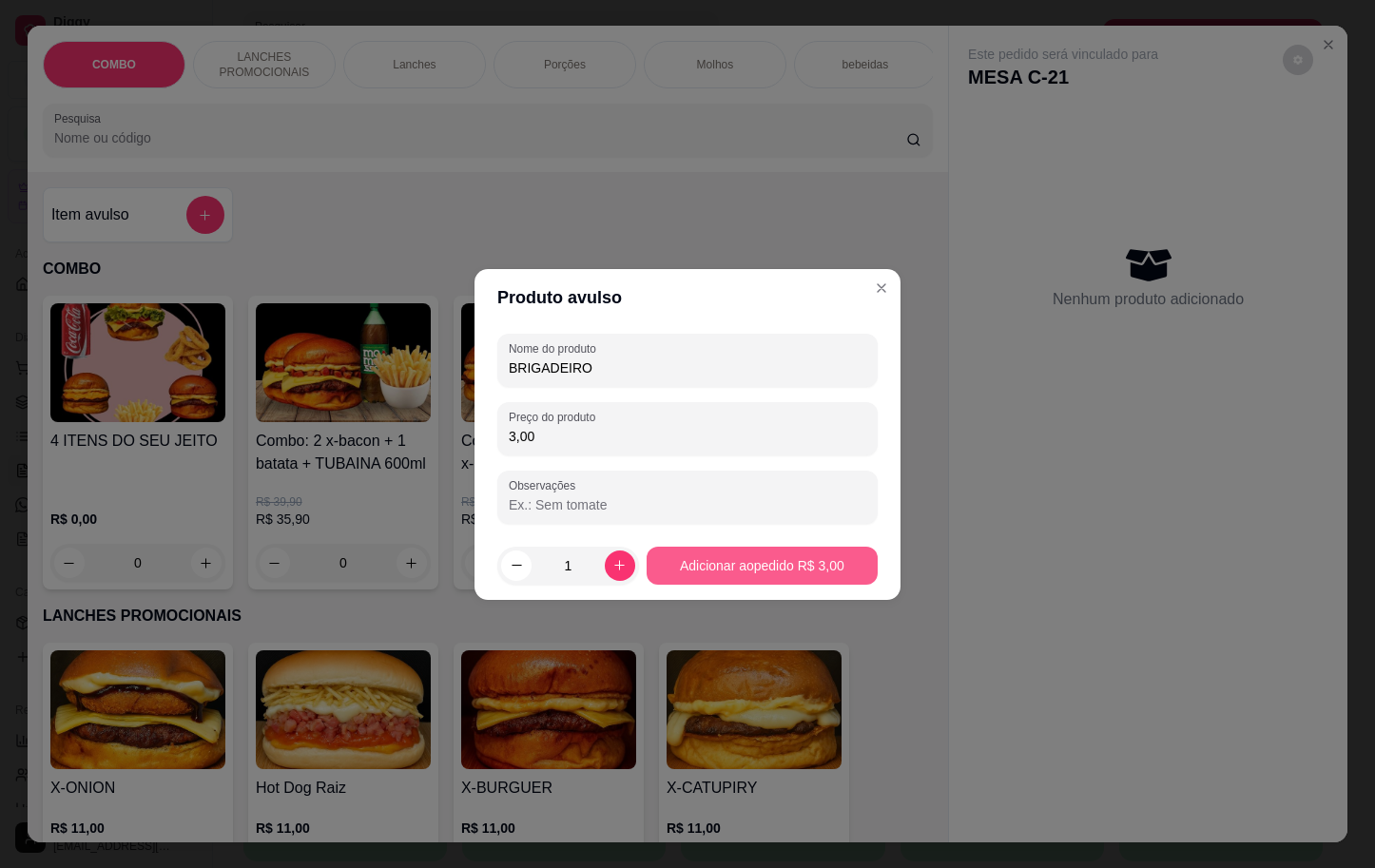
type input "3,00"
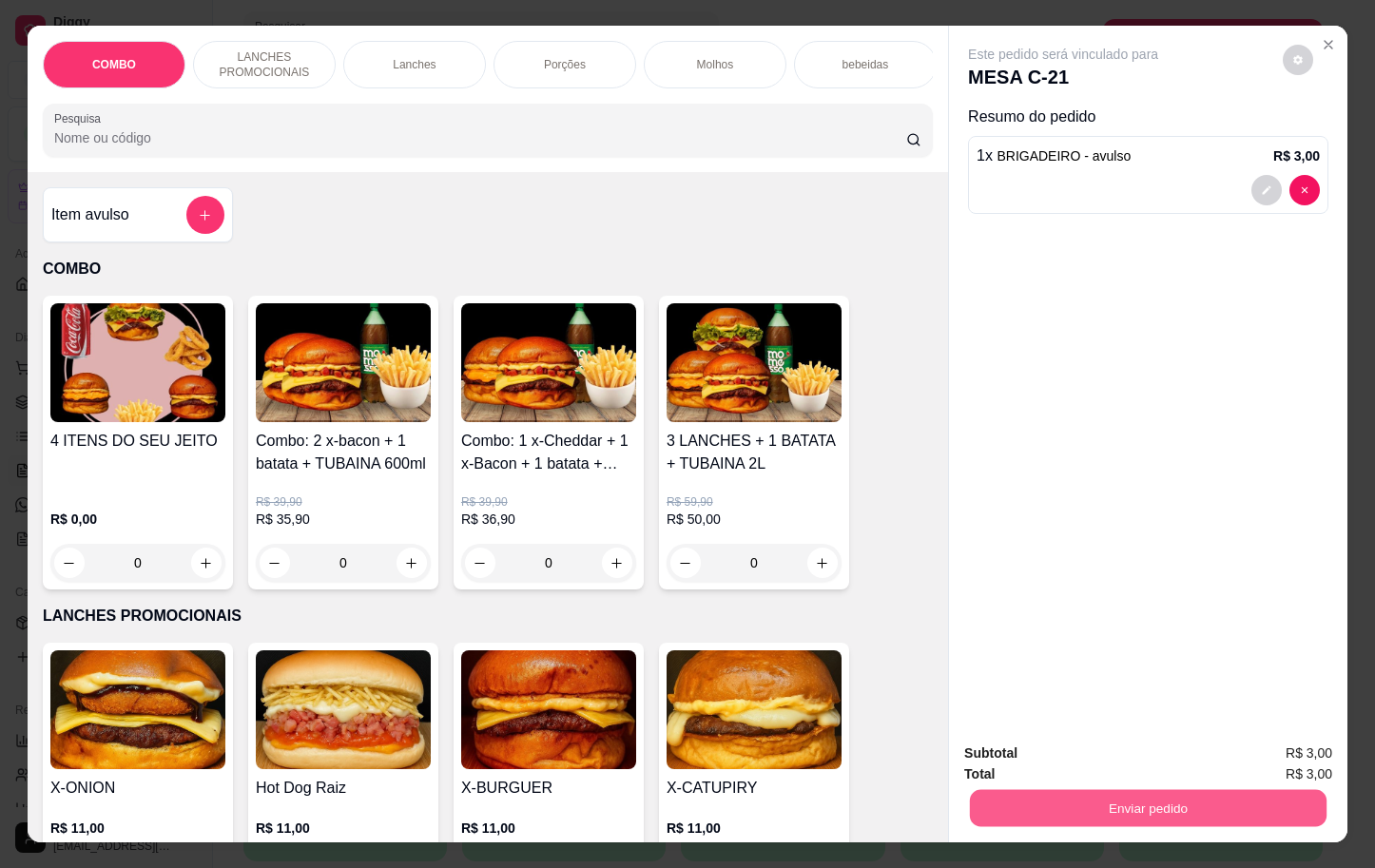
click at [1197, 794] on button "Enviar pedido" at bounding box center [1148, 808] width 357 height 37
click at [1285, 754] on button "Enviar pedido" at bounding box center [1281, 751] width 104 height 35
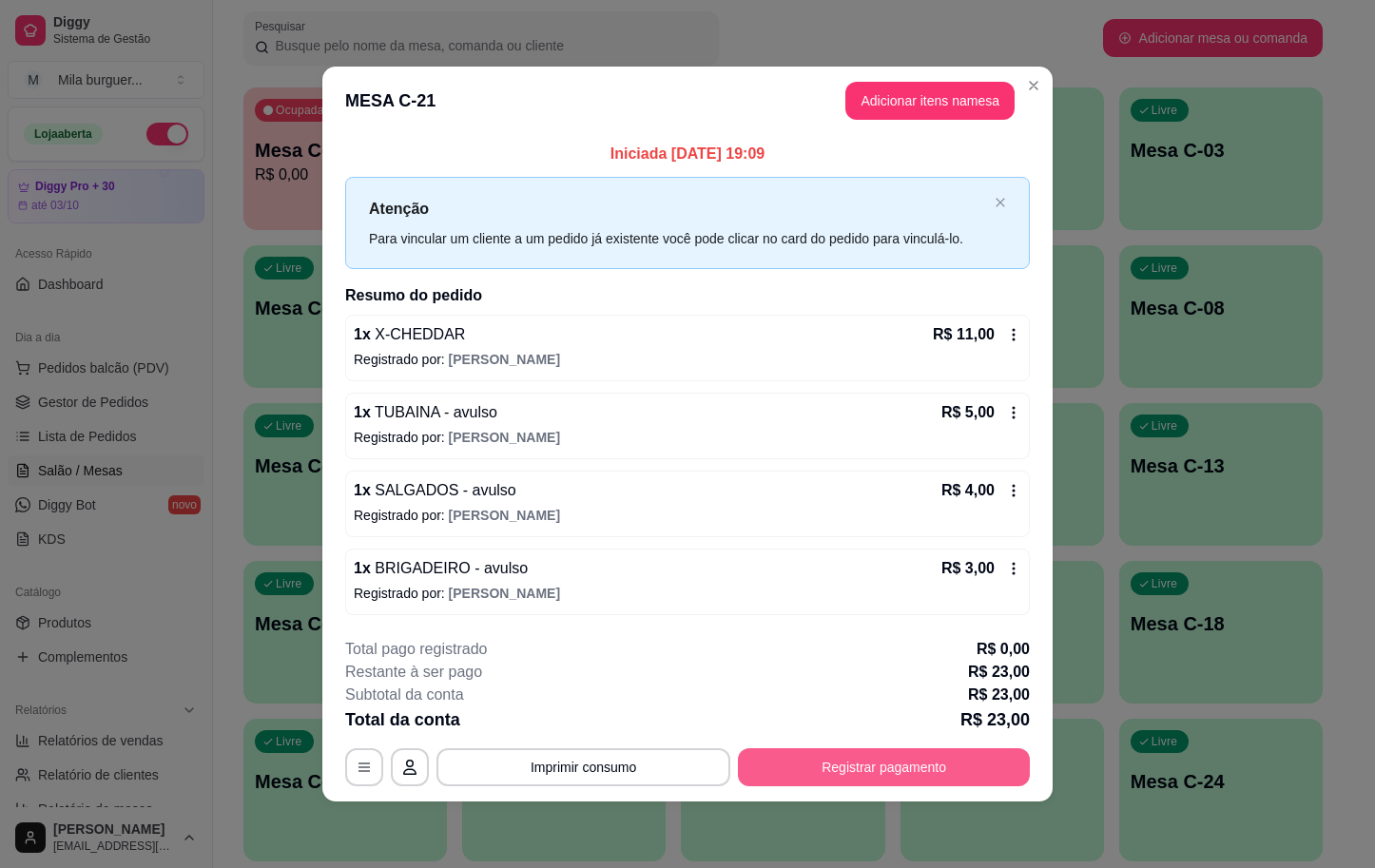
click at [791, 762] on button "Registrar pagamento" at bounding box center [883, 767] width 292 height 38
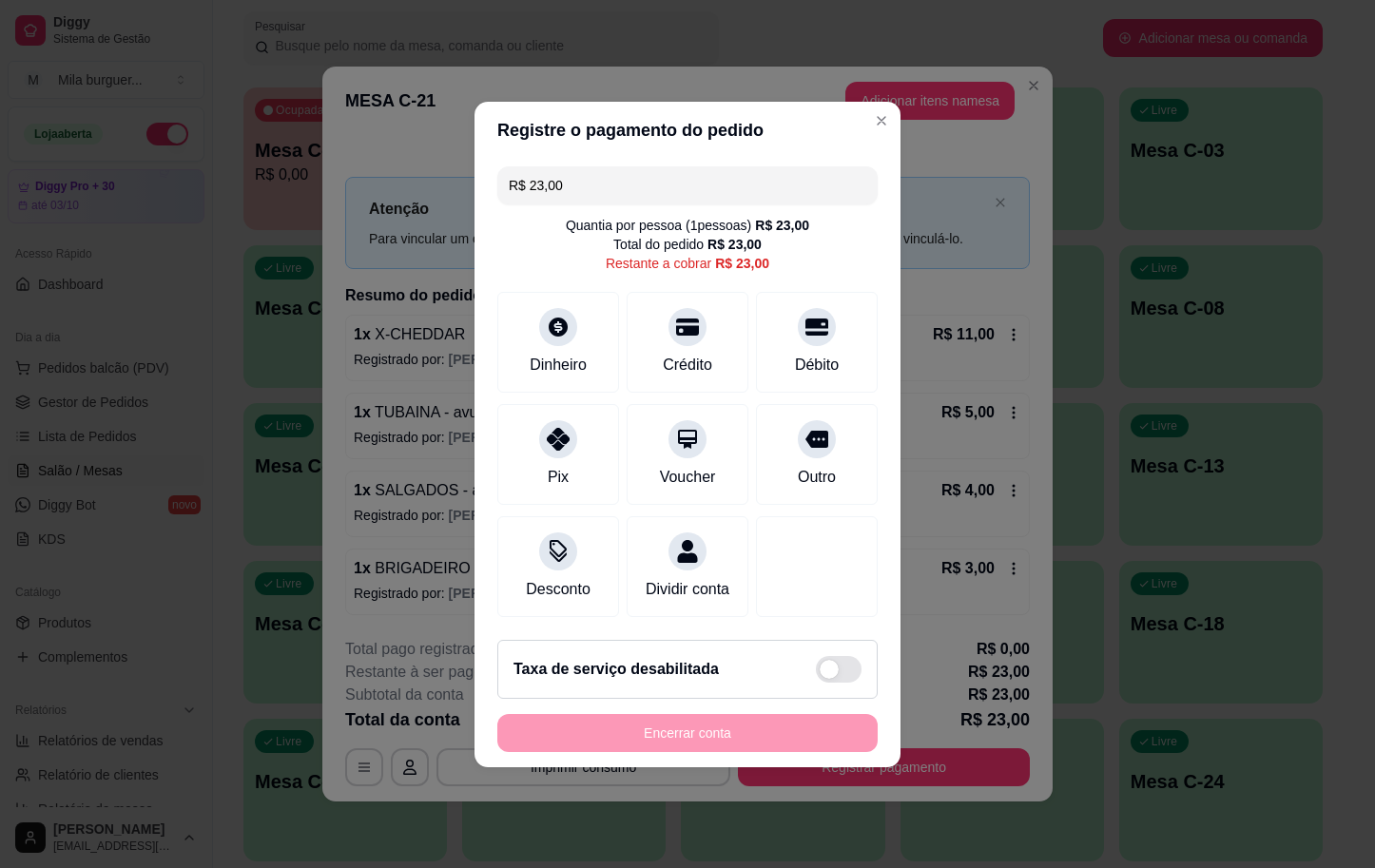
drag, startPoint x: 800, startPoint y: 448, endPoint x: 800, endPoint y: 500, distance: 52.0
click at [800, 500] on div "R$ 23,00 Quantia por pessoa ( 1 pessoas) R$ 23,00 Total do pedido R$ 23,00 Rest…" at bounding box center [688, 392] width 426 height 466
click at [785, 334] on div "Débito" at bounding box center [817, 337] width 134 height 111
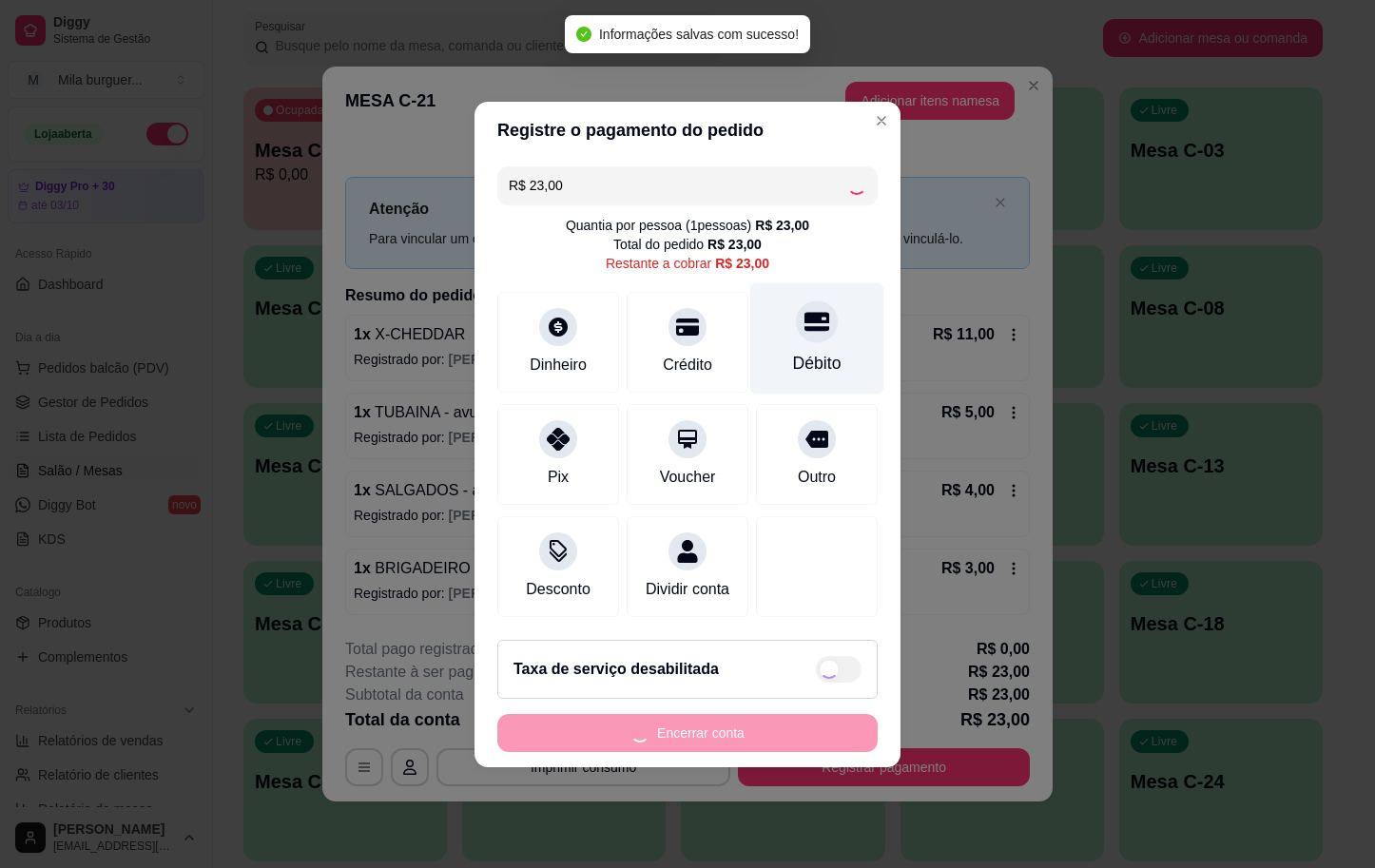
type input "R$ 0,00"
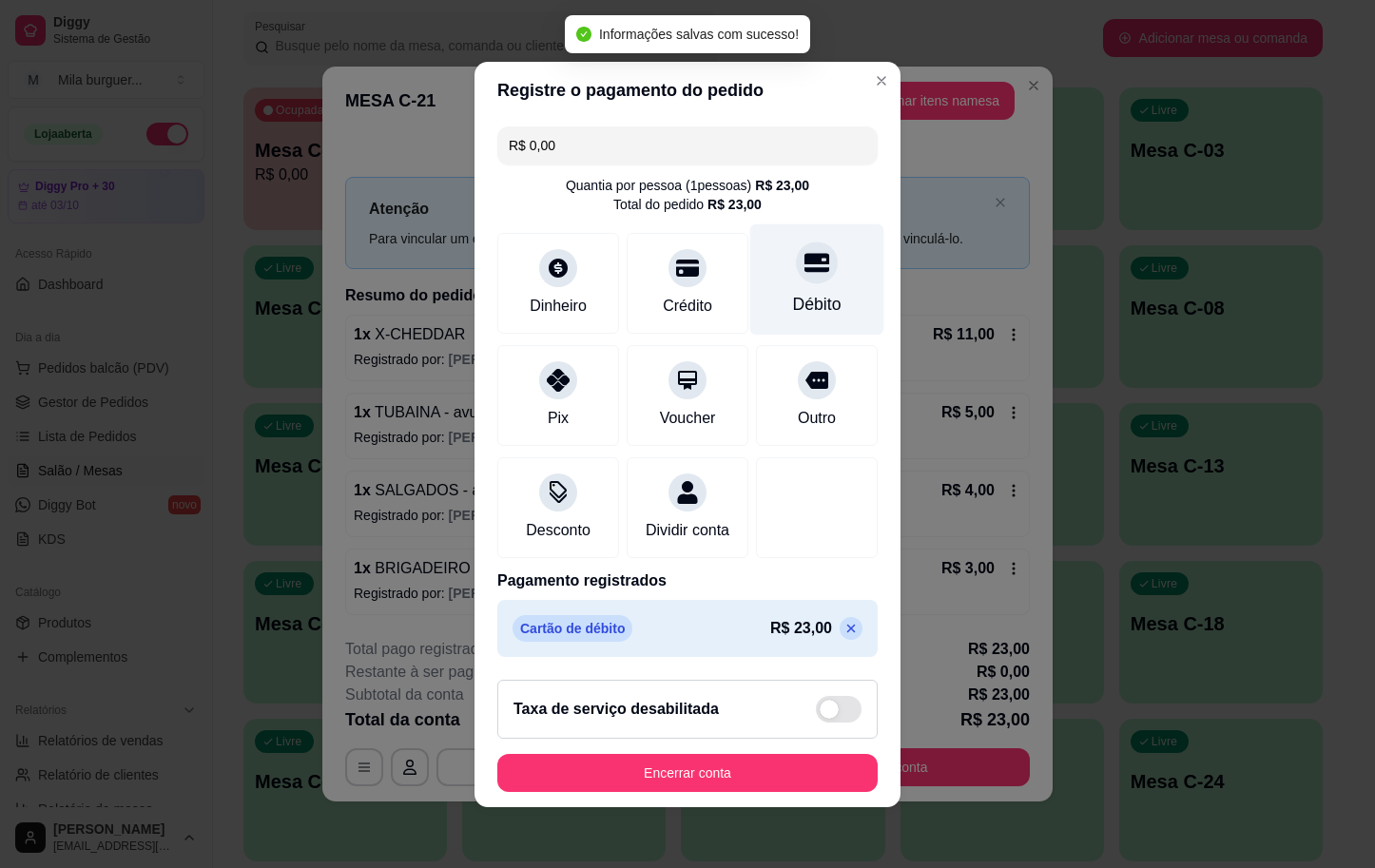
click at [785, 334] on div "R$ 0,00 Quantia por pessoa ( 1 pessoas) R$ 23,00 Total do pedido R$ 23,00 Dinhe…" at bounding box center [688, 391] width 426 height 546
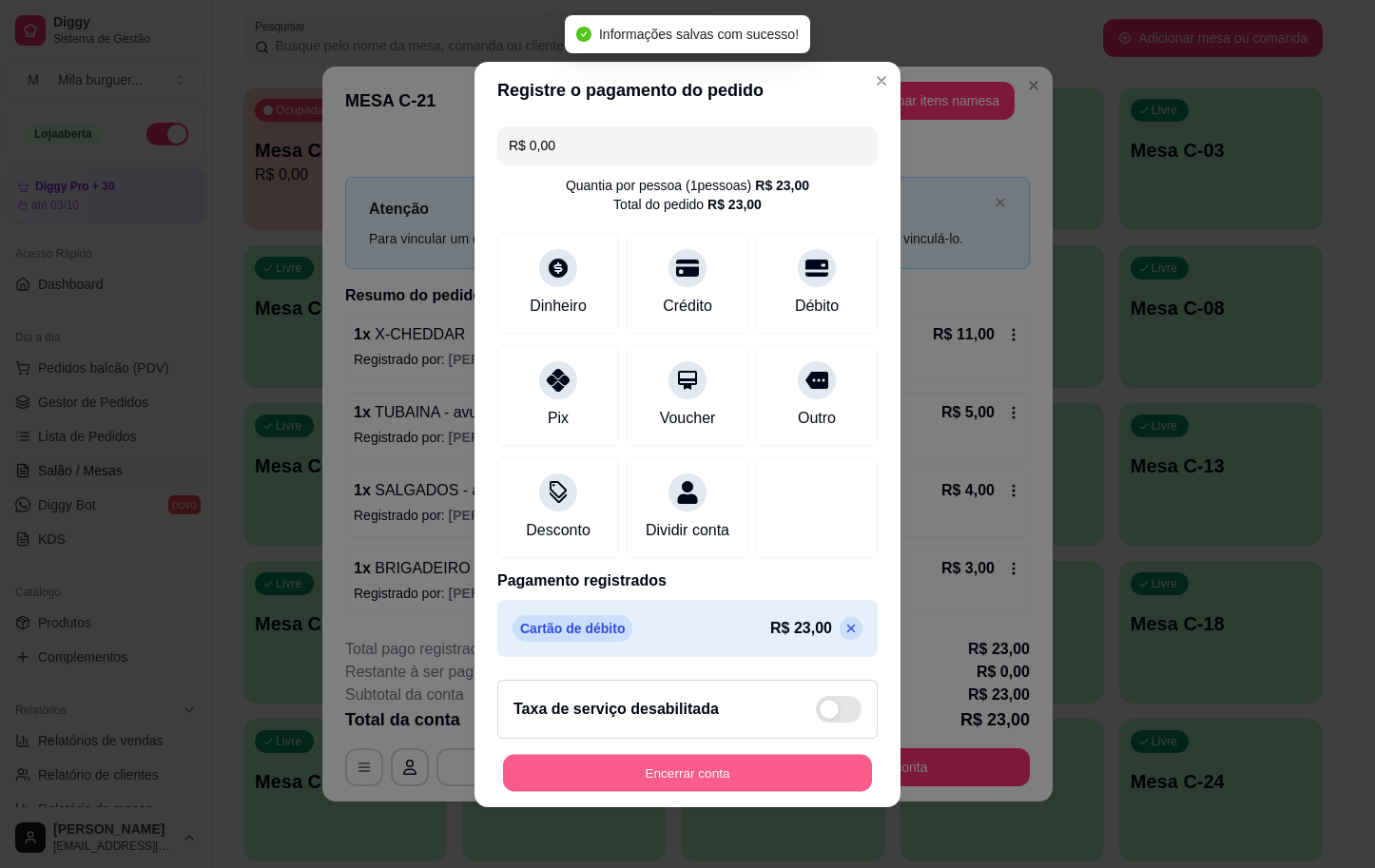
click at [682, 788] on button "Encerrar conta" at bounding box center [688, 773] width 369 height 37
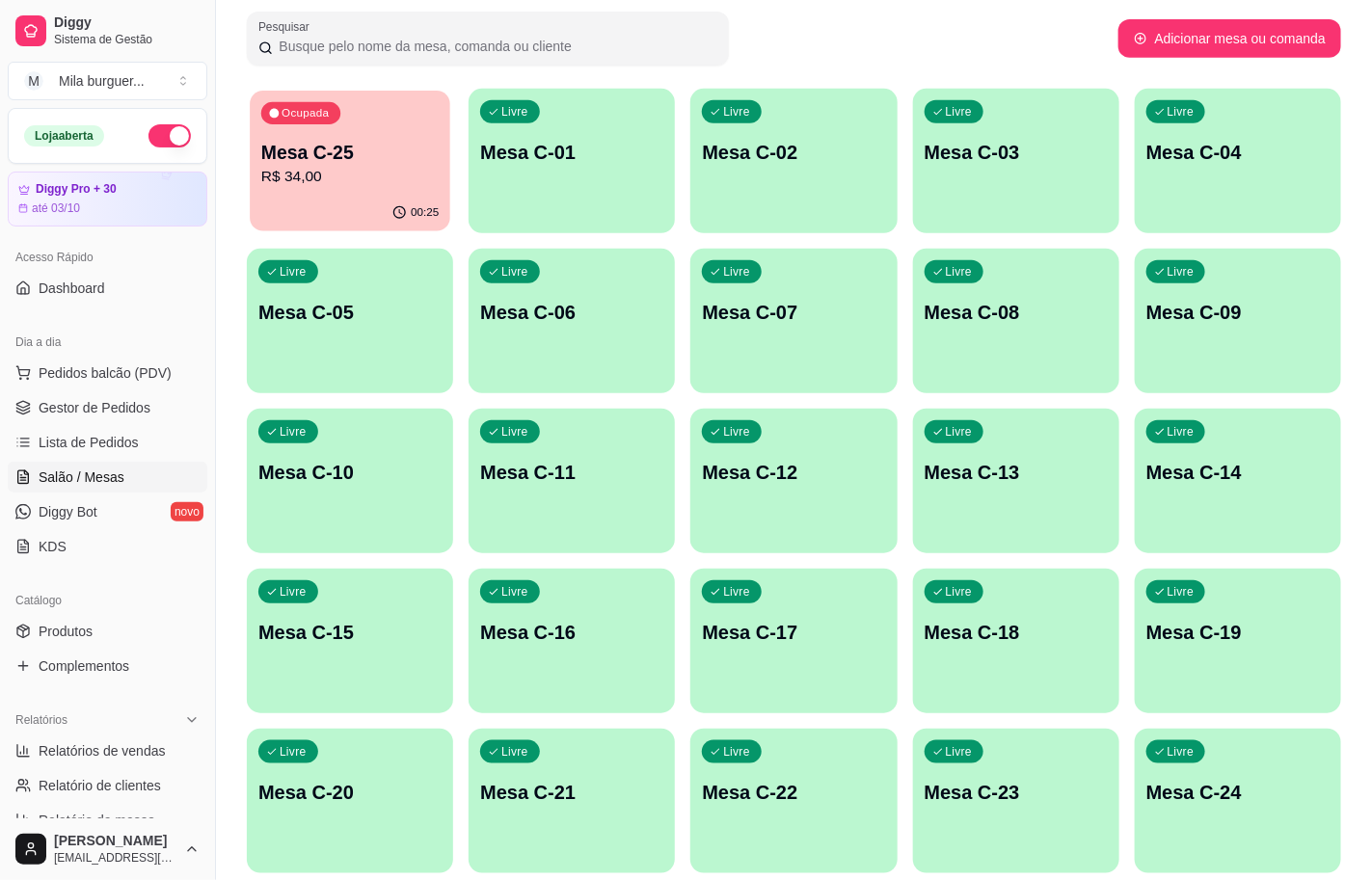
click at [405, 120] on div "Ocupada Mesa C-25 R$ 34,00" at bounding box center [349, 143] width 200 height 104
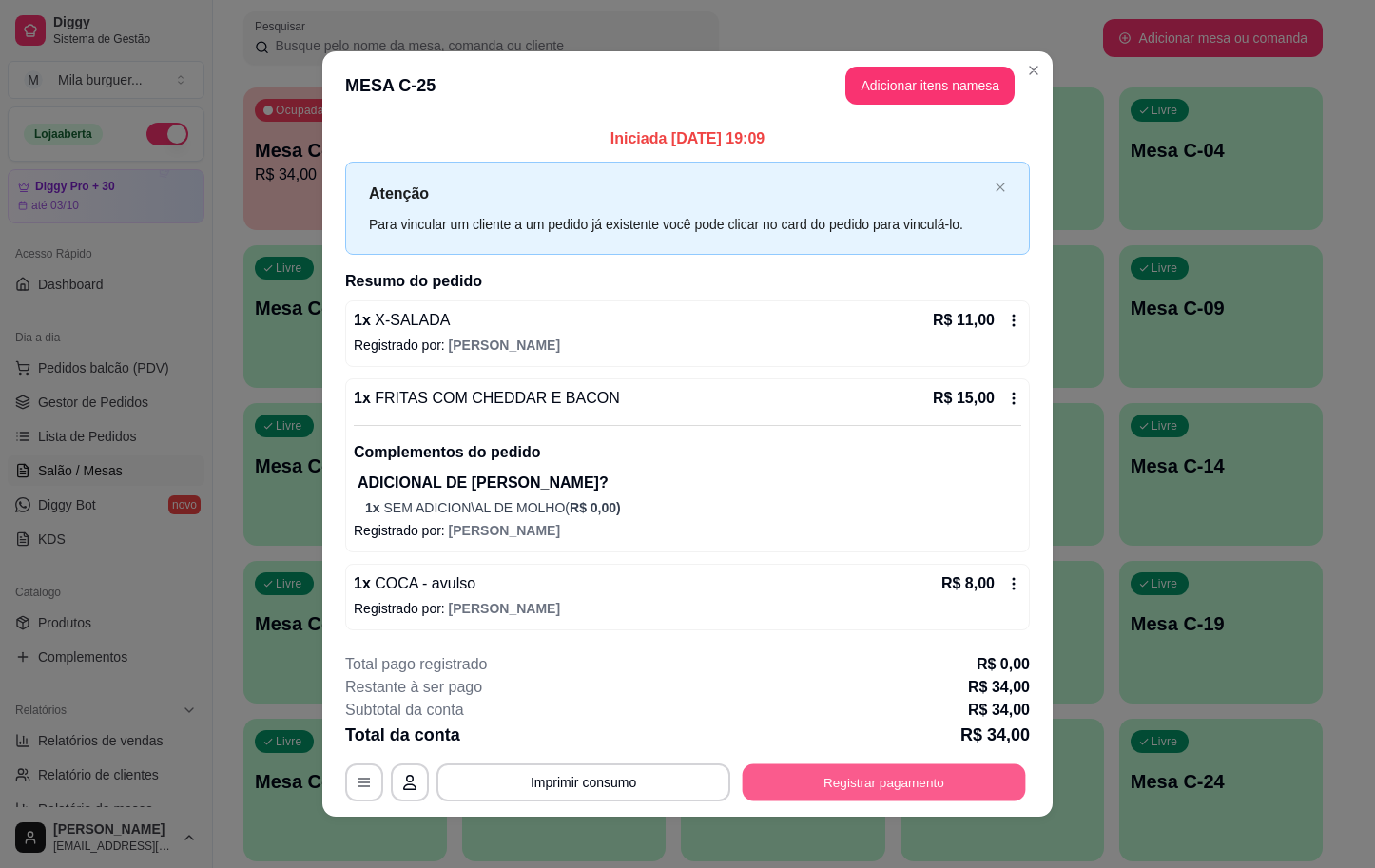
click at [863, 791] on button "Registrar pagamento" at bounding box center [884, 782] width 283 height 37
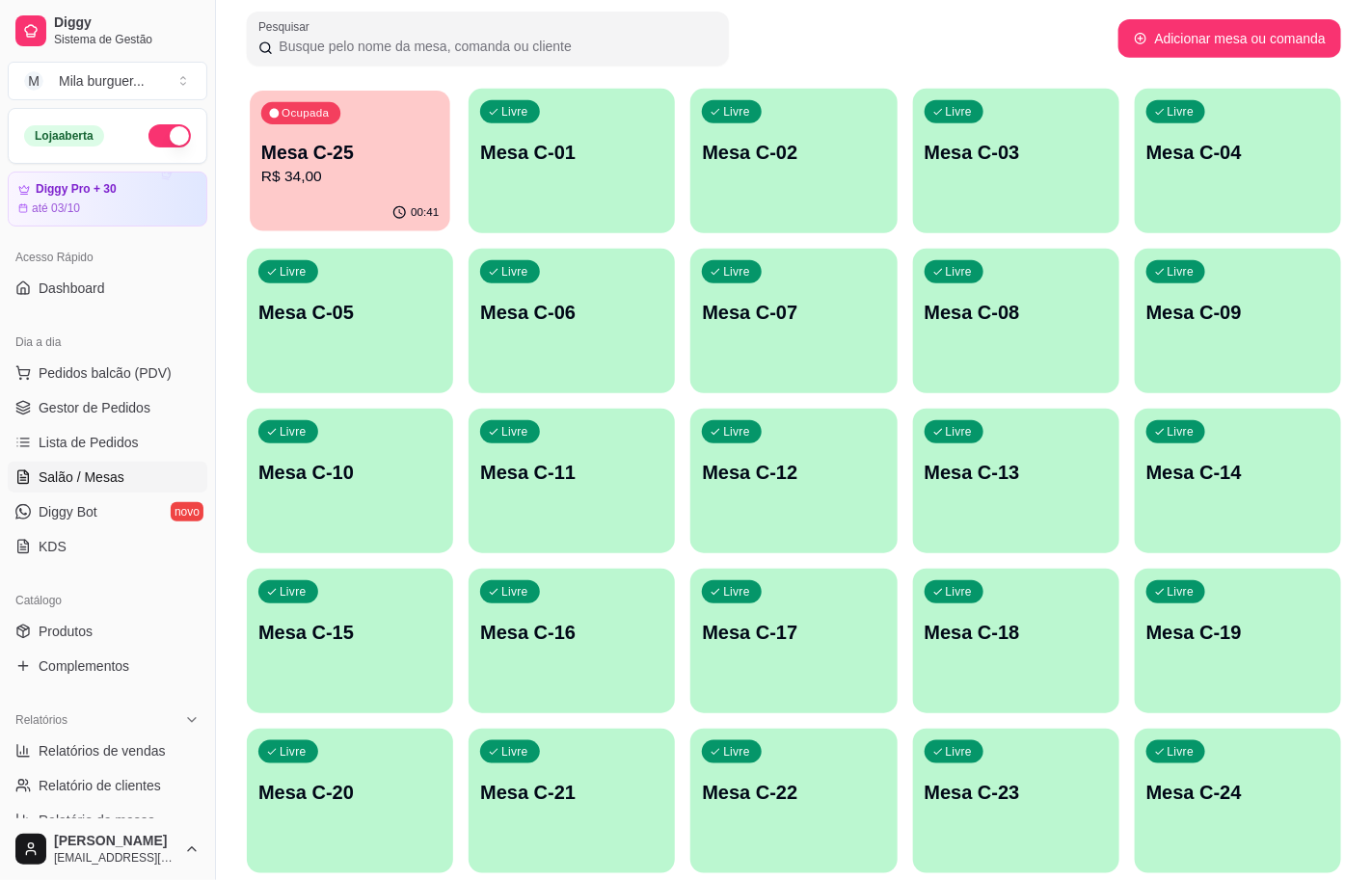
click at [341, 136] on div "Ocupada Mesa C-25 R$ 34,00" at bounding box center [349, 143] width 200 height 104
click at [337, 176] on p "R$ 34,00" at bounding box center [350, 176] width 183 height 23
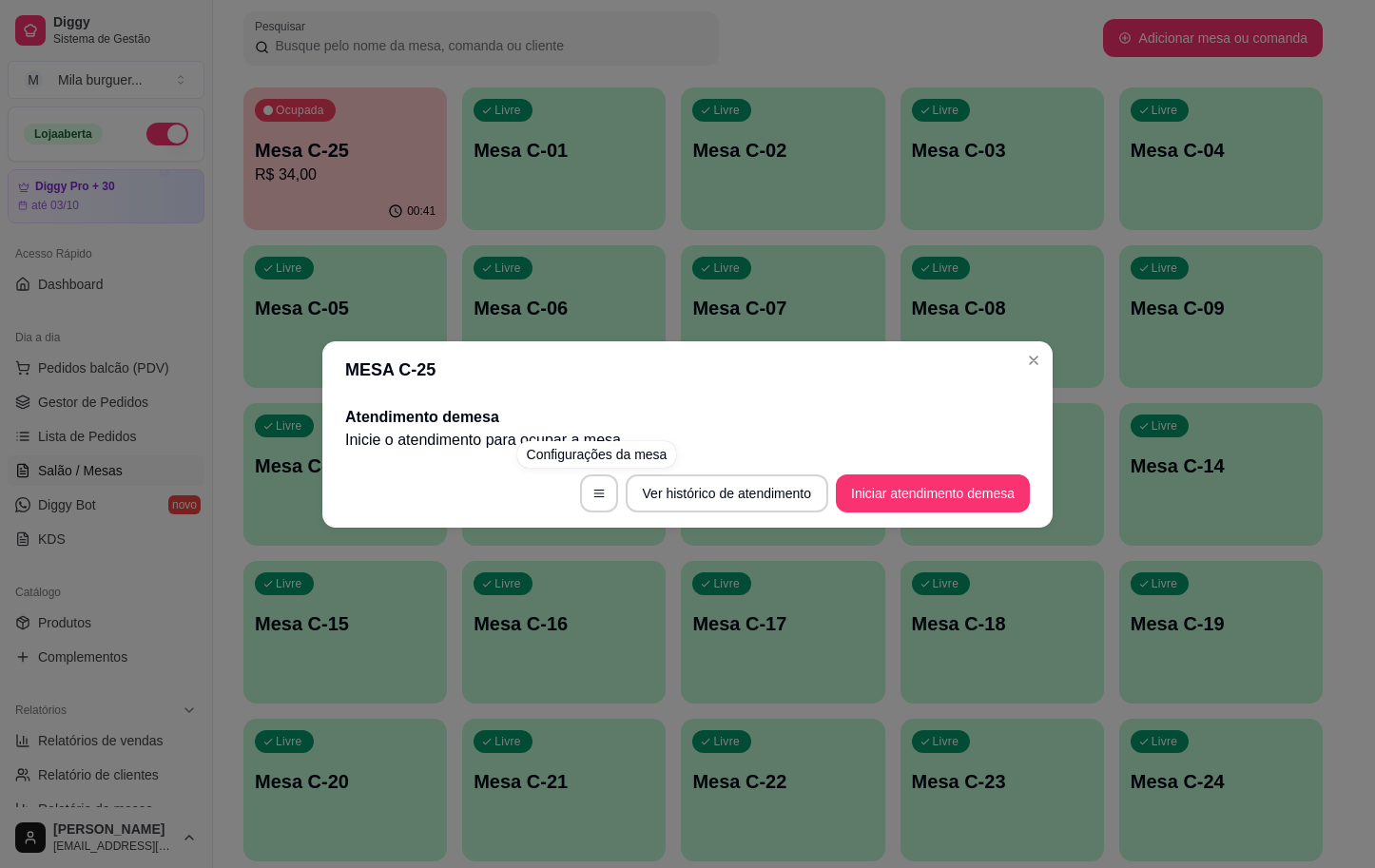
drag, startPoint x: 551, startPoint y: 258, endPoint x: 219, endPoint y: 112, distance: 362.7
click at [534, 238] on div "MESA C-25 Atendimento de mesa Inicie o atendimento para ocupar a mesa . Ver his…" at bounding box center [688, 434] width 1375 height 868
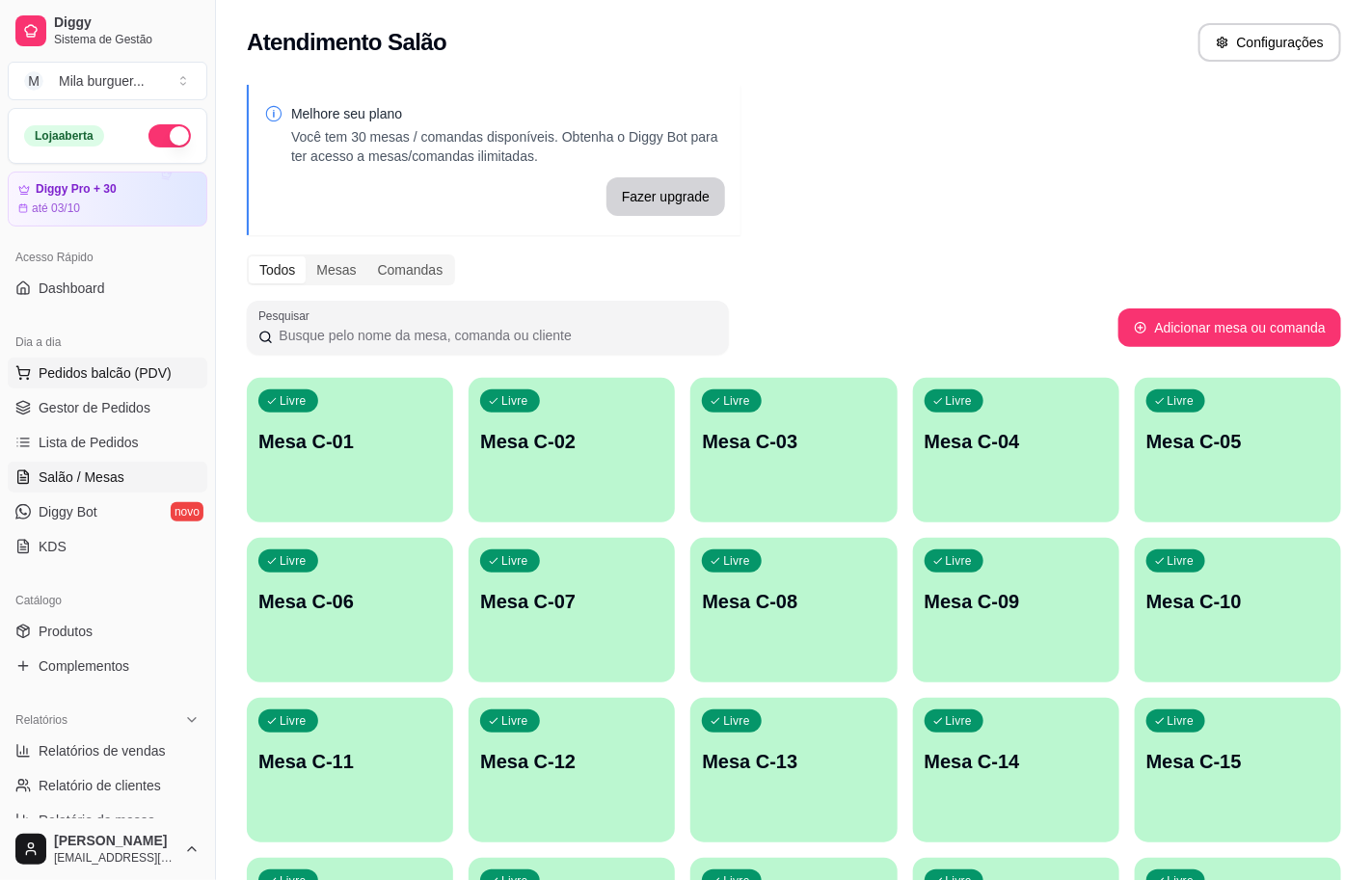
drag, startPoint x: 81, startPoint y: 399, endPoint x: 139, endPoint y: 366, distance: 66.7
click at [79, 397] on link "Gestor de Pedidos" at bounding box center [108, 408] width 199 height 31
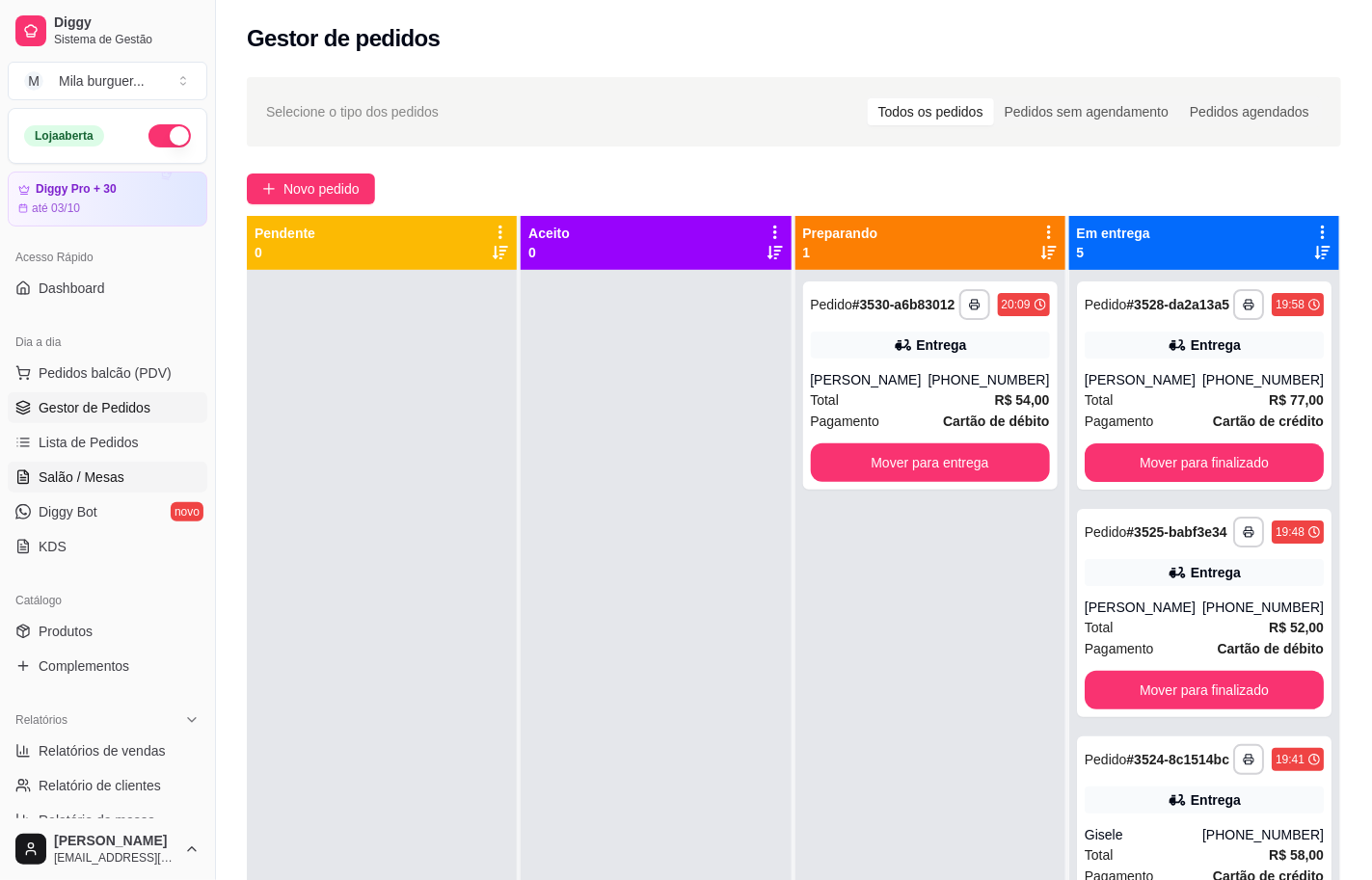
click at [128, 477] on link "Salão / Mesas" at bounding box center [108, 476] width 199 height 31
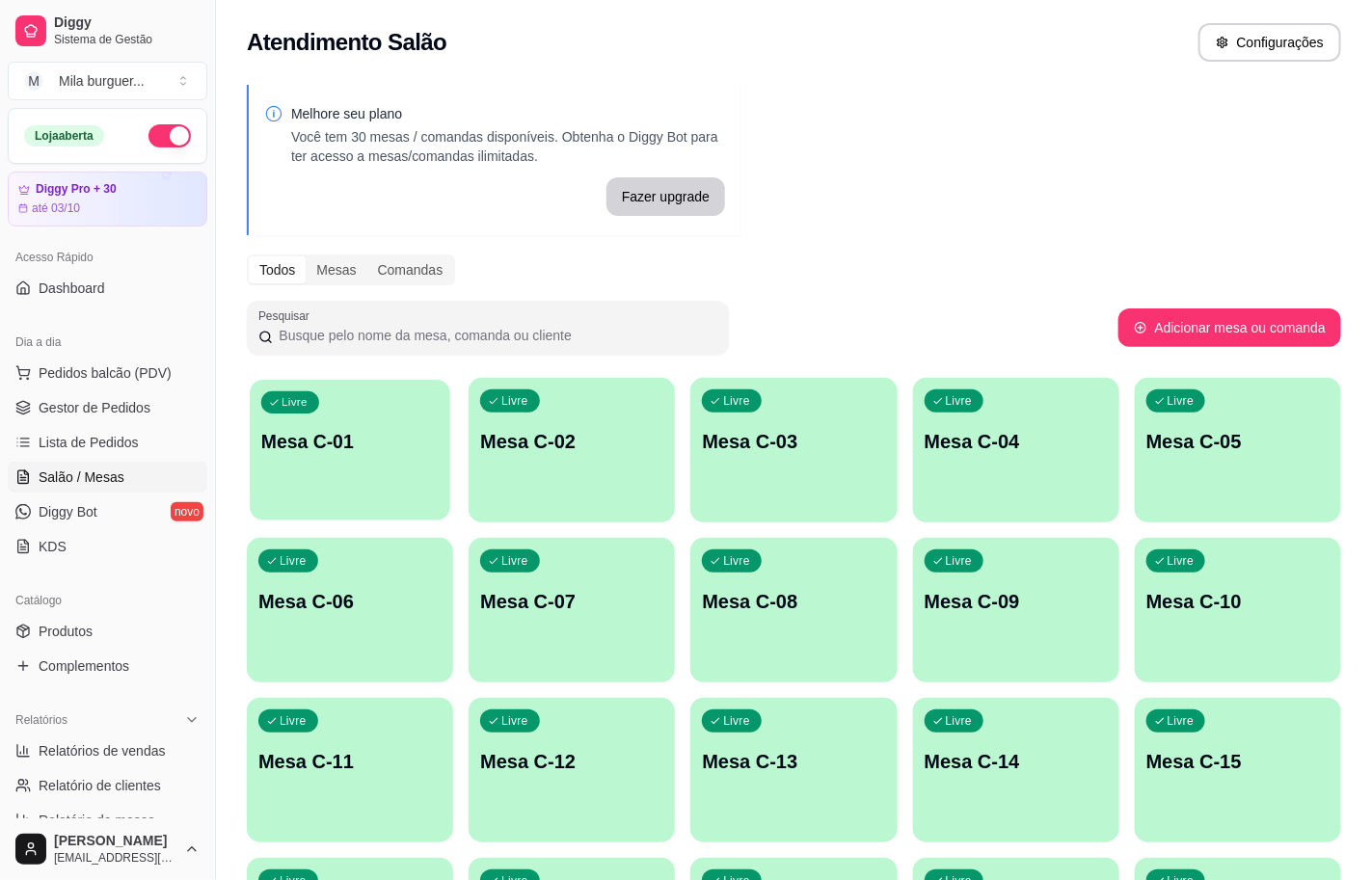
click at [330, 474] on div "Livre Mesa C-01" at bounding box center [349, 439] width 200 height 118
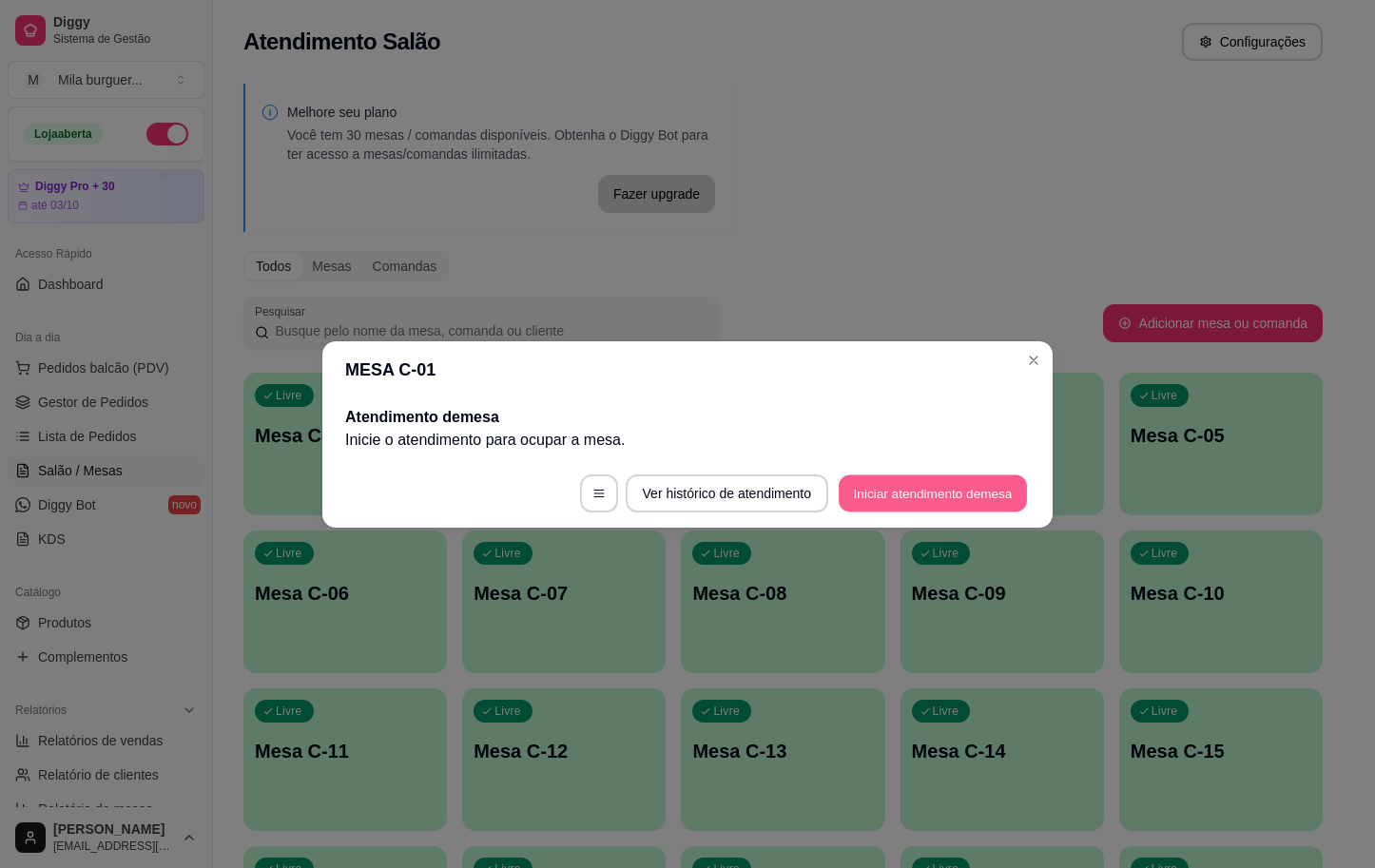
click at [852, 477] on button "Iniciar atendimento de mesa" at bounding box center [932, 493] width 188 height 37
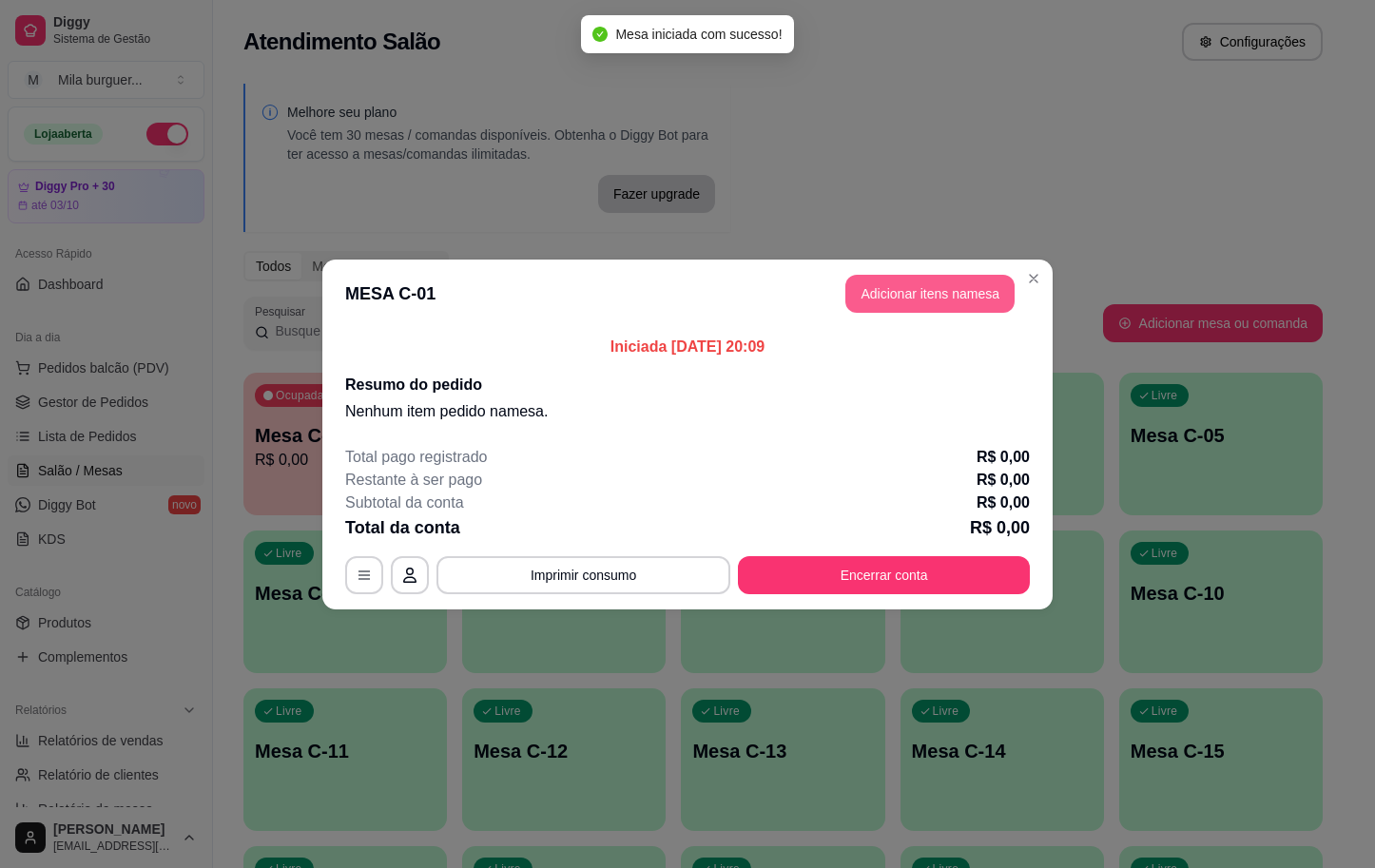
click at [876, 291] on button "Adicionar itens na mesa" at bounding box center [930, 293] width 169 height 38
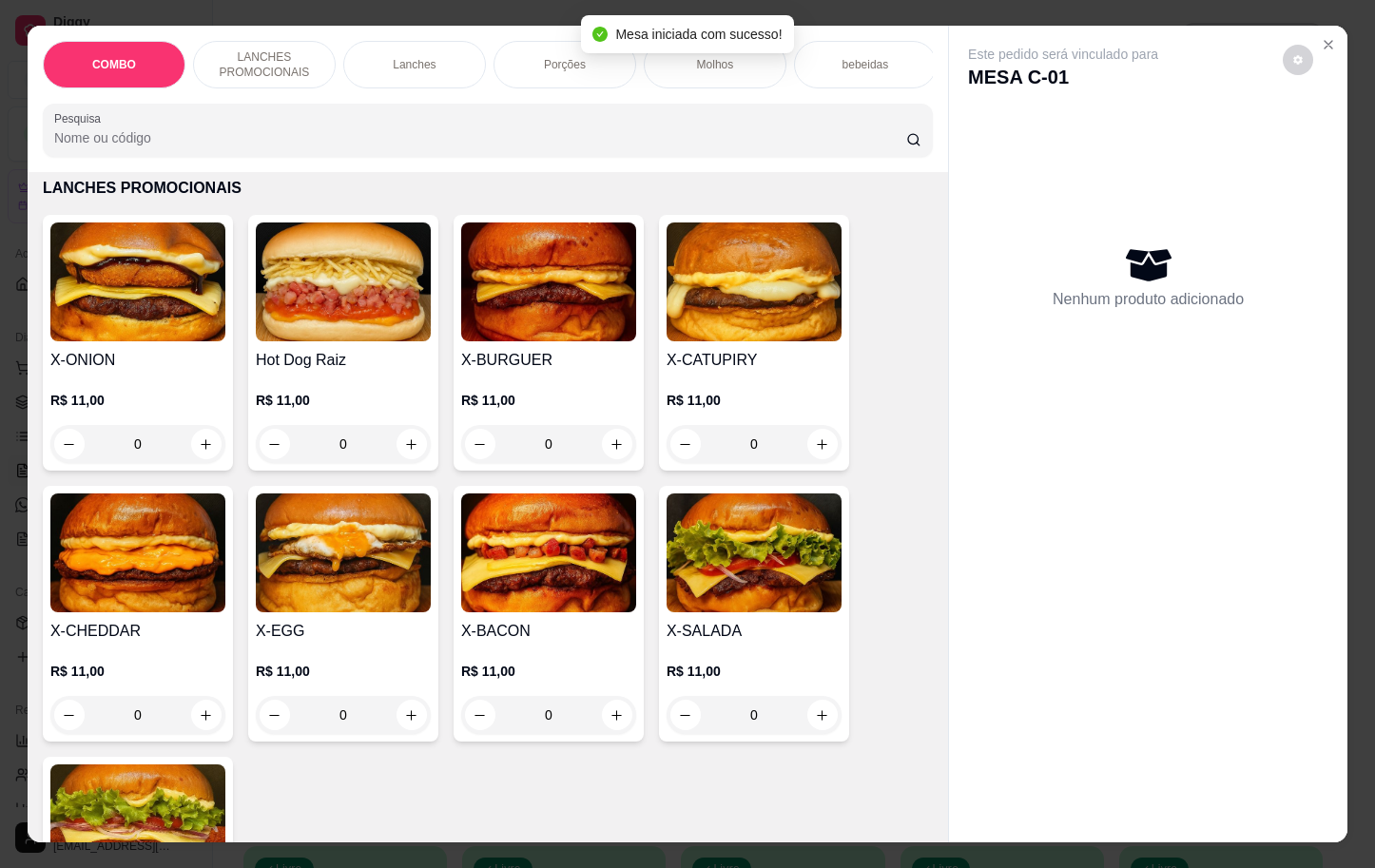
scroll to position [713, 0]
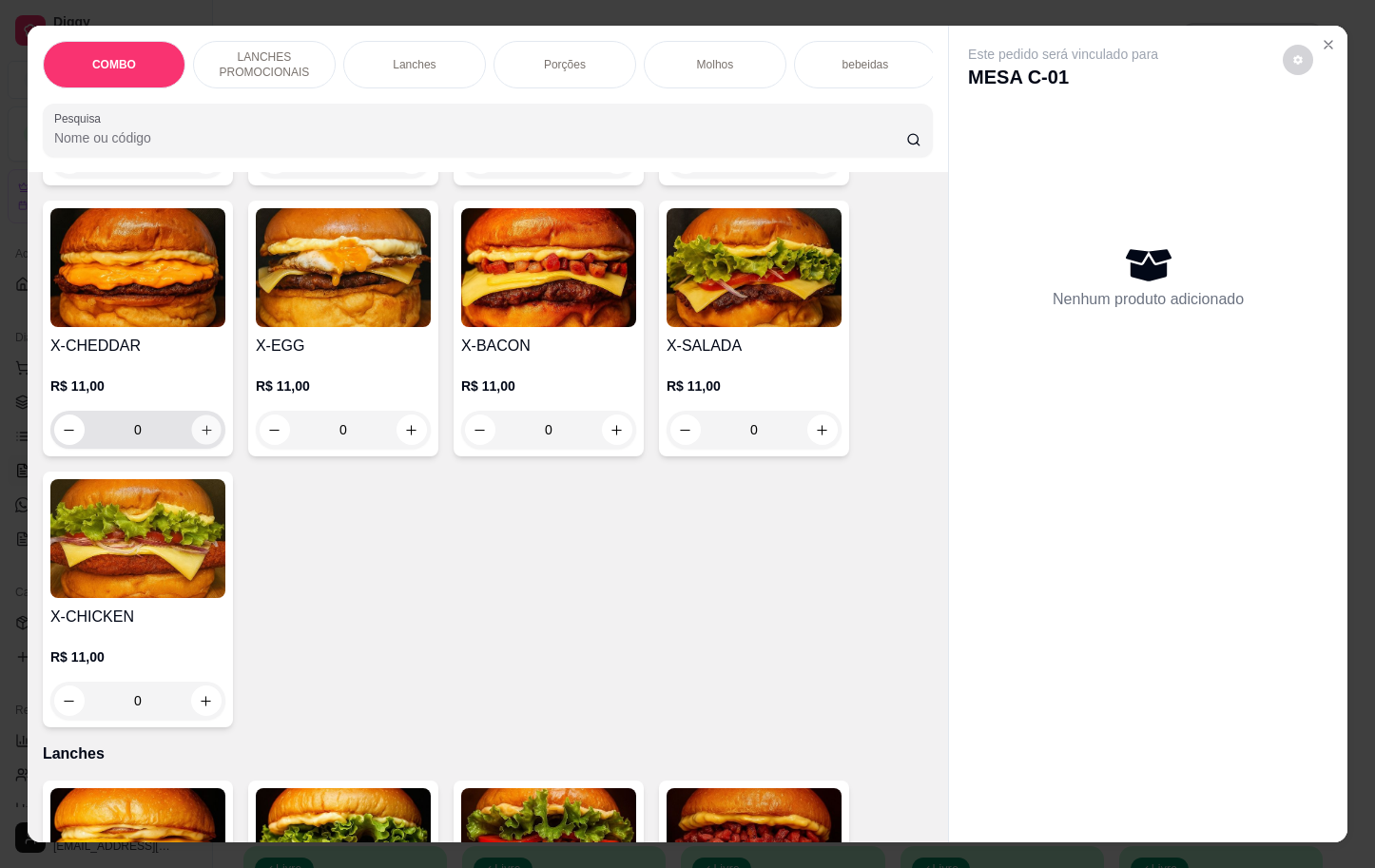
click at [200, 437] on icon "increase-product-quantity" at bounding box center [207, 430] width 15 height 15
type input "1"
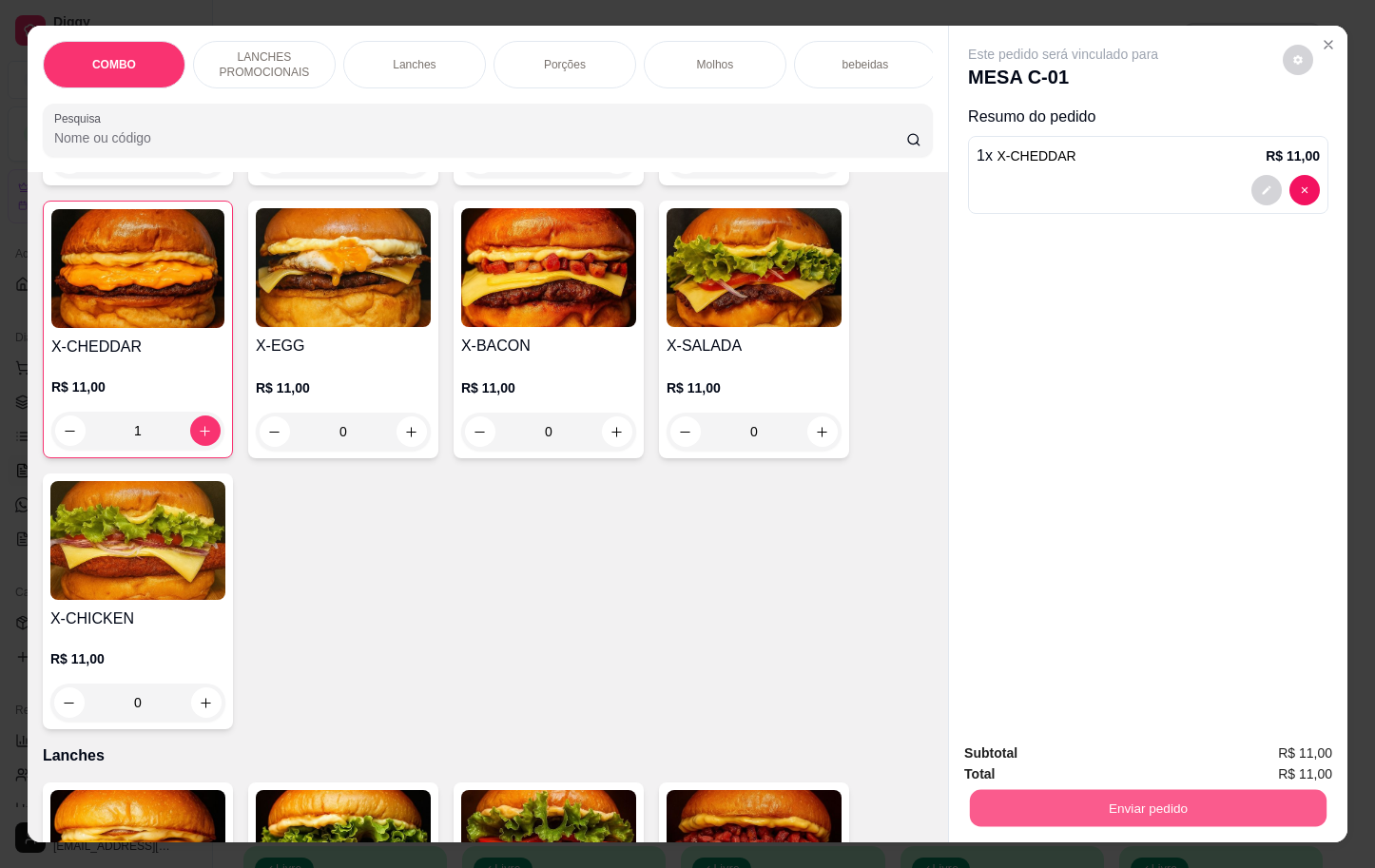
click at [1085, 789] on button "Enviar pedido" at bounding box center [1148, 808] width 357 height 37
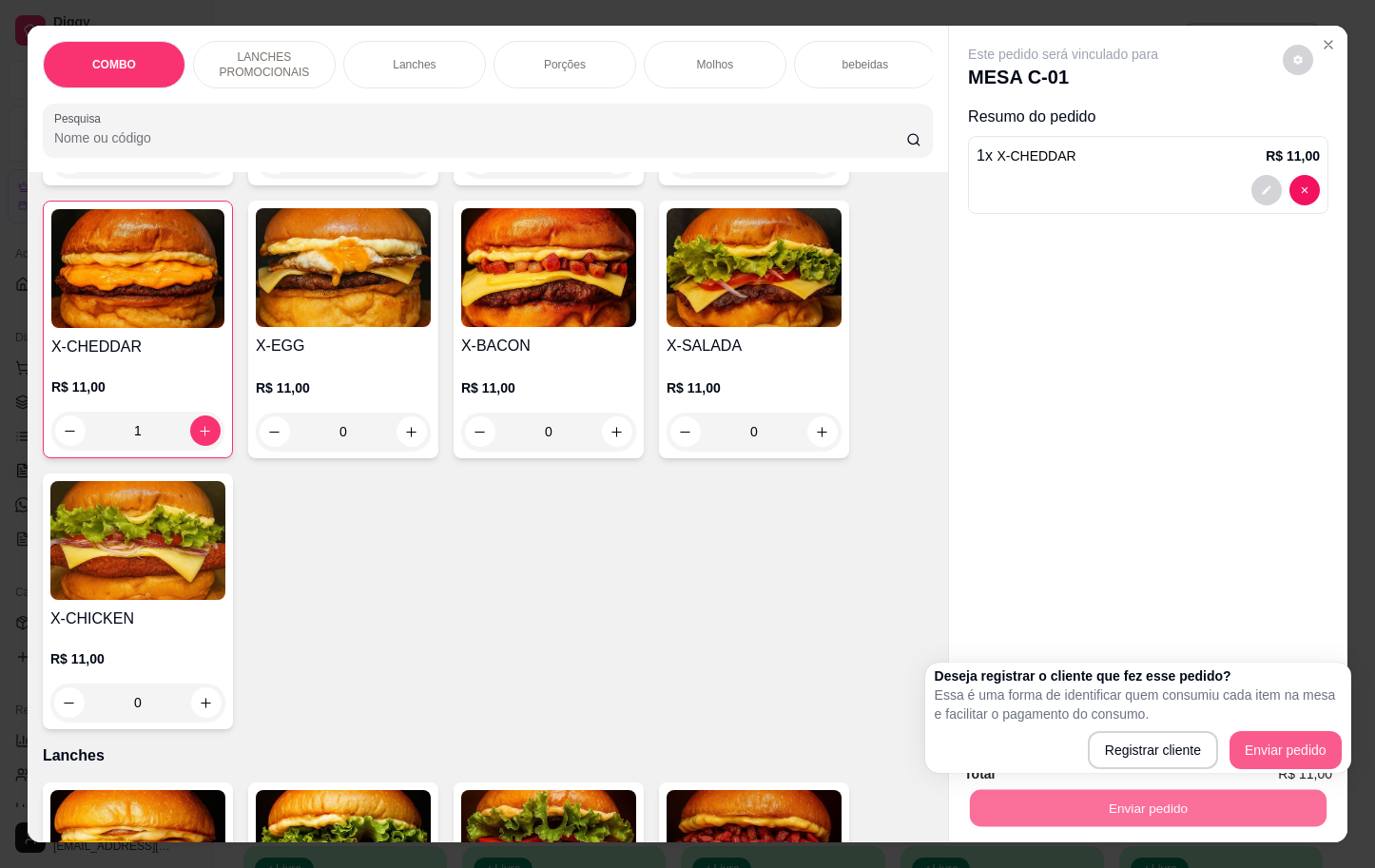
click at [1251, 728] on div "Deseja registrar o cliente que fez esse pedido? Essa é uma forma de identificar…" at bounding box center [1139, 718] width 407 height 102
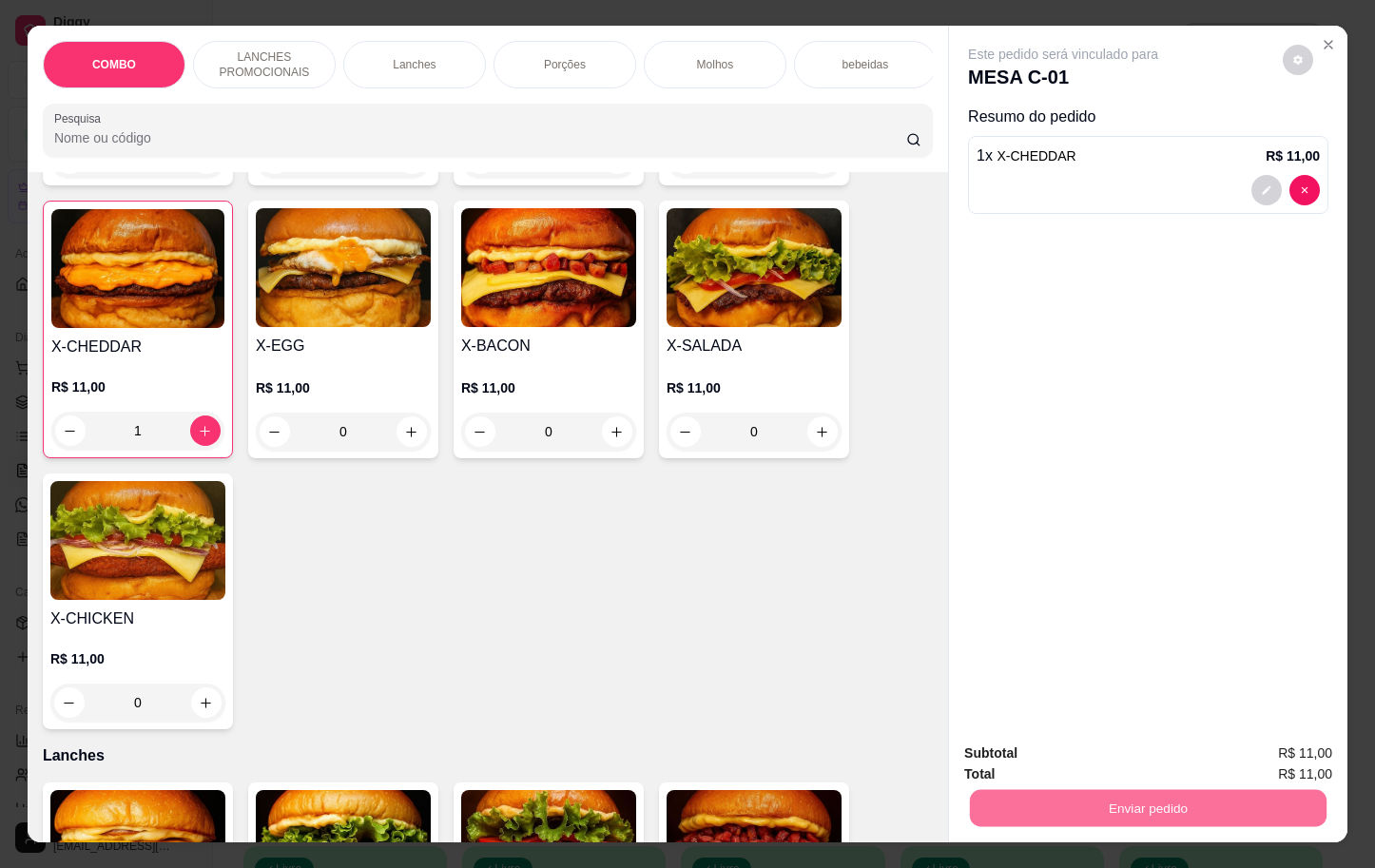
click at [1247, 753] on button "Enviar pedido" at bounding box center [1280, 751] width 107 height 36
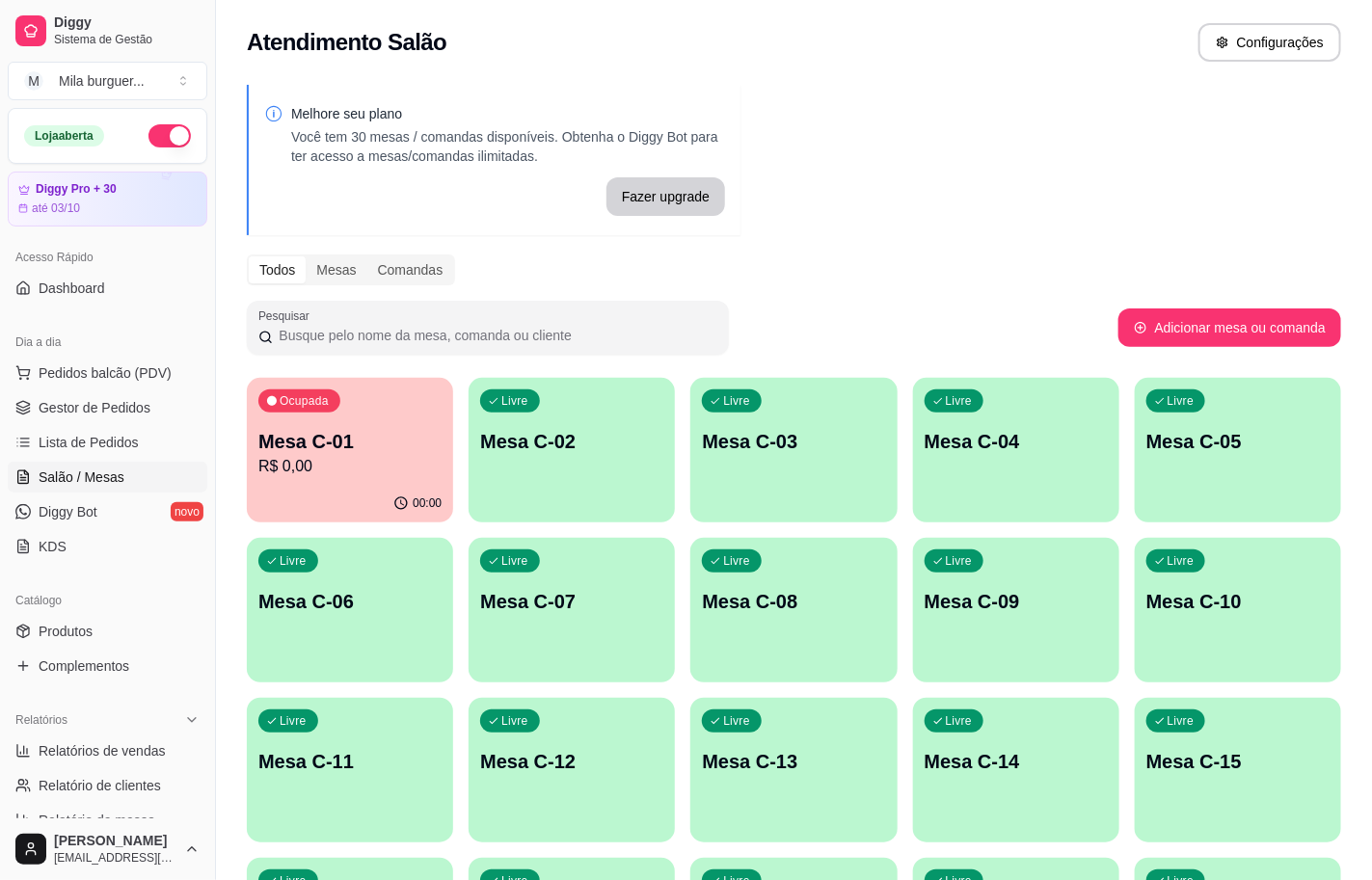
click at [344, 451] on p "Mesa C-01" at bounding box center [350, 440] width 183 height 27
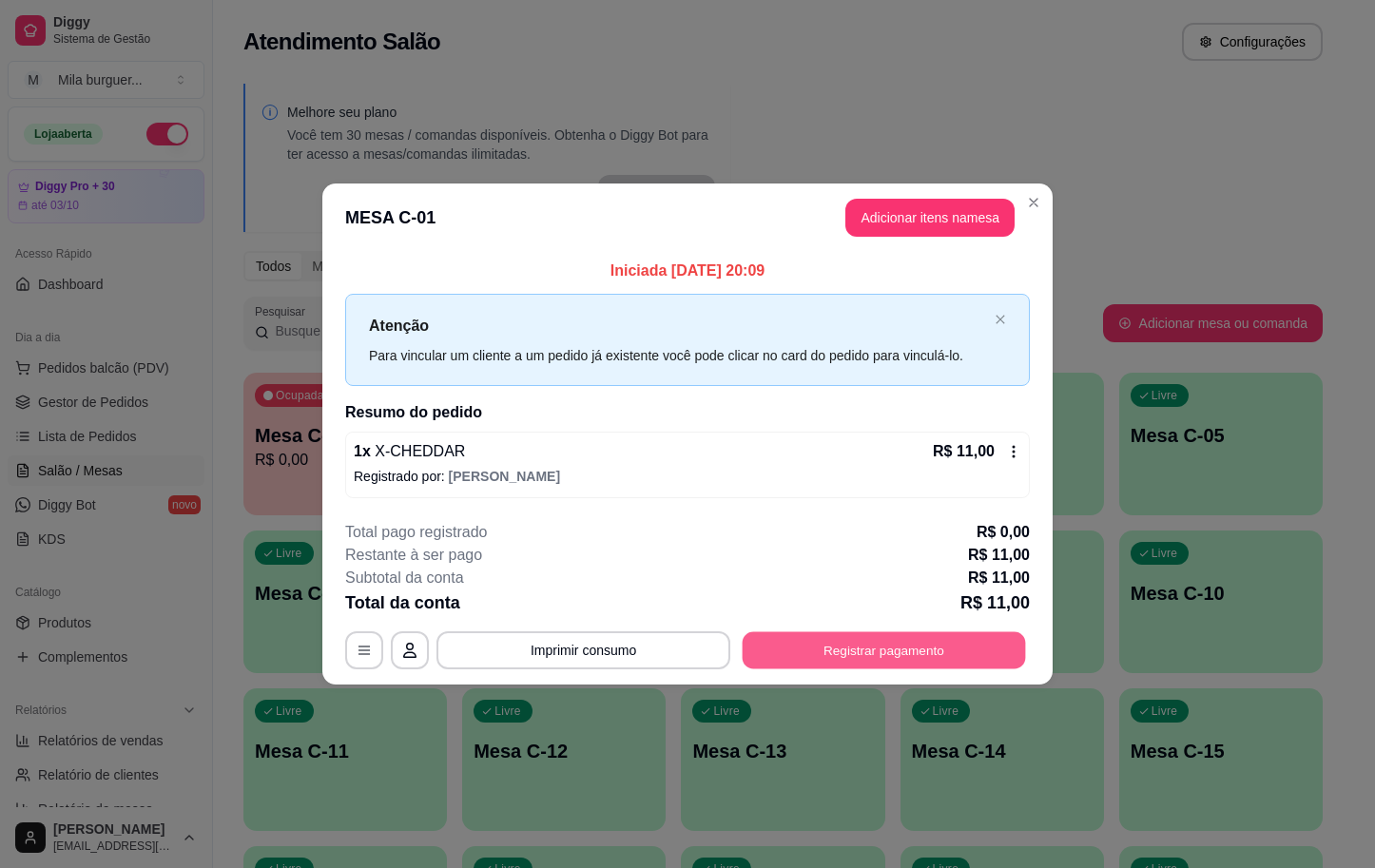
click at [830, 660] on button "Registrar pagamento" at bounding box center [884, 651] width 283 height 37
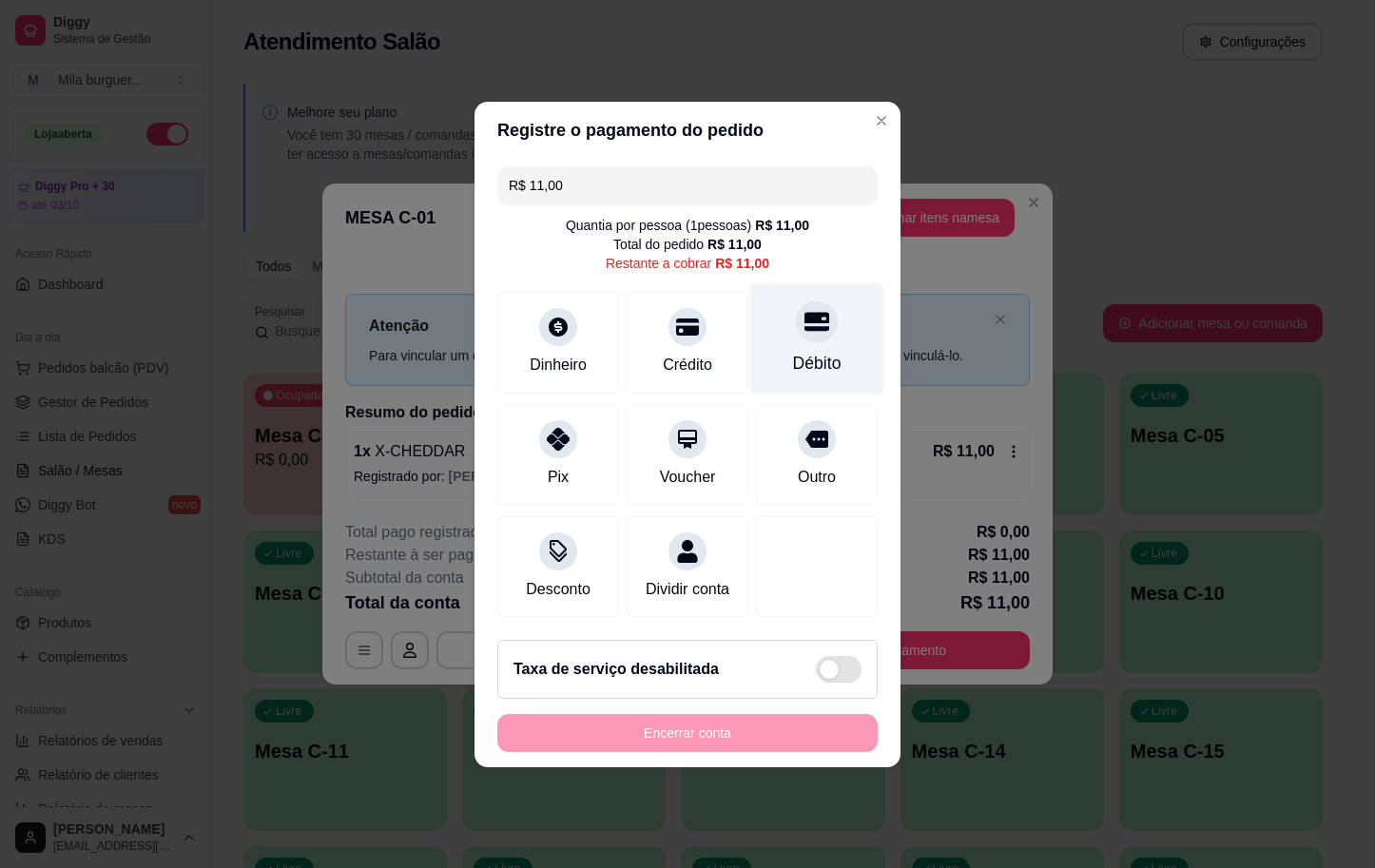
drag, startPoint x: 757, startPoint y: 342, endPoint x: 767, endPoint y: 366, distance: 26.0
click at [762, 342] on div "Débito" at bounding box center [817, 337] width 134 height 111
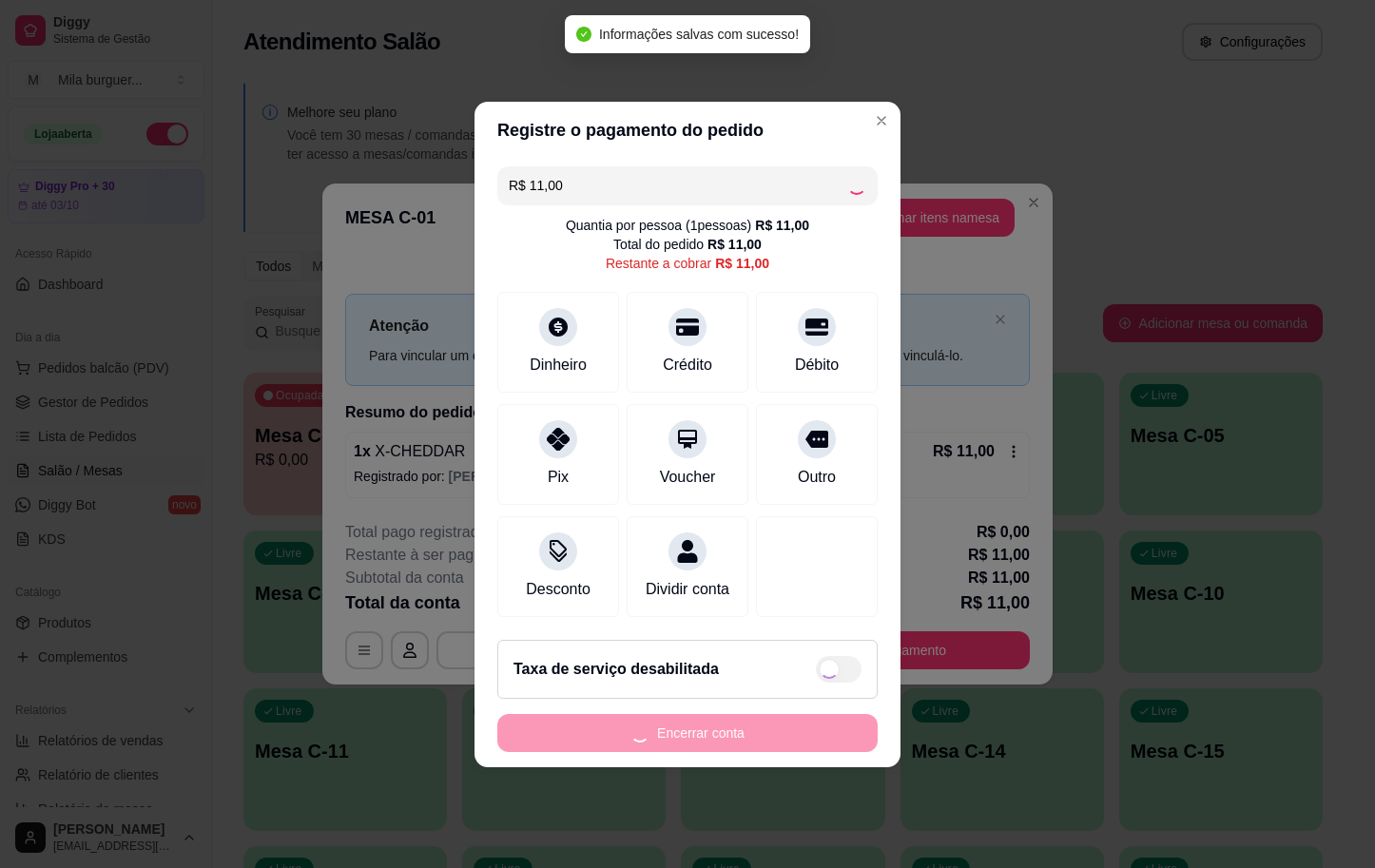
type input "R$ 0,00"
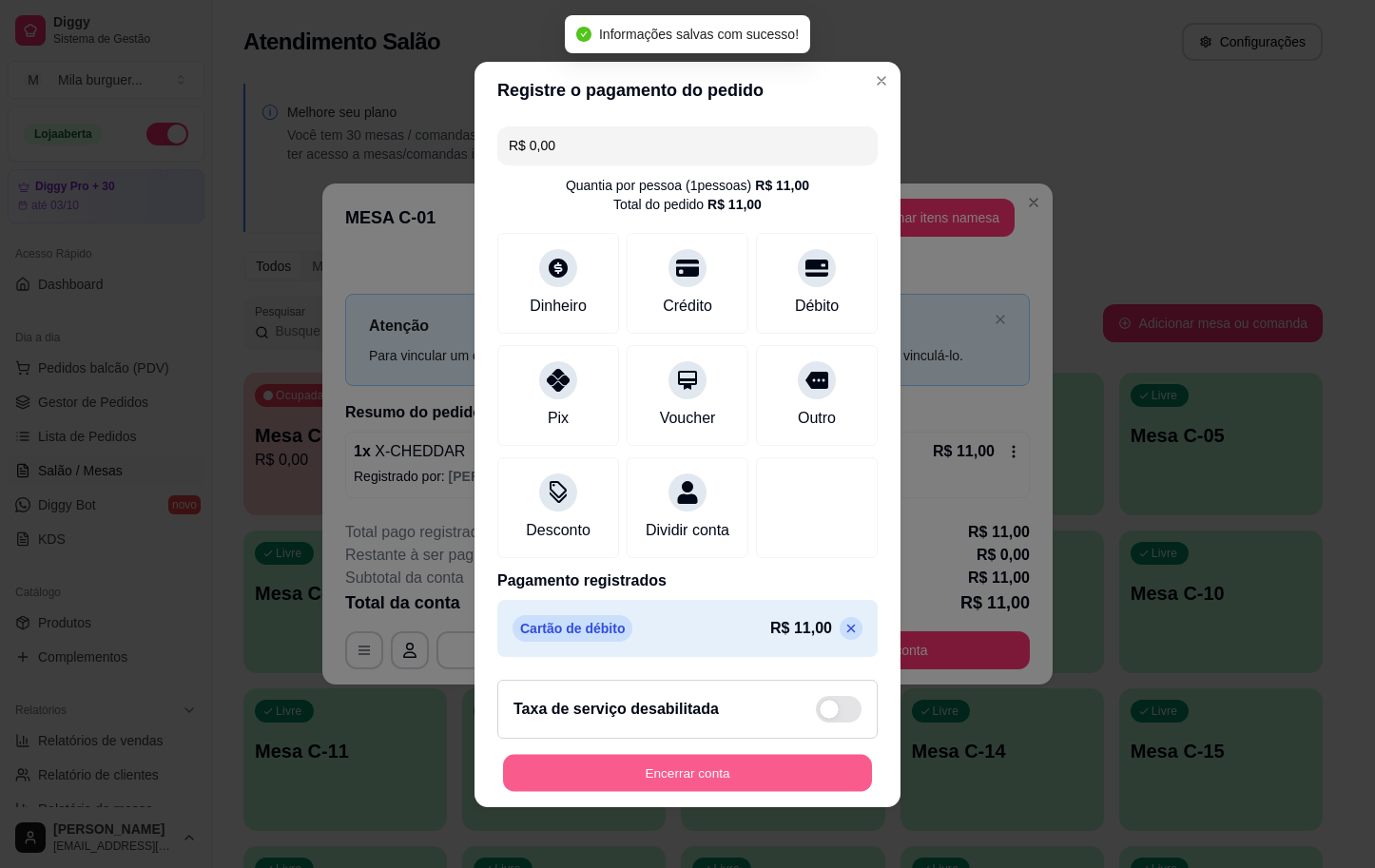
click at [691, 777] on button "Encerrar conta" at bounding box center [688, 773] width 369 height 37
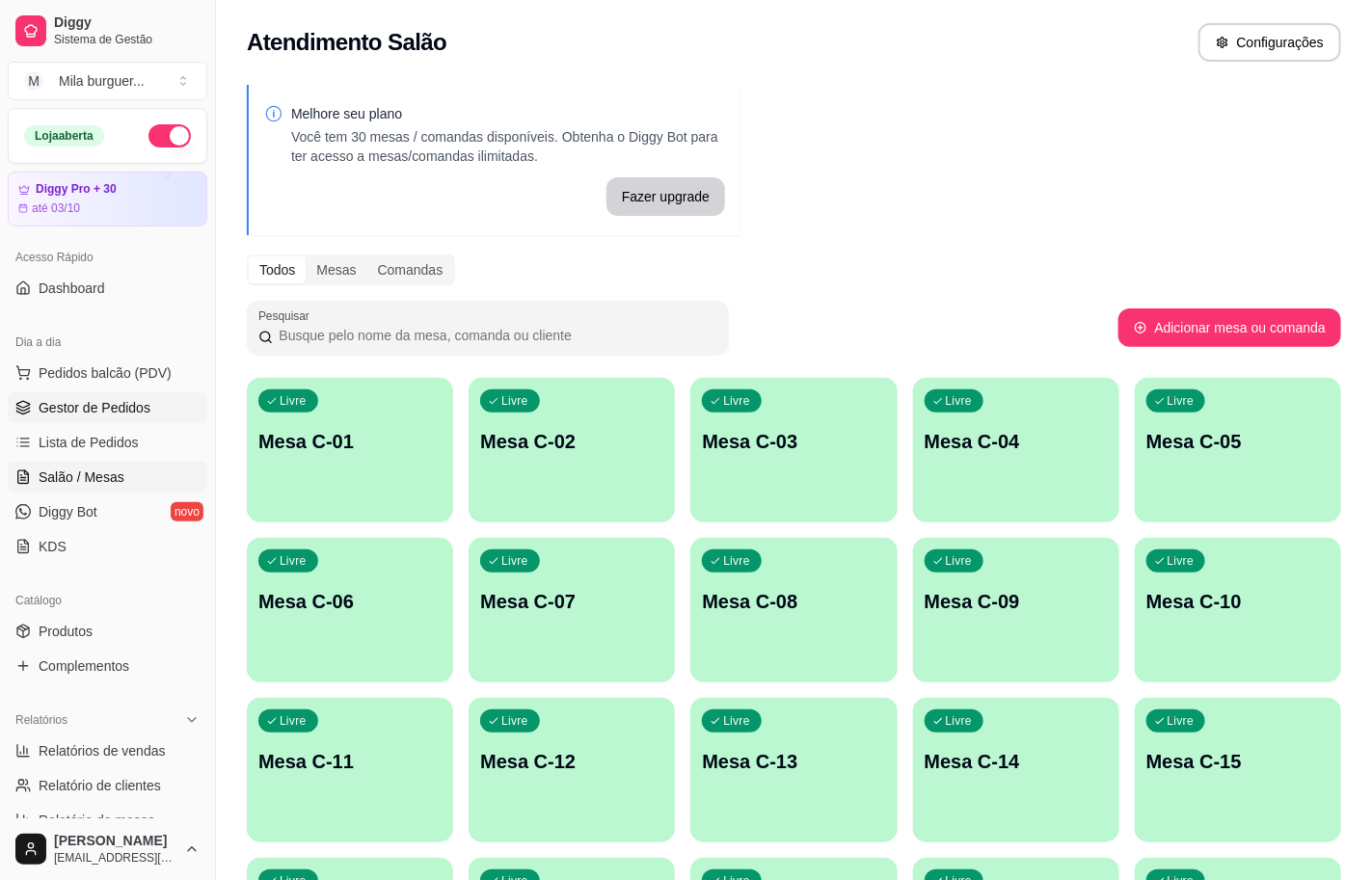
click at [97, 406] on span "Gestor de Pedidos" at bounding box center [95, 407] width 112 height 19
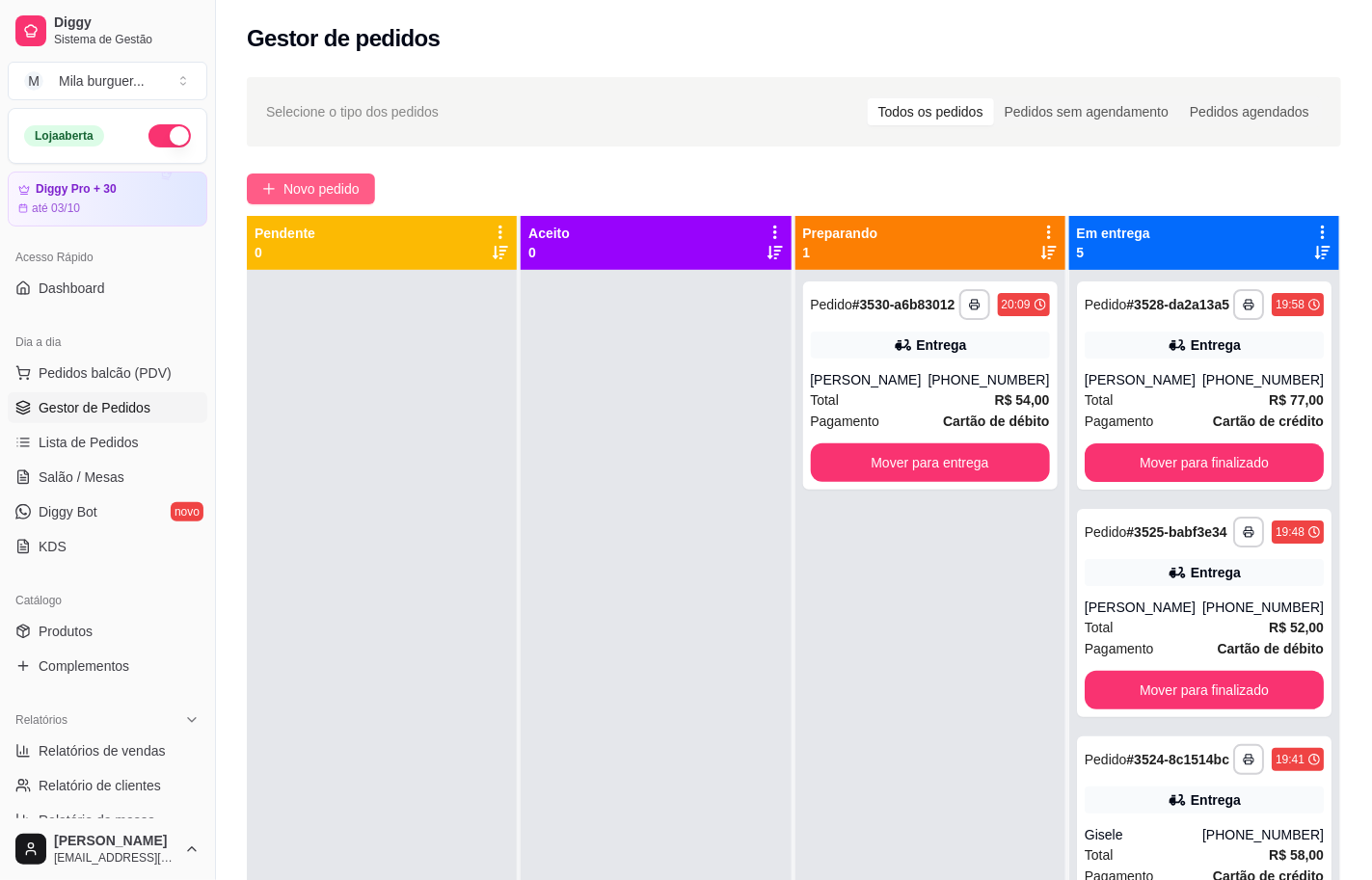
click at [334, 190] on span "Novo pedido" at bounding box center [321, 188] width 76 height 21
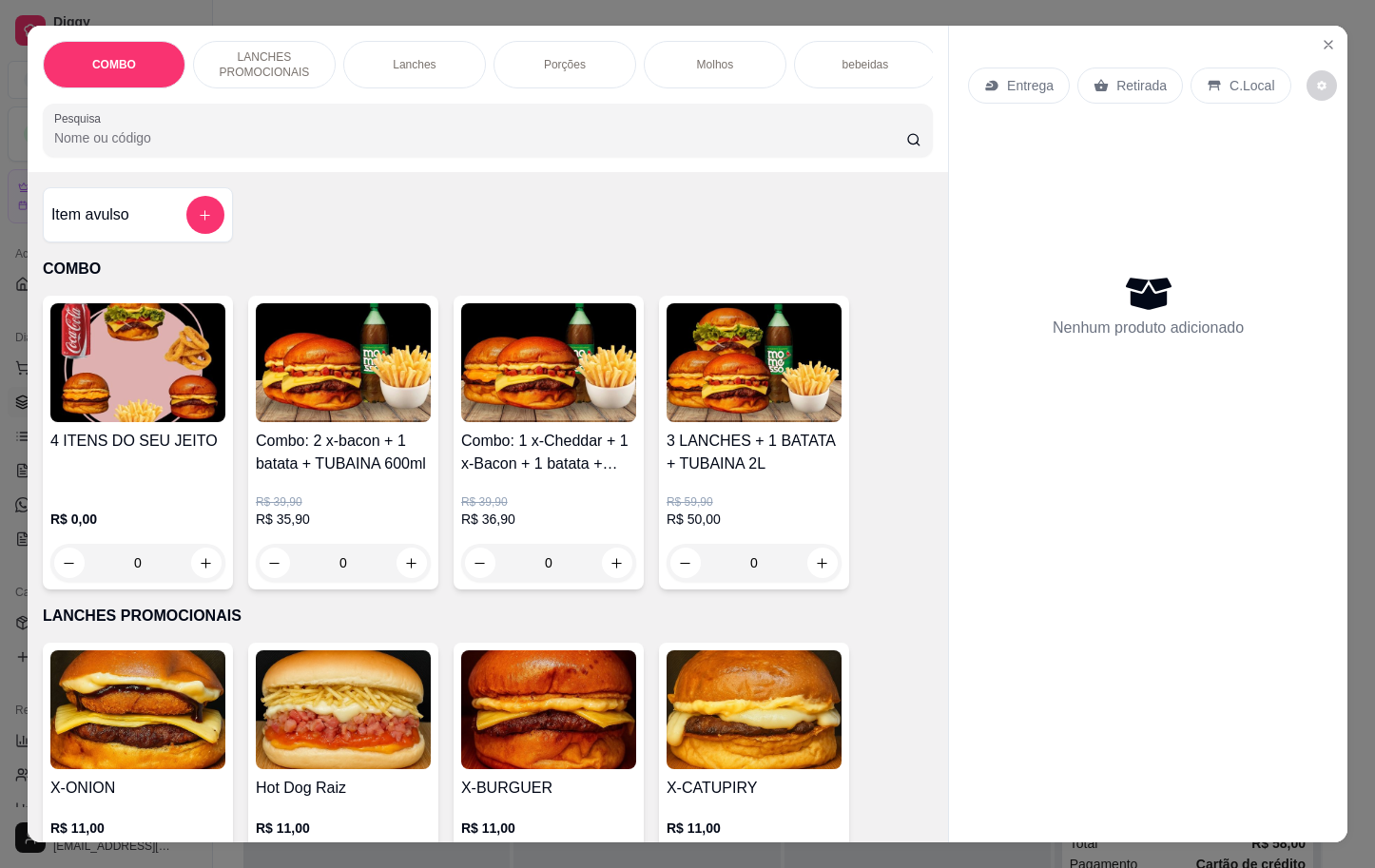
drag, startPoint x: 408, startPoint y: 48, endPoint x: 394, endPoint y: 46, distance: 14.1
click at [403, 46] on div "Lanches" at bounding box center [414, 65] width 143 height 47
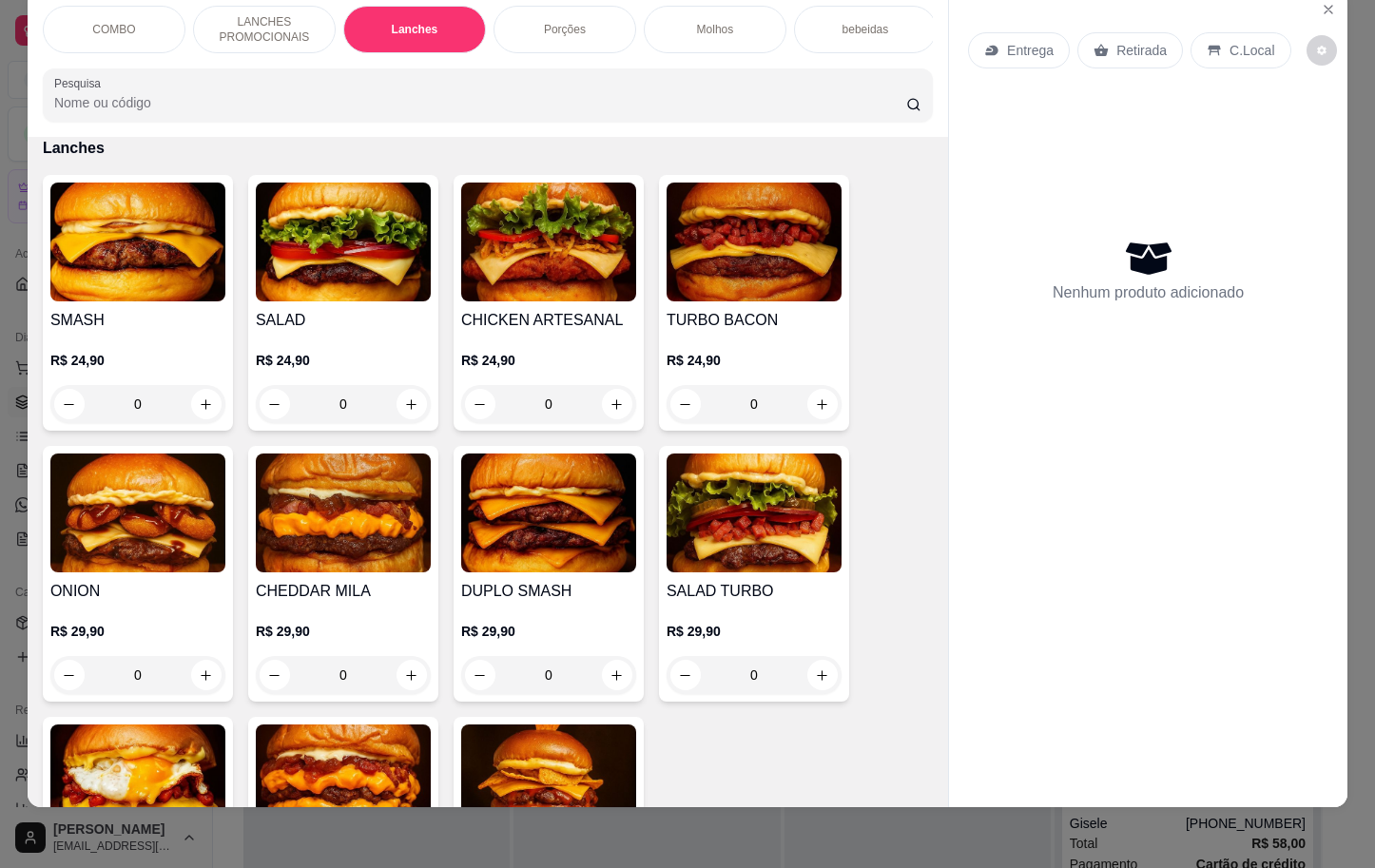
click at [526, 27] on div "Porções" at bounding box center [565, 29] width 143 height 47
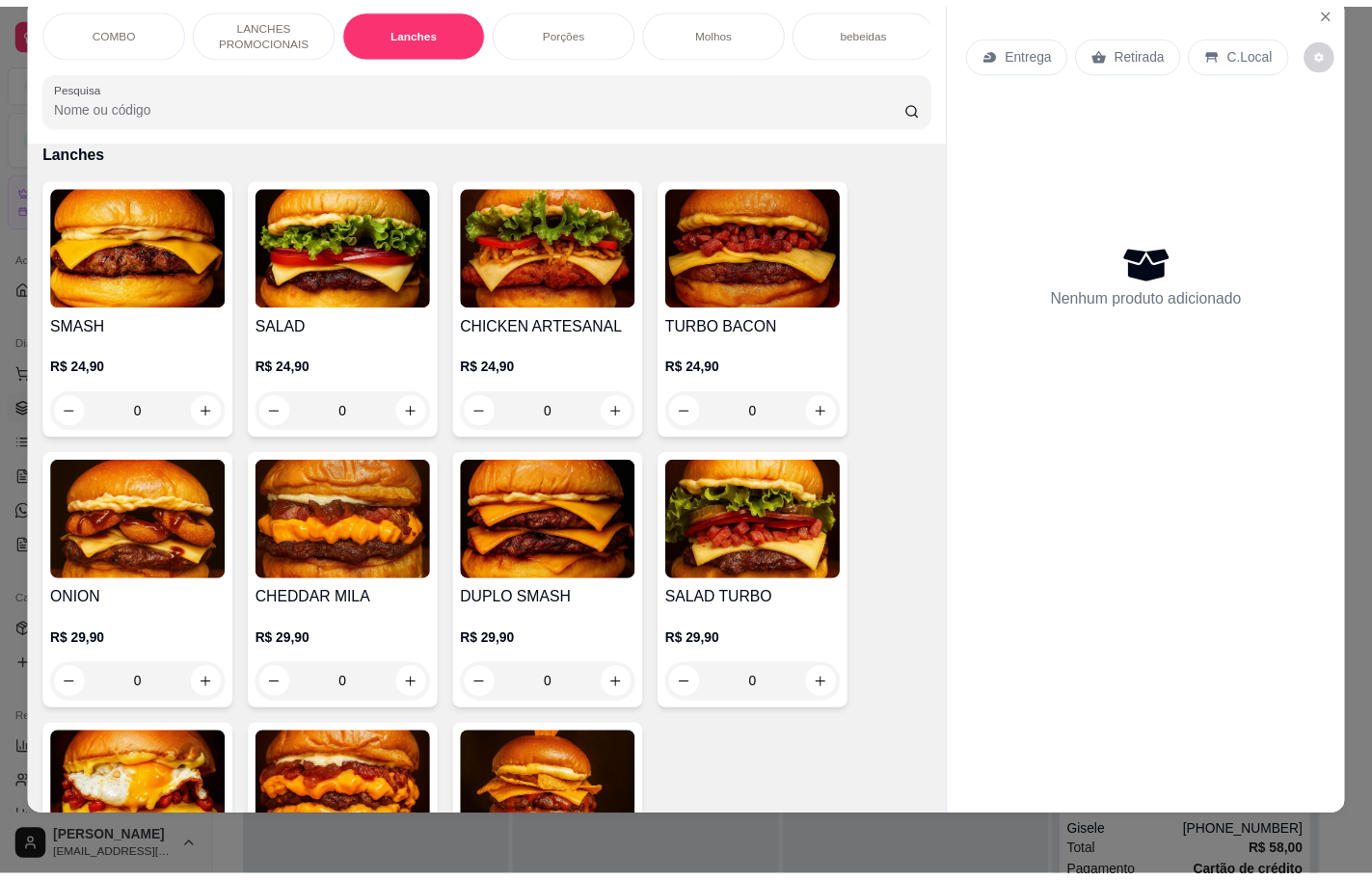
scroll to position [2164, 0]
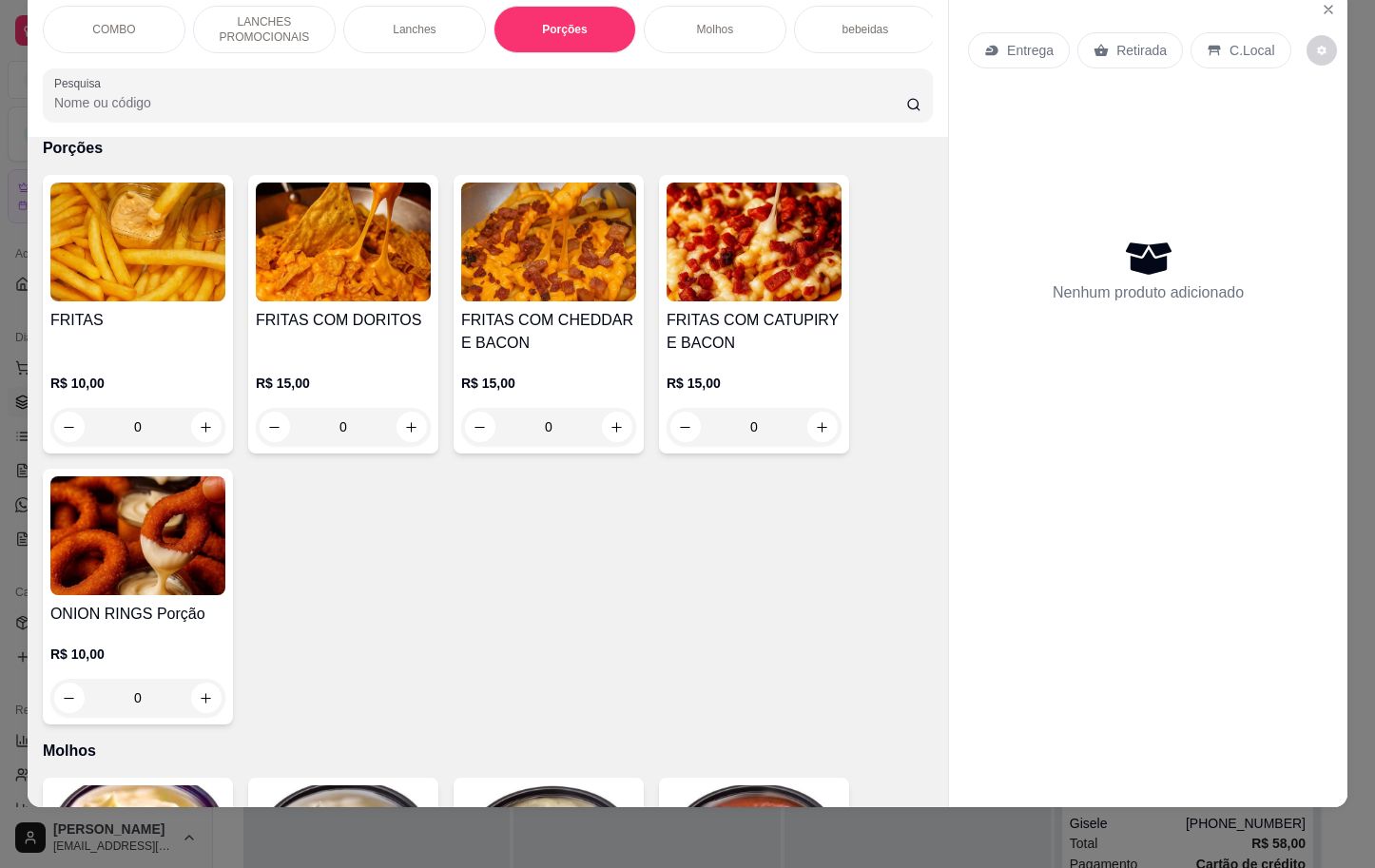
click at [198, 422] on div "0" at bounding box center [138, 427] width 175 height 38
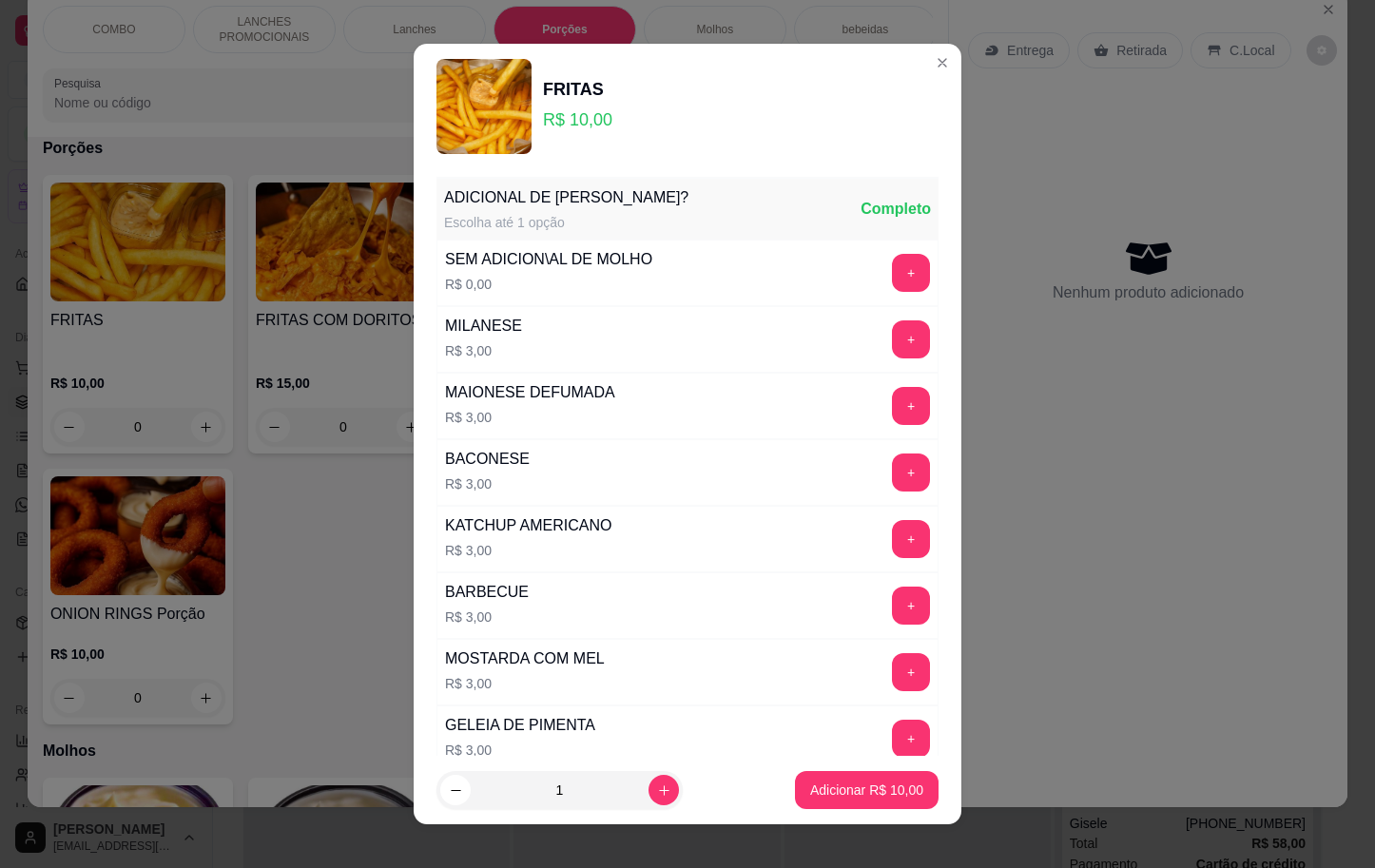
click at [830, 263] on div "SEM ADICION\AL DE MOLHO R$ 0,00 +" at bounding box center [688, 273] width 503 height 67
click at [892, 265] on button "+" at bounding box center [911, 272] width 38 height 38
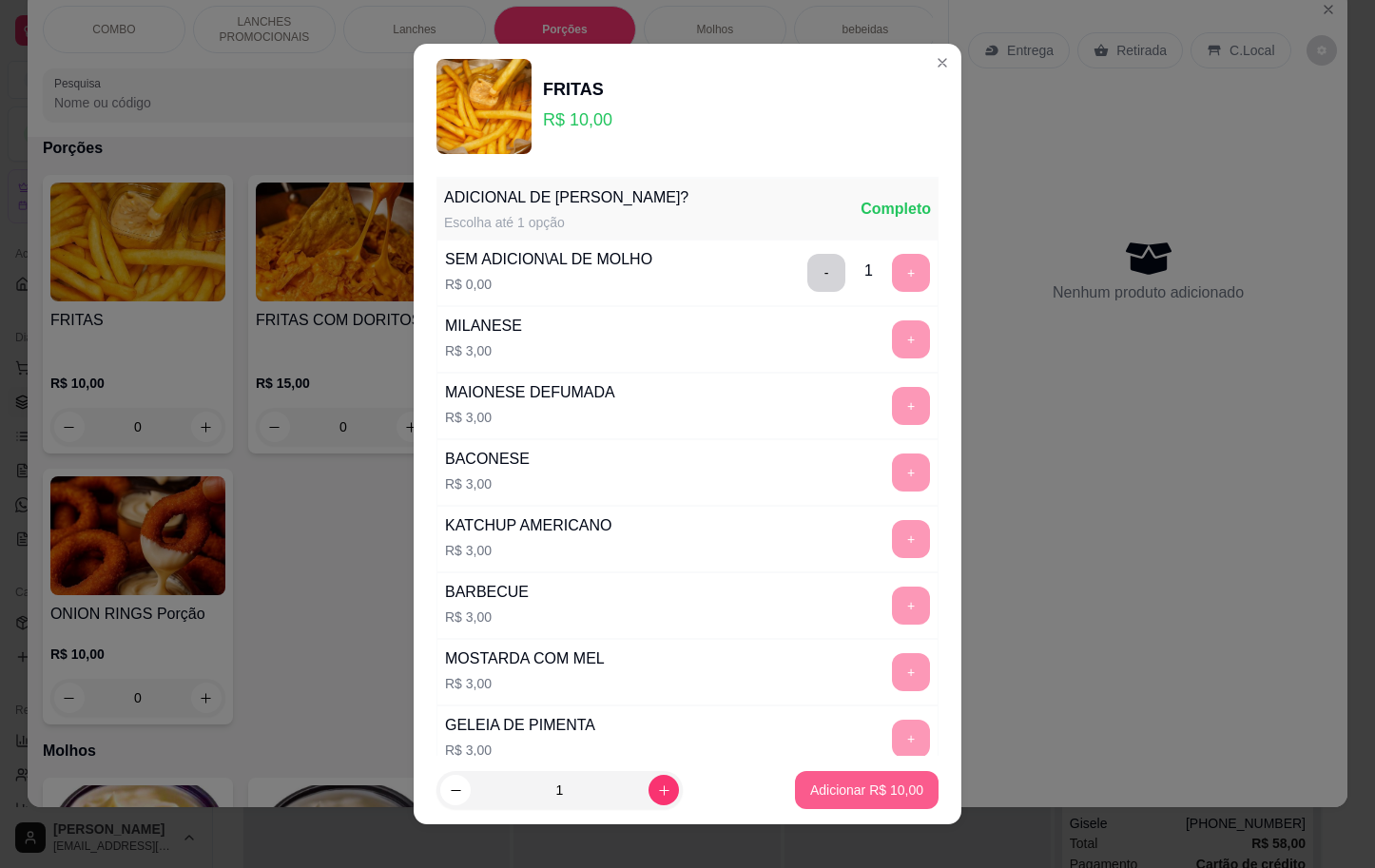
click at [799, 771] on button "Adicionar R$ 10,00" at bounding box center [867, 789] width 144 height 38
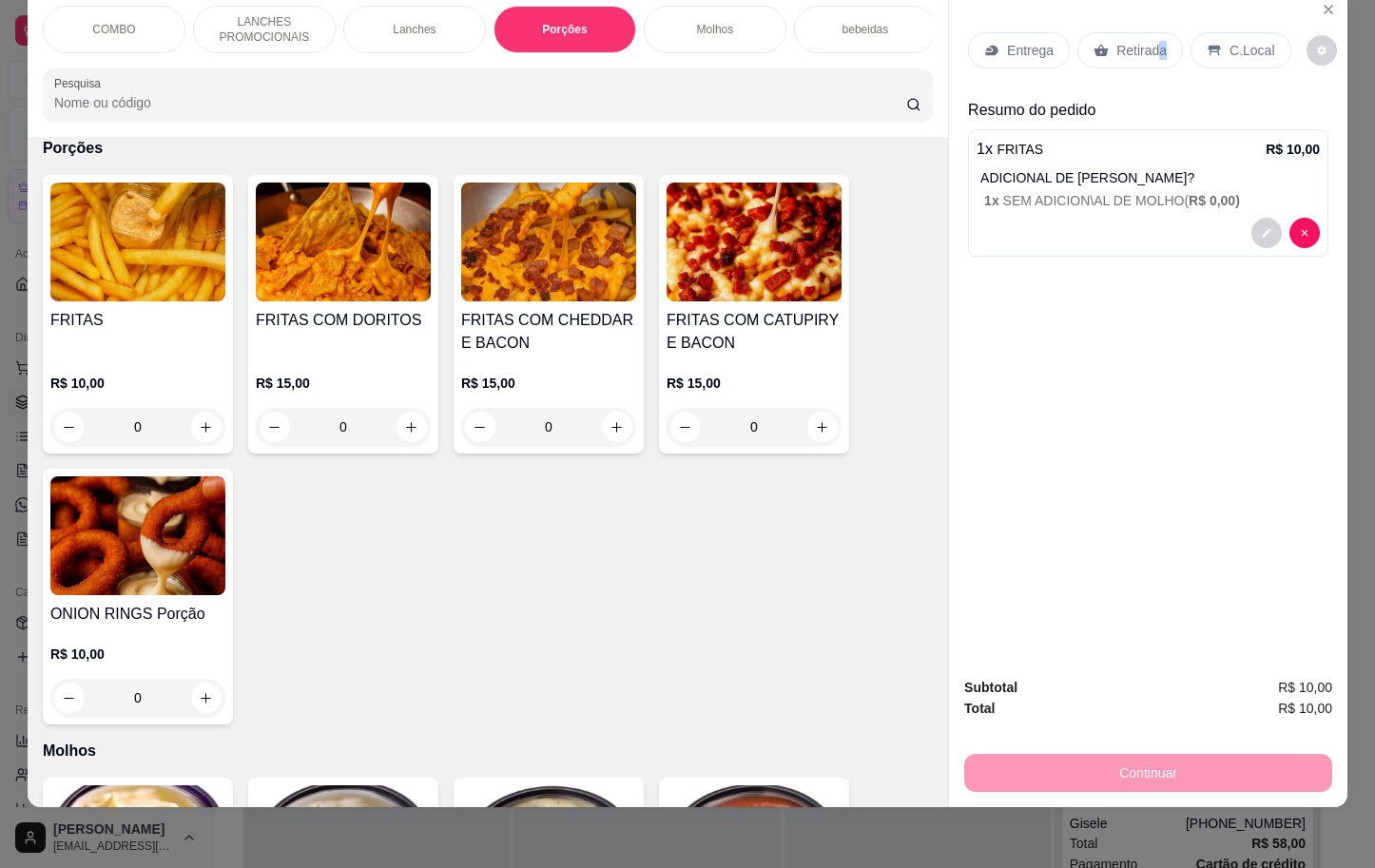
click at [1151, 41] on p "Retirada" at bounding box center [1141, 50] width 50 height 19
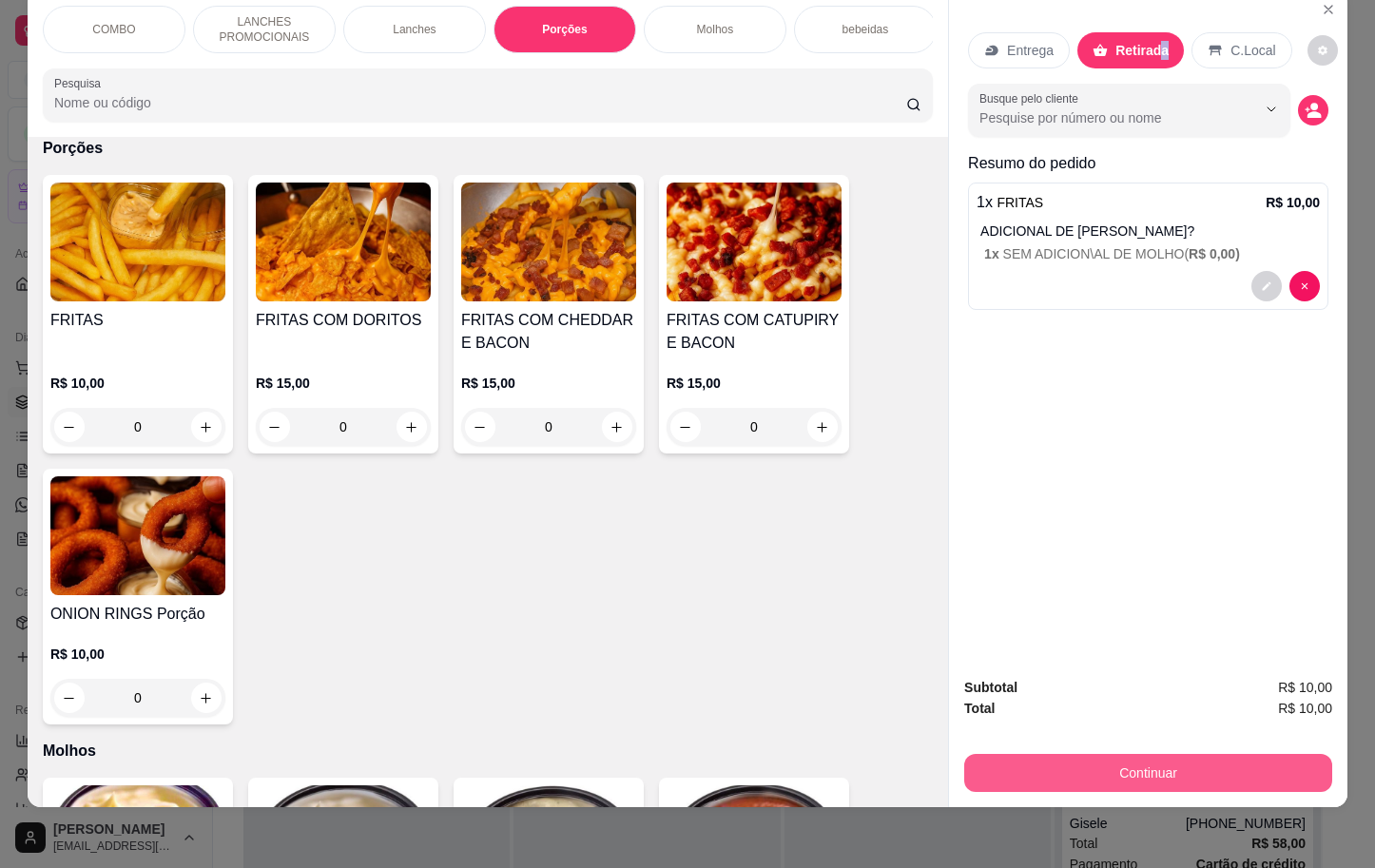
click at [1187, 754] on button "Continuar" at bounding box center [1149, 773] width 368 height 38
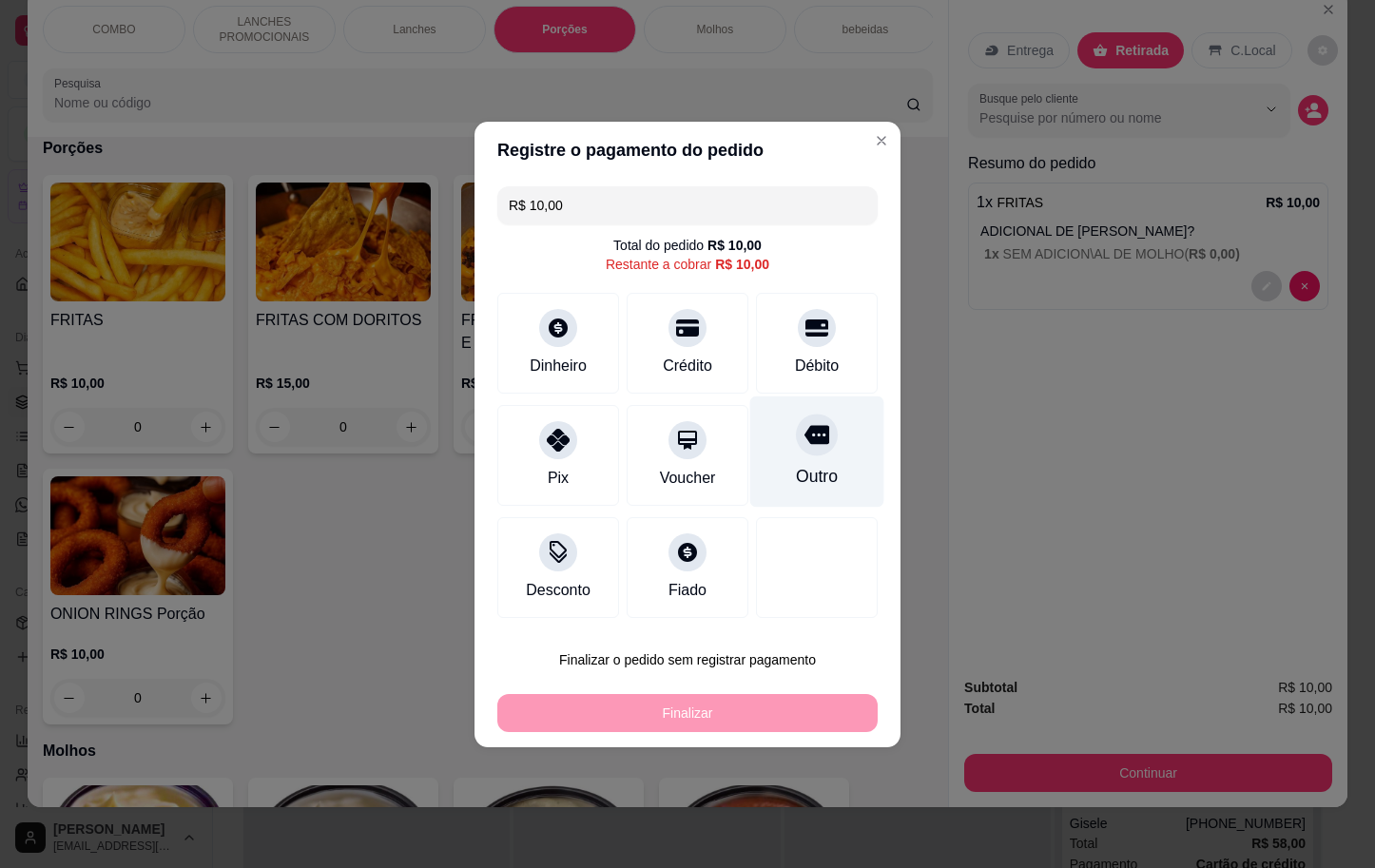
click at [756, 454] on div "Outro" at bounding box center [817, 450] width 134 height 111
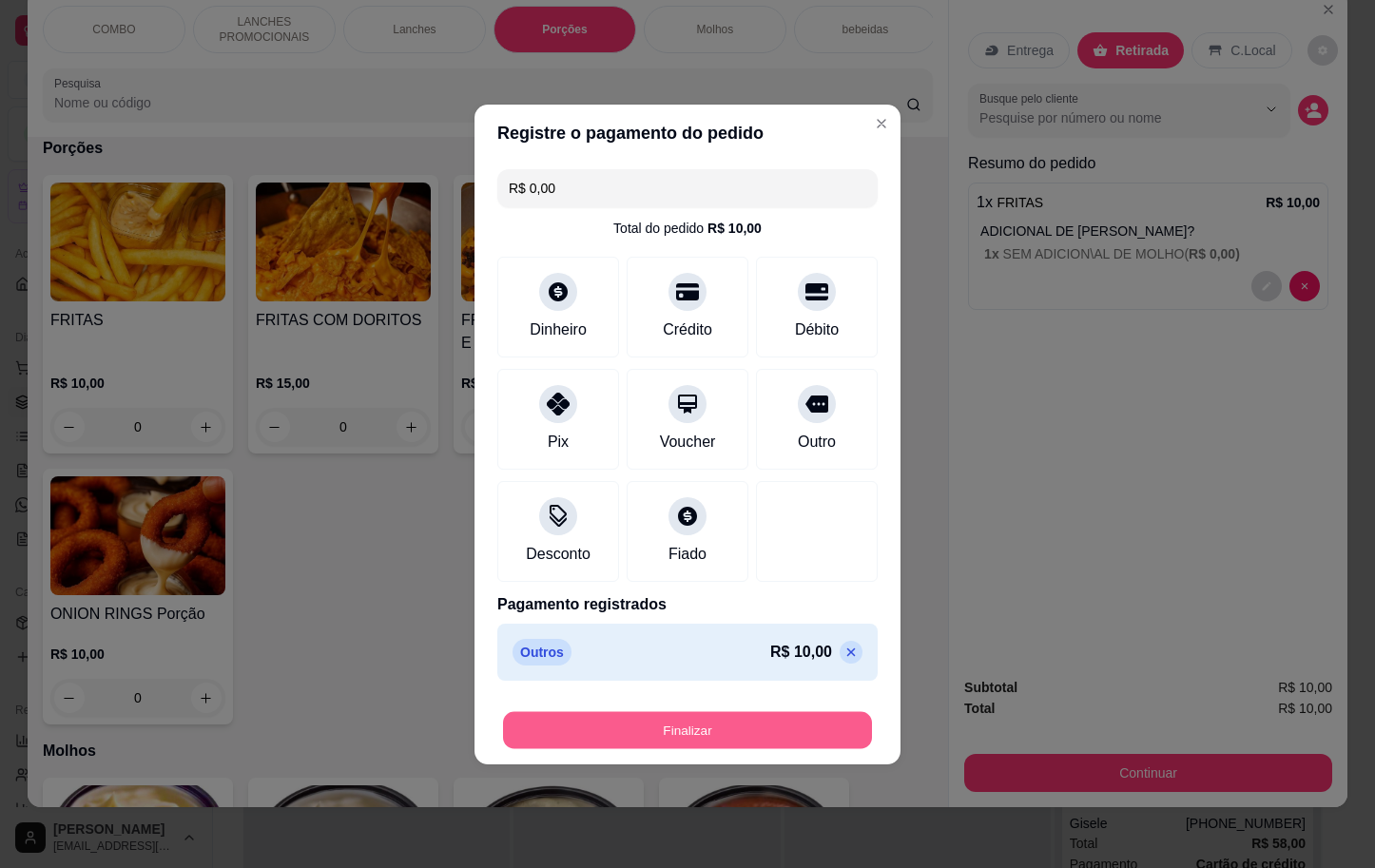
click at [682, 733] on button "Finalizar" at bounding box center [688, 729] width 369 height 37
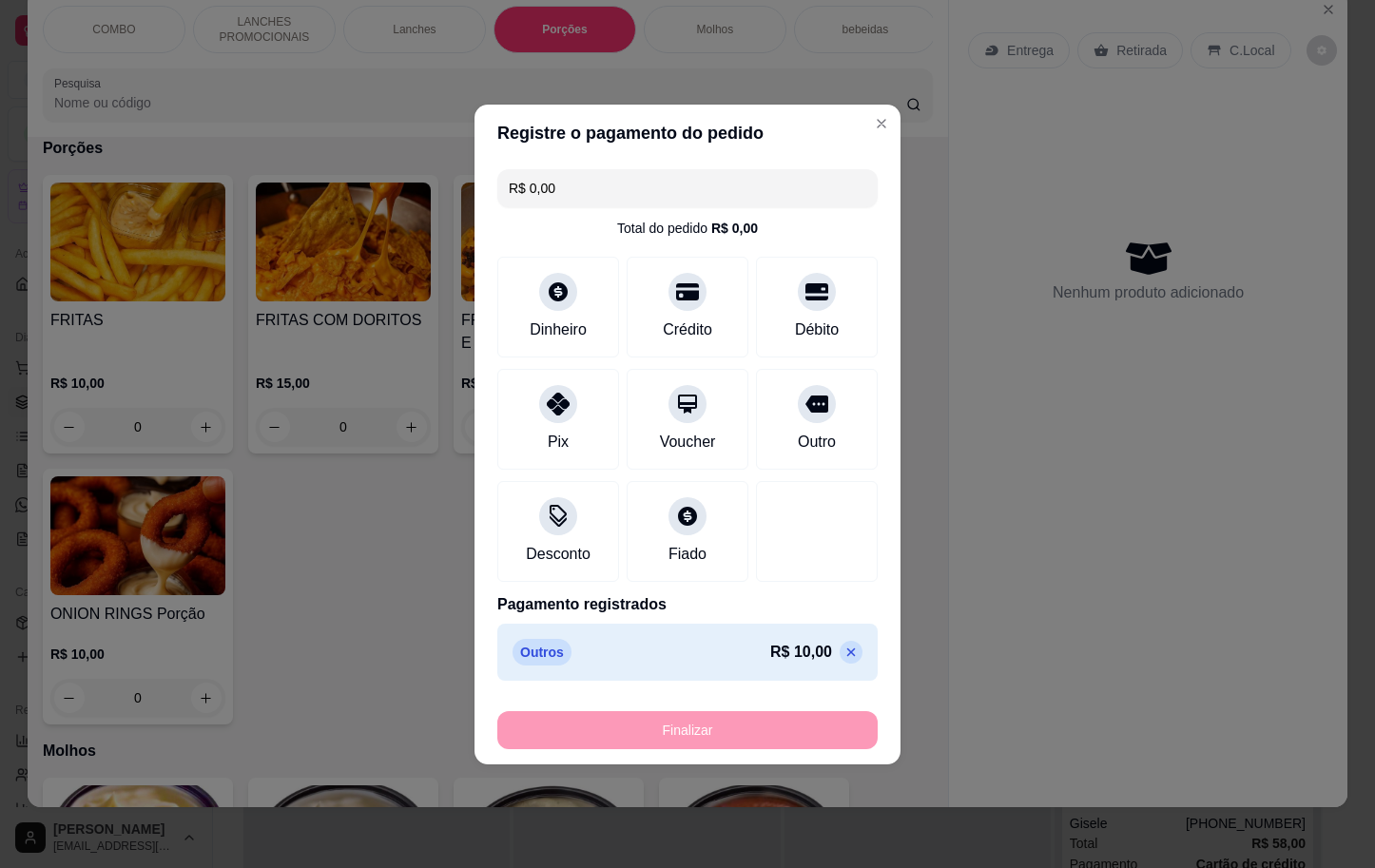
type input "-R$ 10,00"
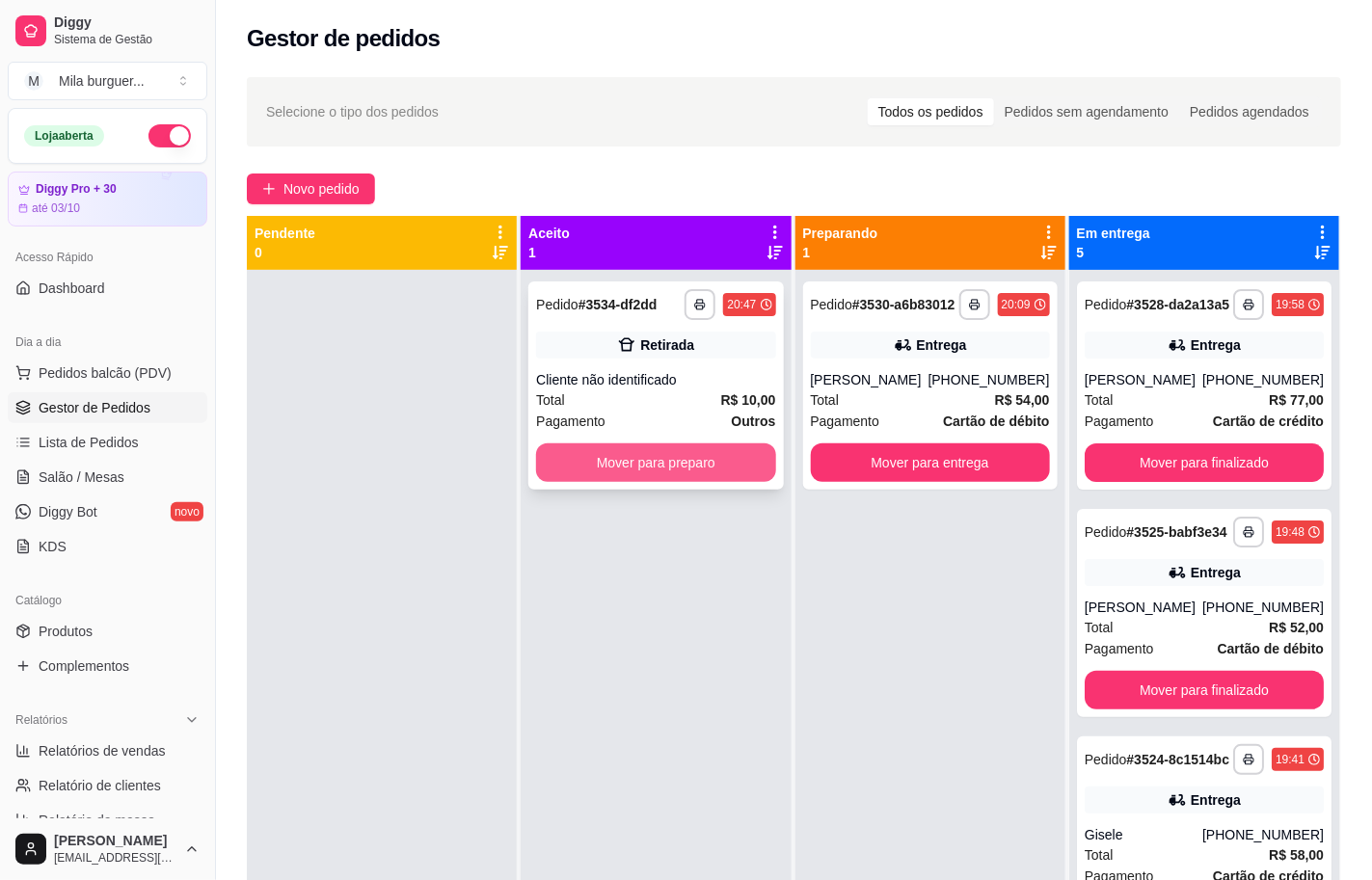
click at [616, 463] on button "Mover para preparo" at bounding box center [656, 462] width 239 height 39
